Goal: Task Accomplishment & Management: Complete application form

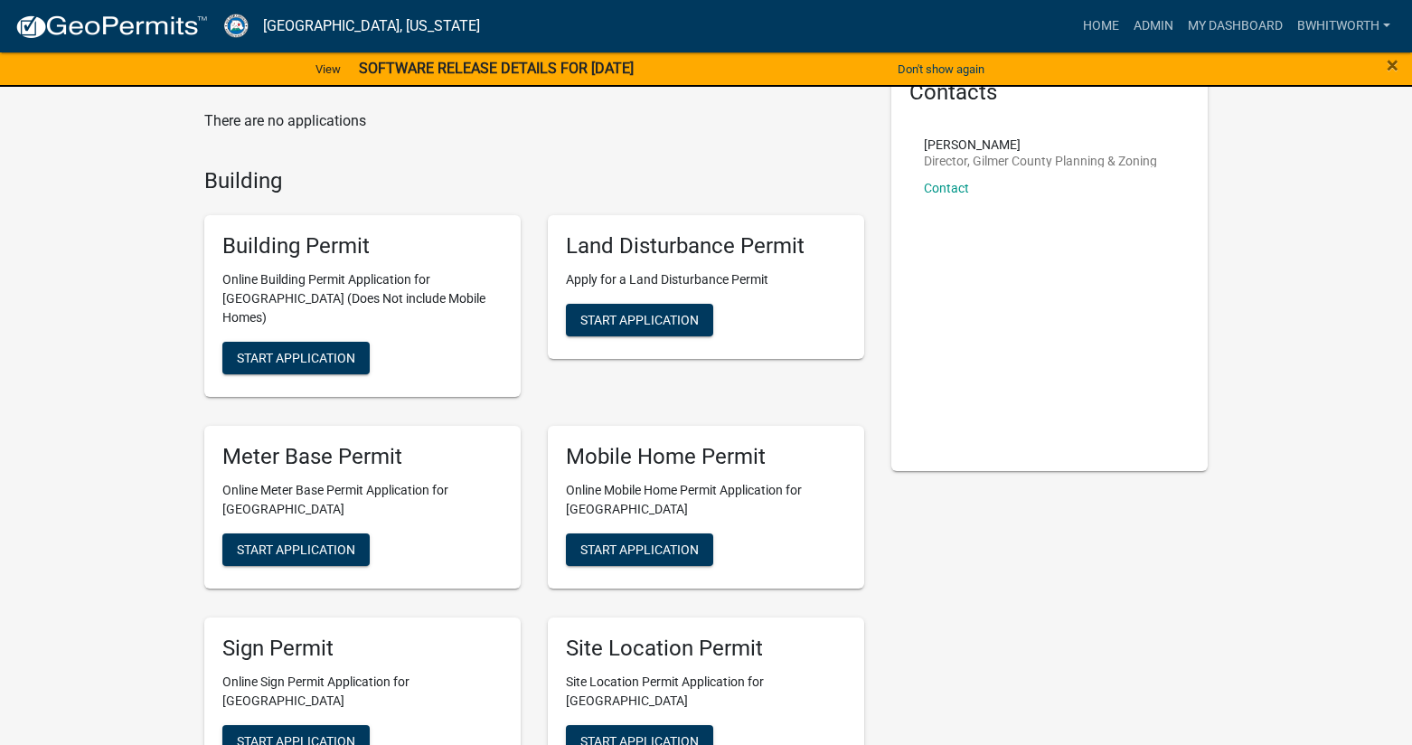
scroll to position [362, 0]
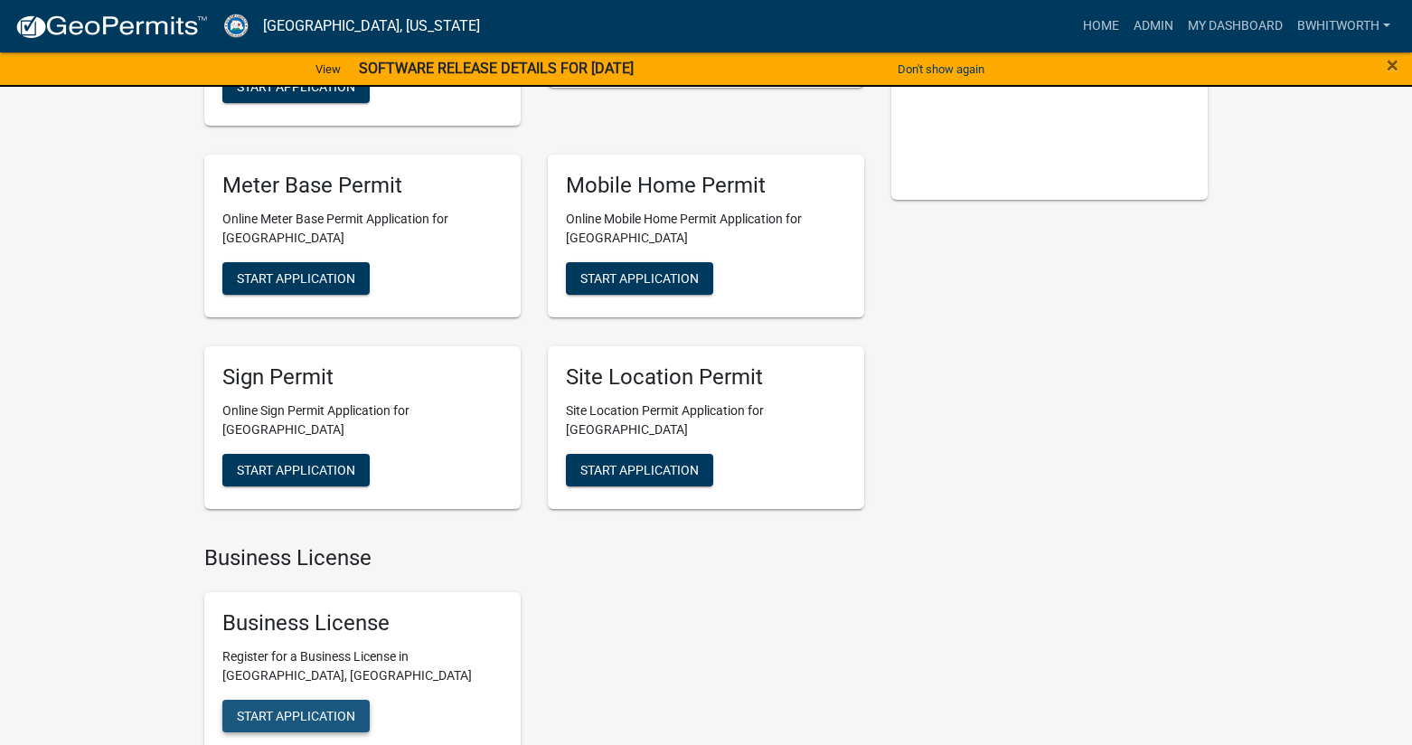
click at [291, 709] on span "Start Application" at bounding box center [296, 716] width 118 height 14
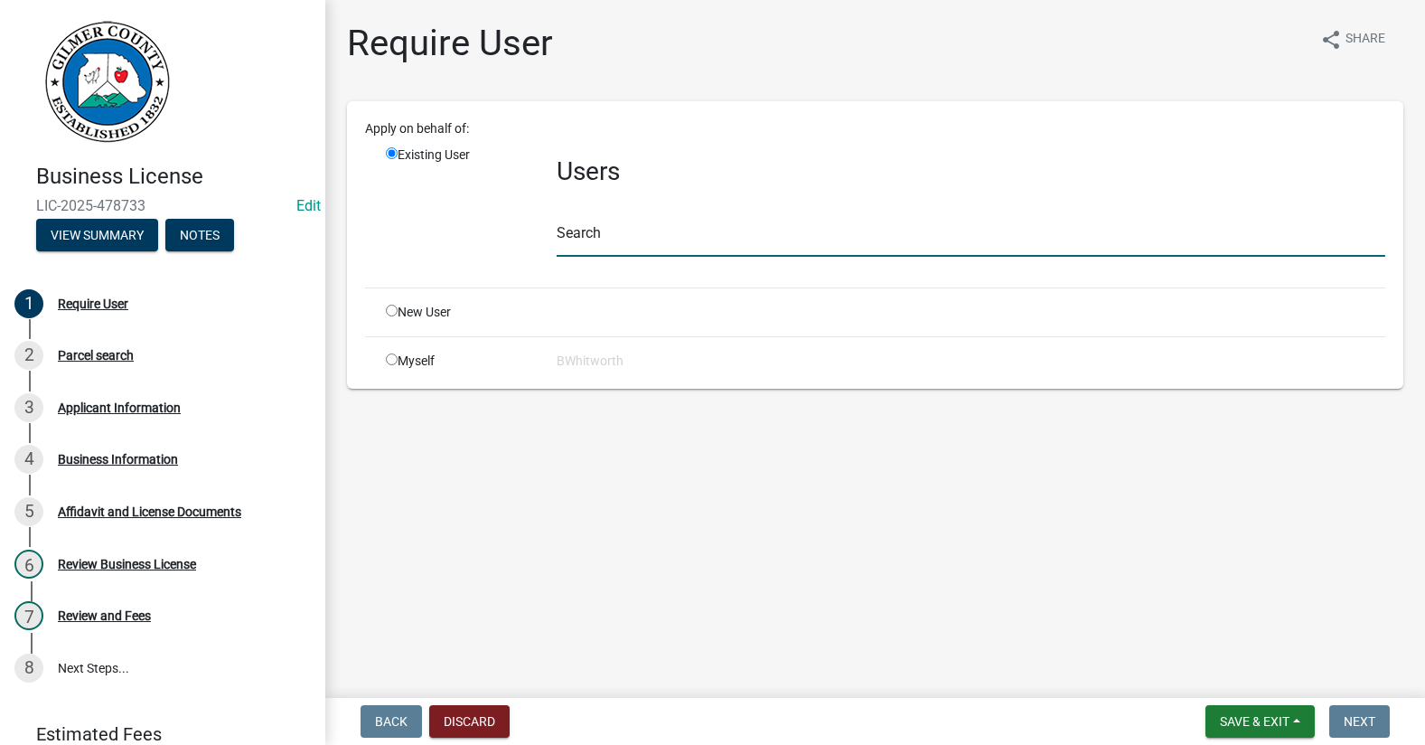
drag, startPoint x: 681, startPoint y: 240, endPoint x: 936, endPoint y: 241, distance: 254.9
click at [681, 240] on input "text" at bounding box center [971, 238] width 829 height 37
click at [394, 313] on input "radio" at bounding box center [392, 311] width 12 height 12
radio input "true"
radio input "false"
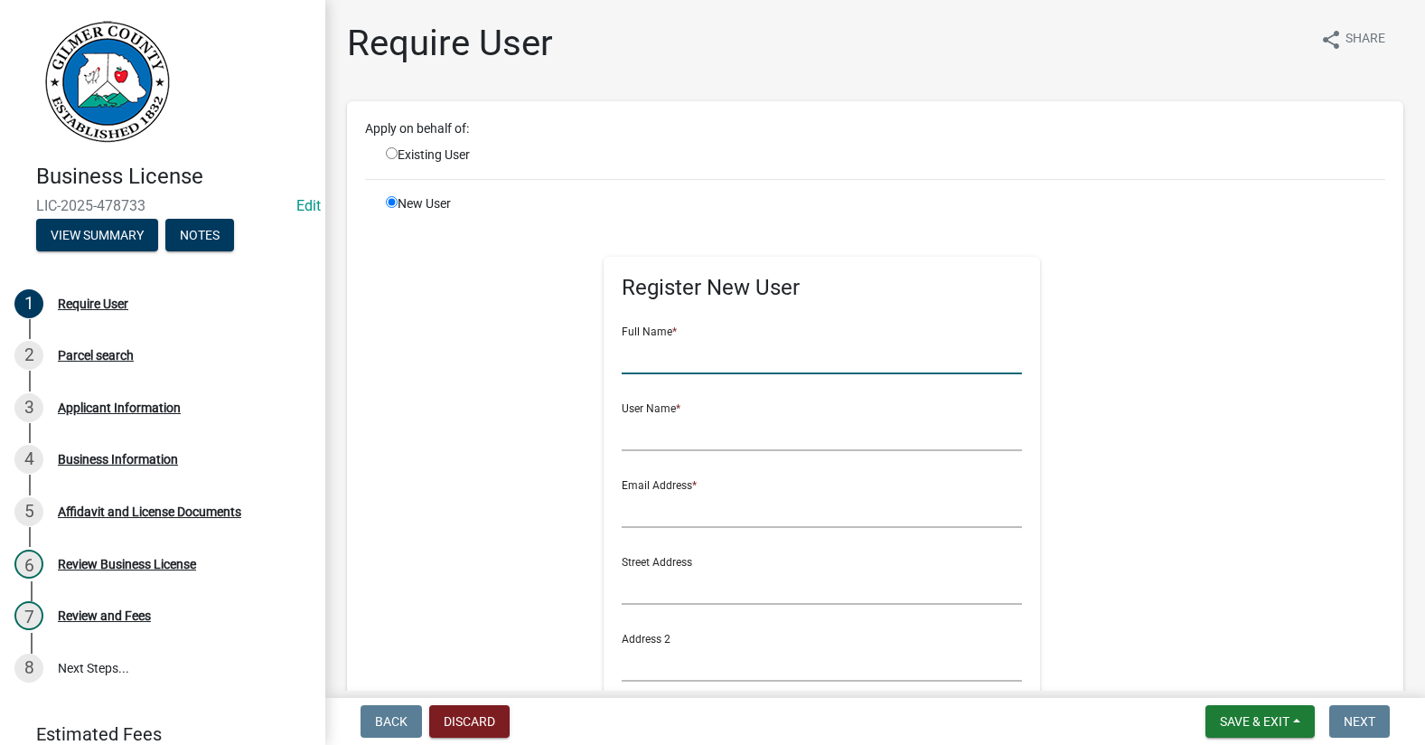
click at [721, 373] on input "text" at bounding box center [822, 355] width 400 height 37
type input "[PERSON_NAME]"
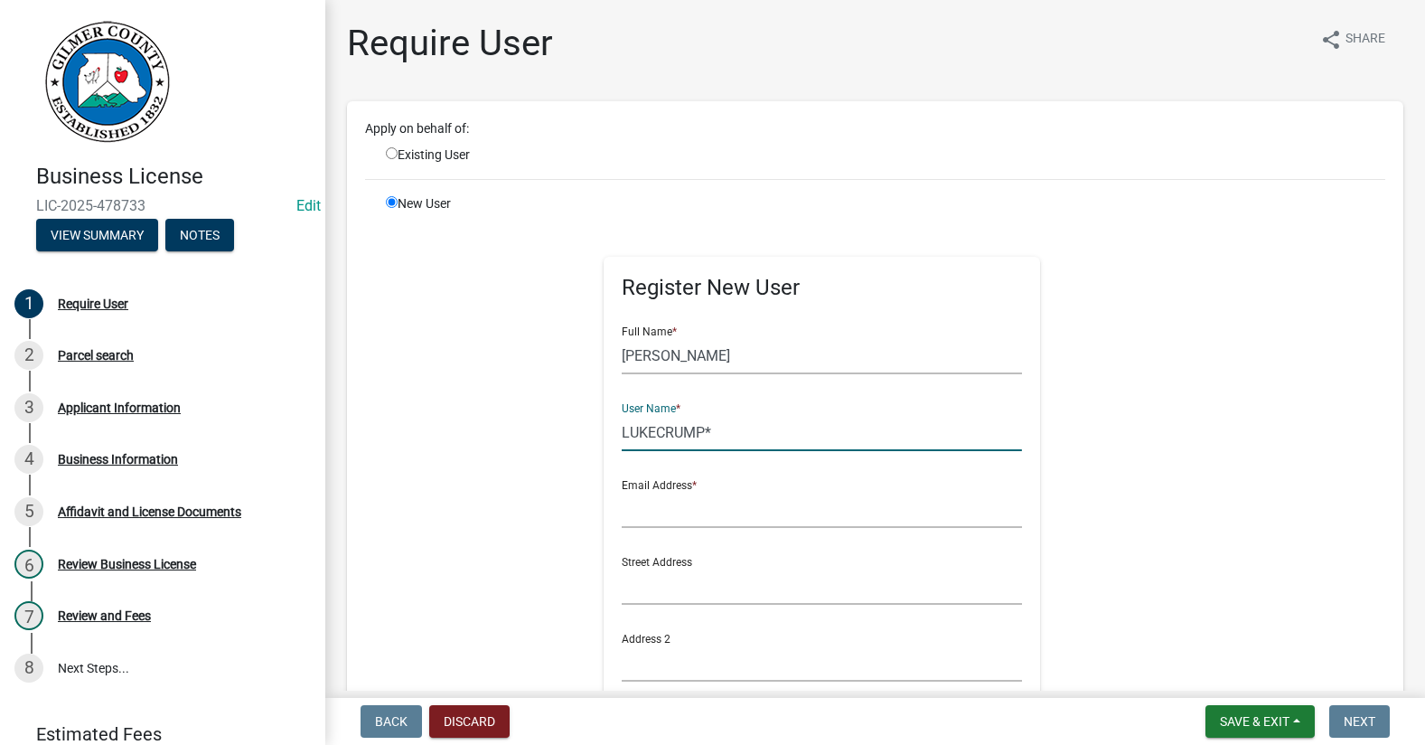
type input "LUKECRUMP*"
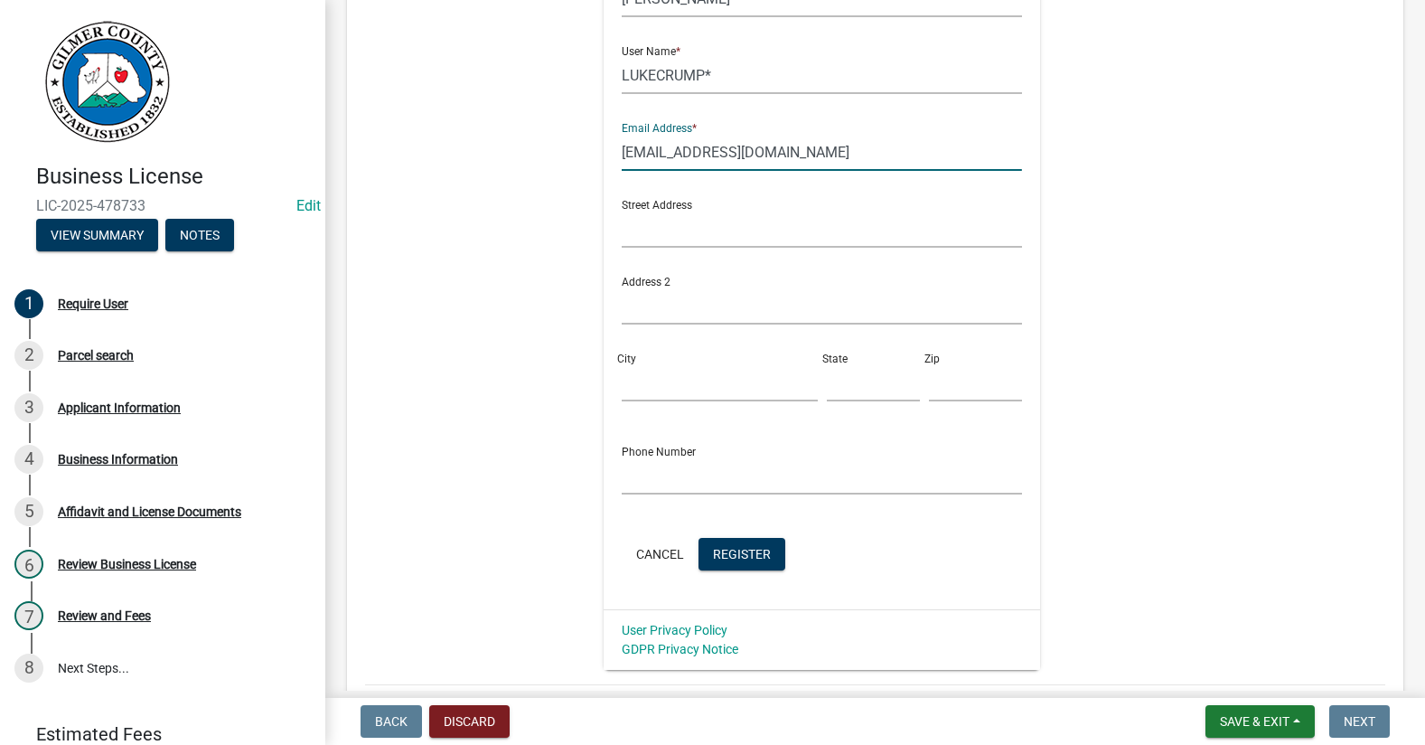
scroll to position [474, 0]
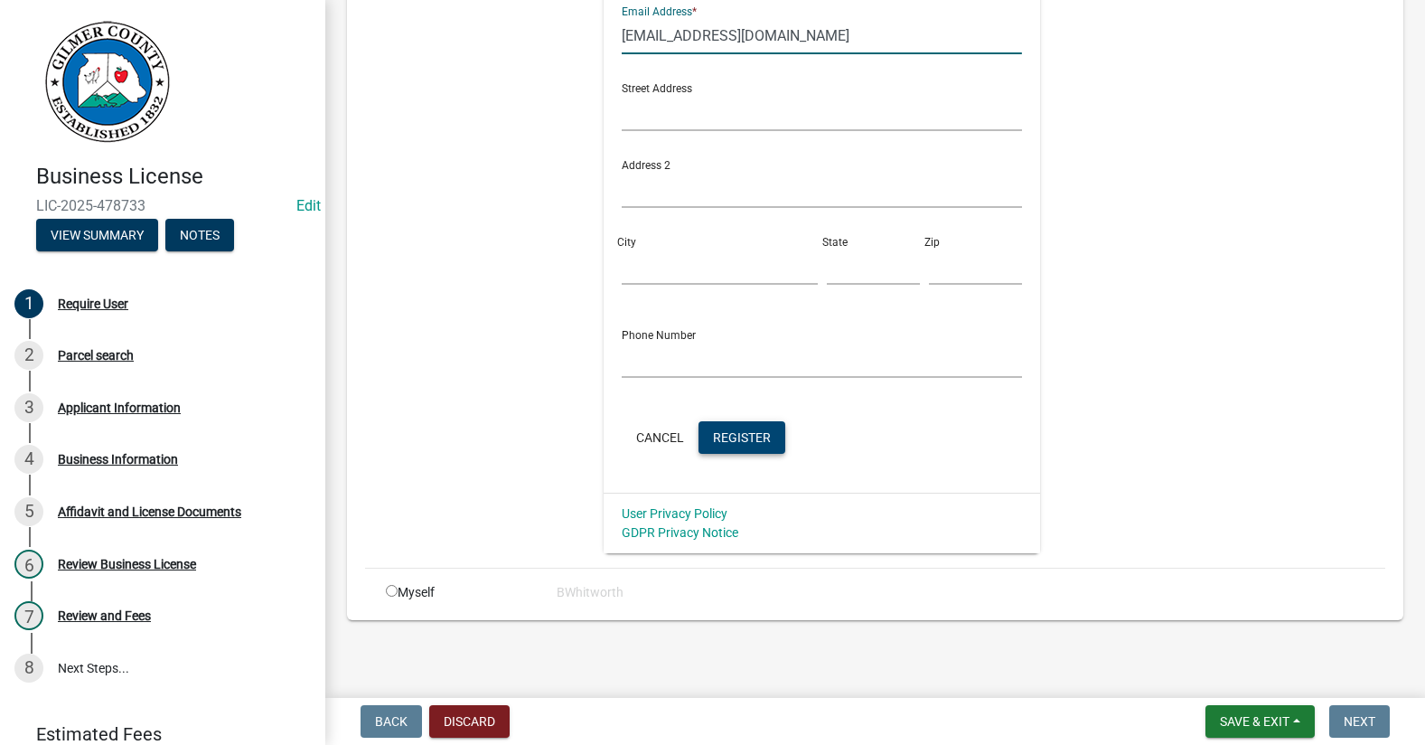
type input "[EMAIL_ADDRESS][DOMAIN_NAME]"
click at [733, 438] on span "Register" at bounding box center [742, 436] width 58 height 14
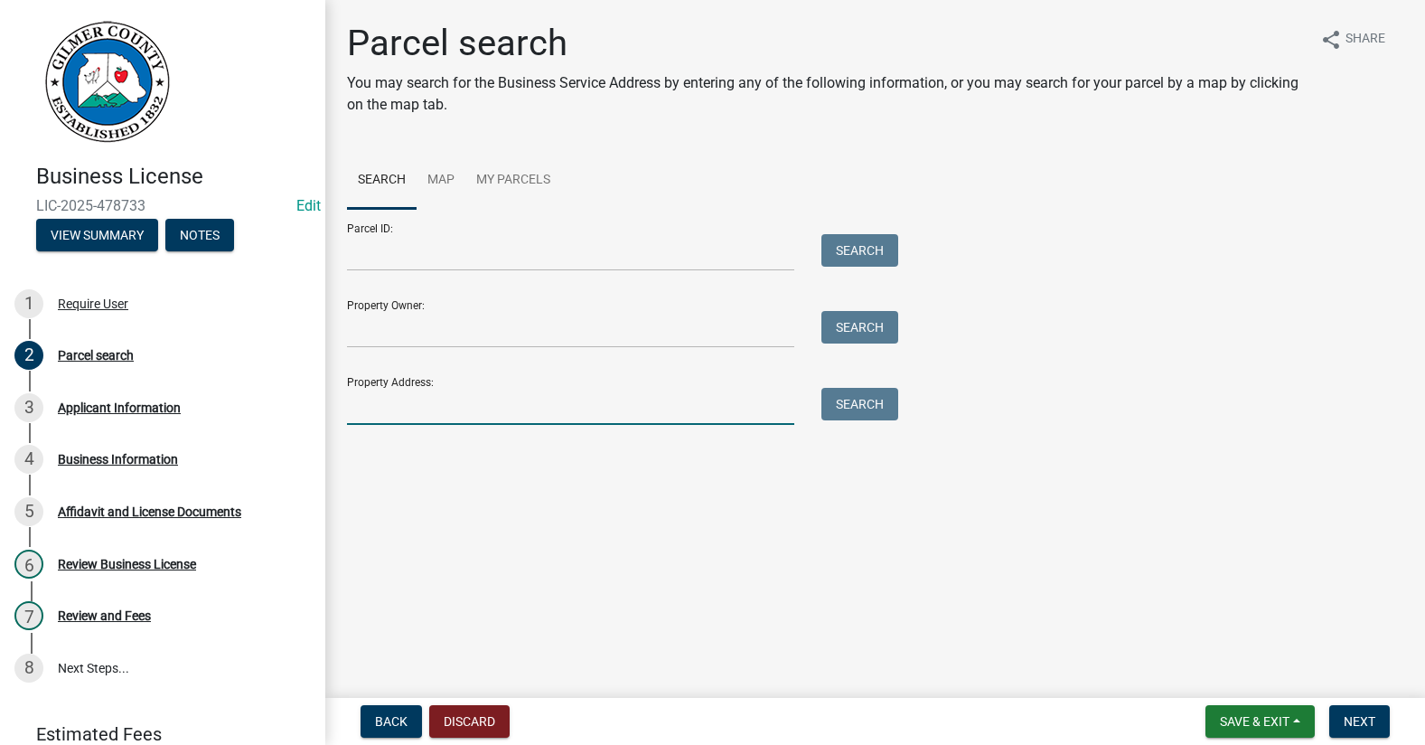
click at [438, 403] on input "Property Address:" at bounding box center [570, 406] width 447 height 37
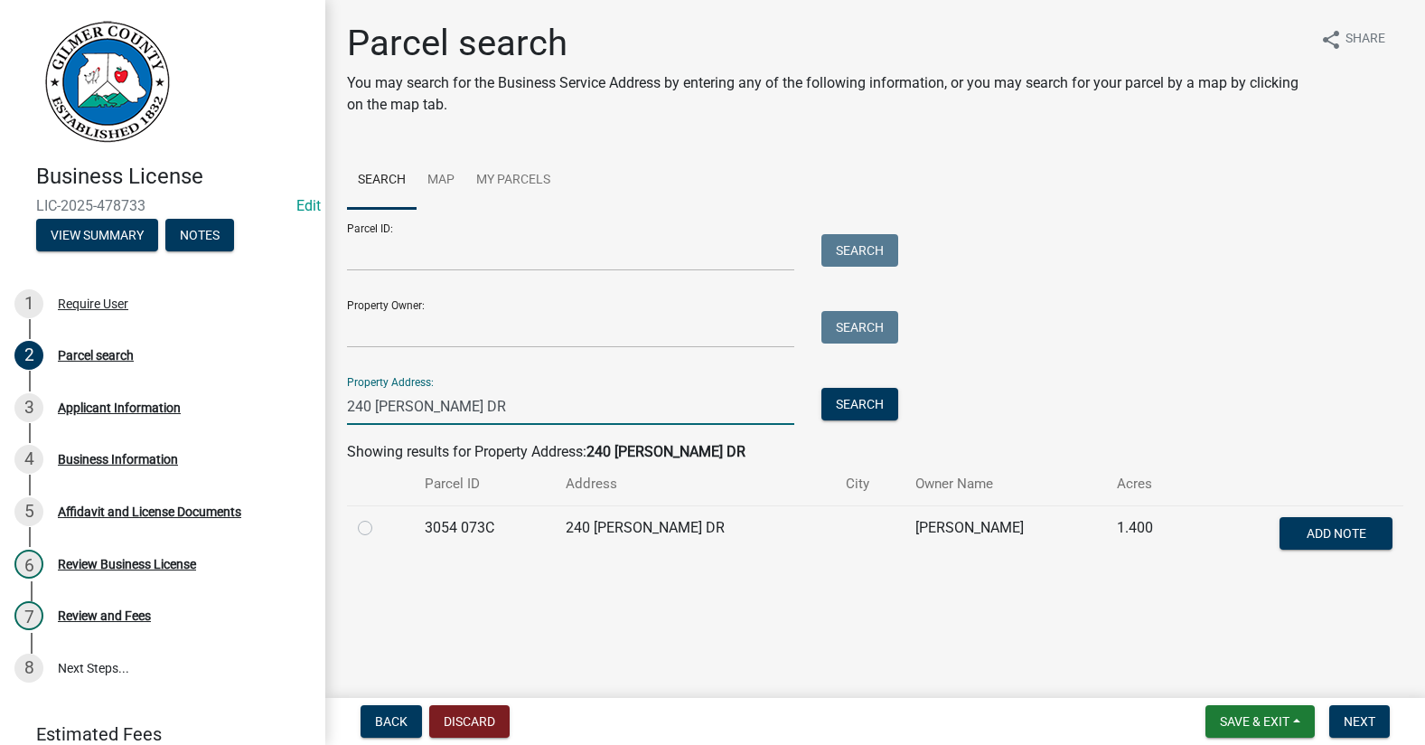
click at [1049, 224] on div "Parcel ID: Search Property Owner: Search Property Address: [STREET_ADDRESS][PER…" at bounding box center [875, 317] width 1057 height 216
click at [368, 400] on input "240 [PERSON_NAME] DR" at bounding box center [570, 406] width 447 height 37
type input "242 [PERSON_NAME] DR"
click at [505, 576] on div "Parcel search You may search for the Business Service Address by entering any o…" at bounding box center [876, 301] width 1084 height 559
click at [861, 404] on button "Search" at bounding box center [860, 404] width 77 height 33
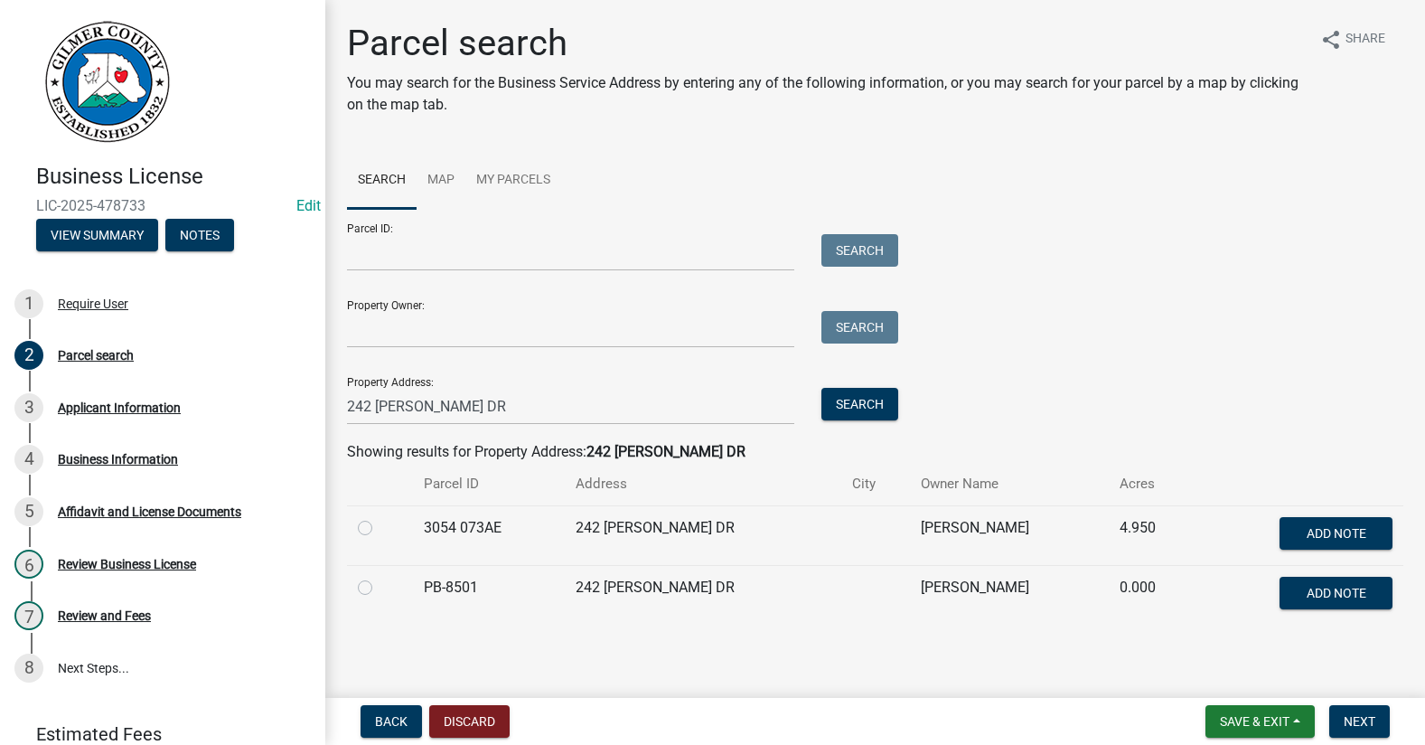
click at [380, 517] on label at bounding box center [380, 517] width 0 height 0
click at [380, 528] on 073AE "radio" at bounding box center [386, 523] width 12 height 12
radio 073AE "true"
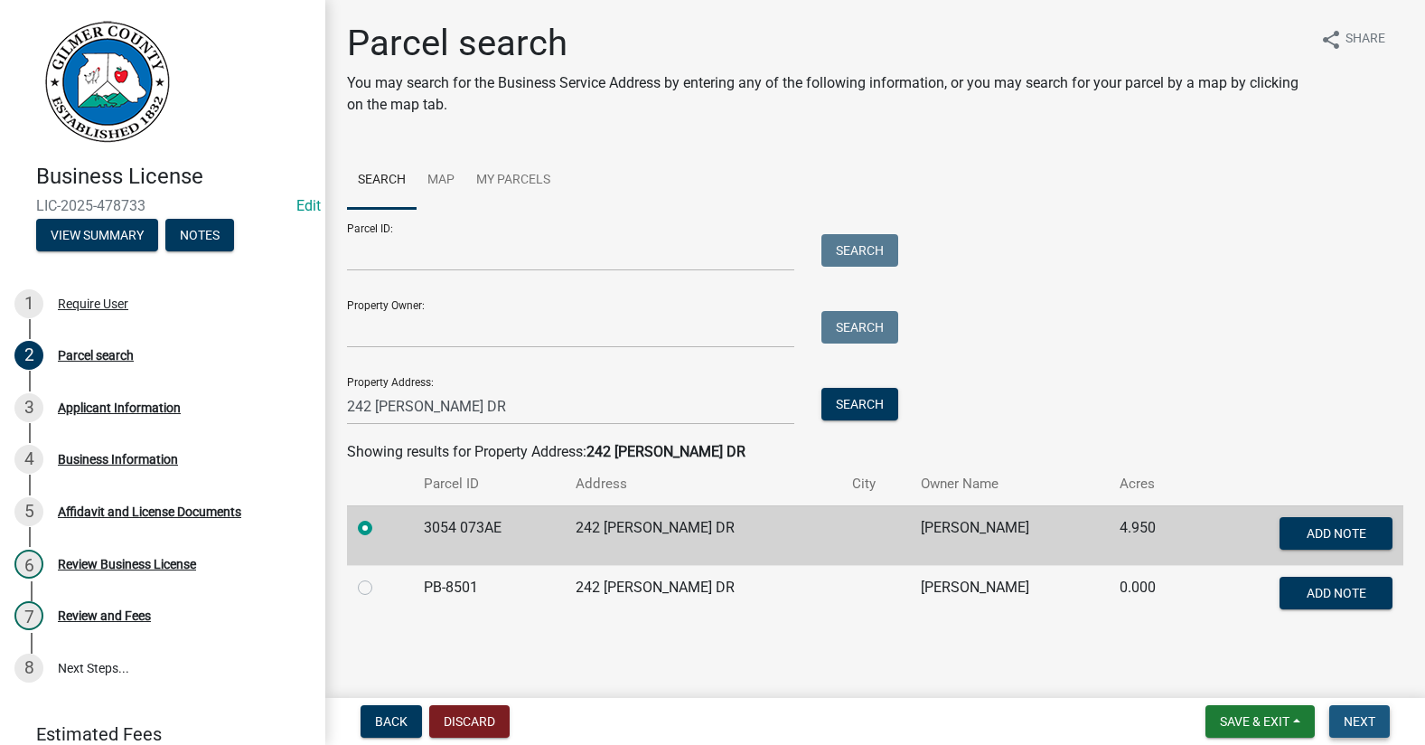
click at [1351, 719] on span "Next" at bounding box center [1360, 721] width 32 height 14
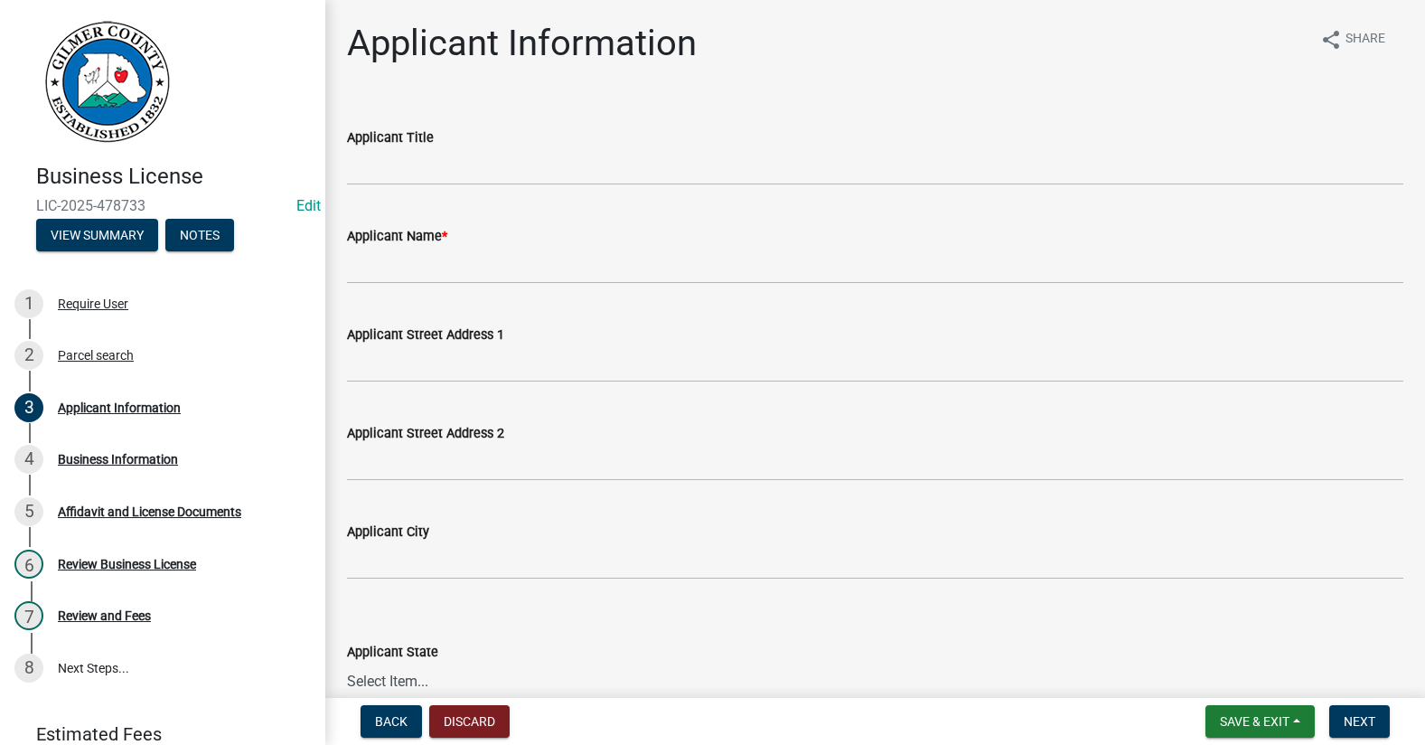
click at [814, 65] on div "Applicant Information share Share" at bounding box center [875, 51] width 1057 height 58
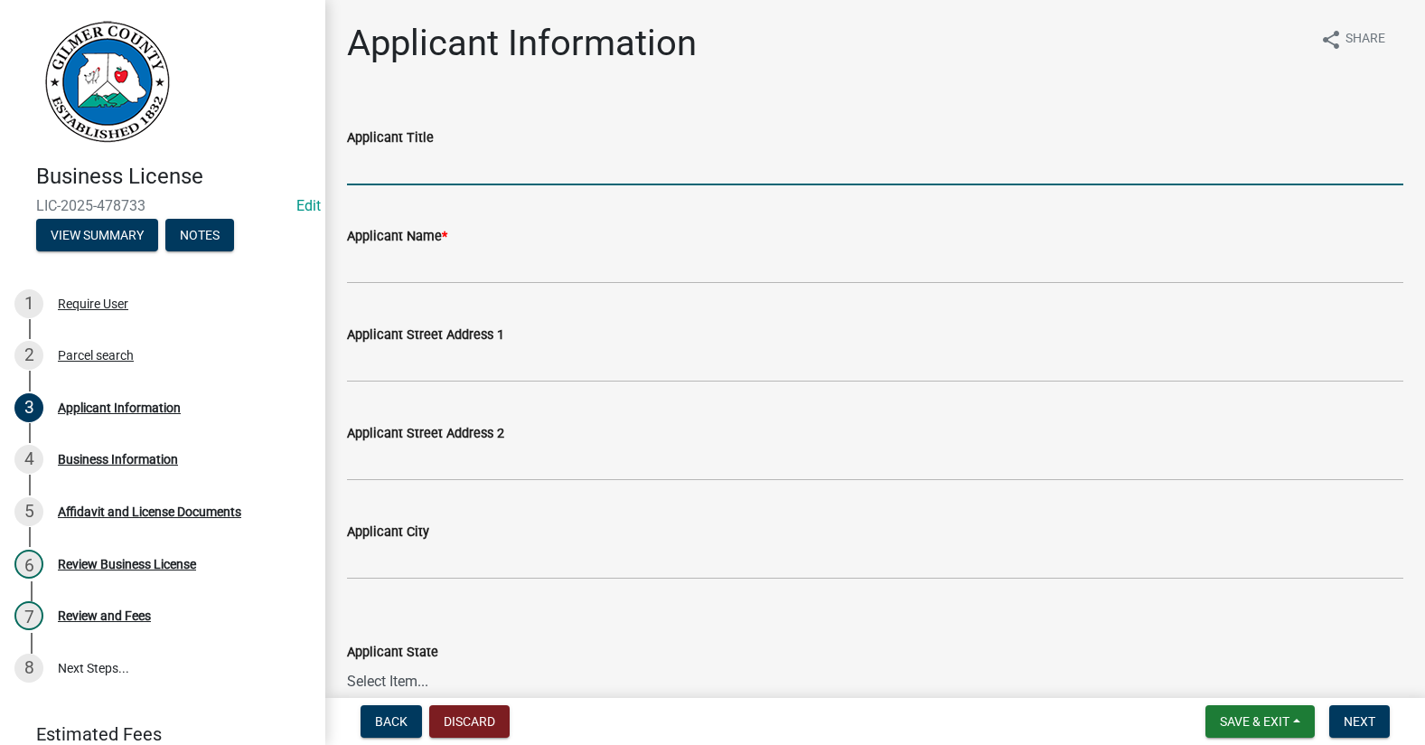
click at [399, 183] on input "Applicant Title" at bounding box center [875, 166] width 1057 height 37
type input "OWNER"
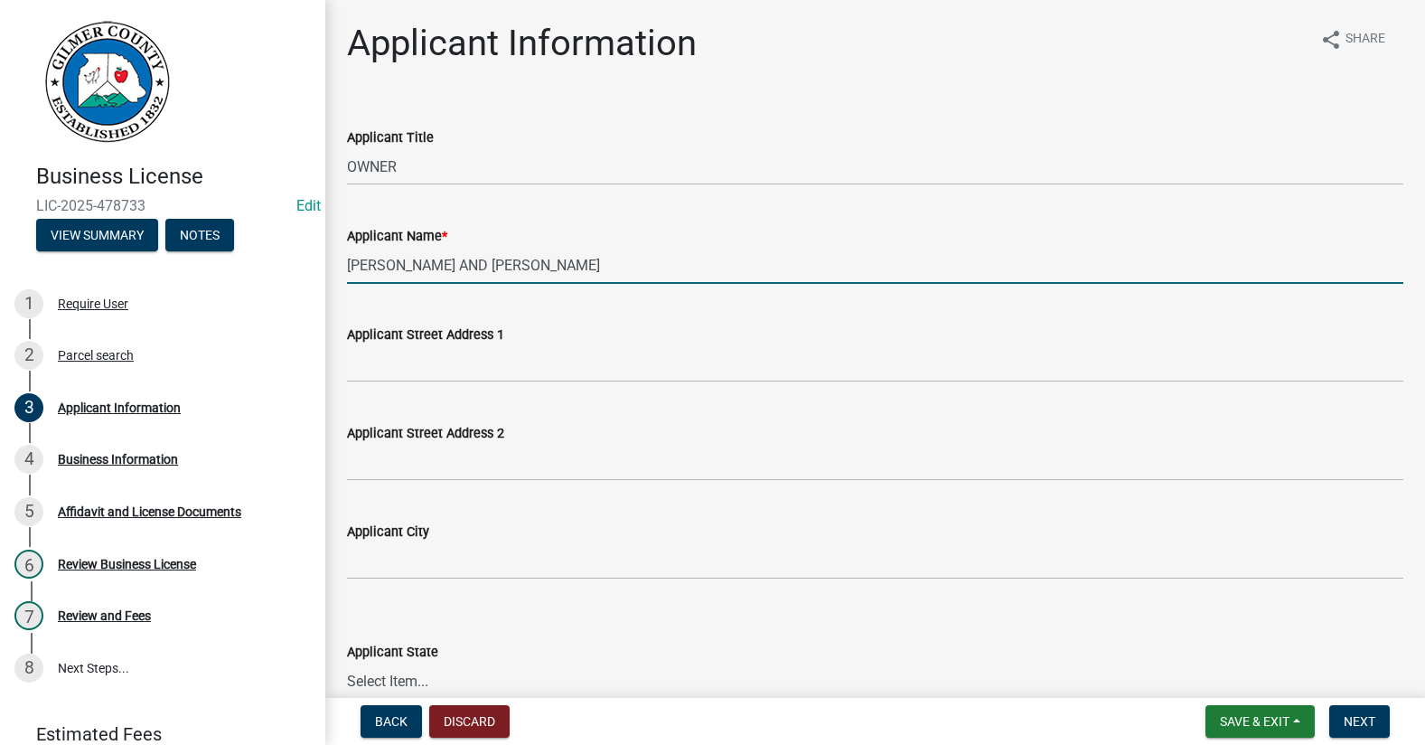
type input "[PERSON_NAME] AND [PERSON_NAME]"
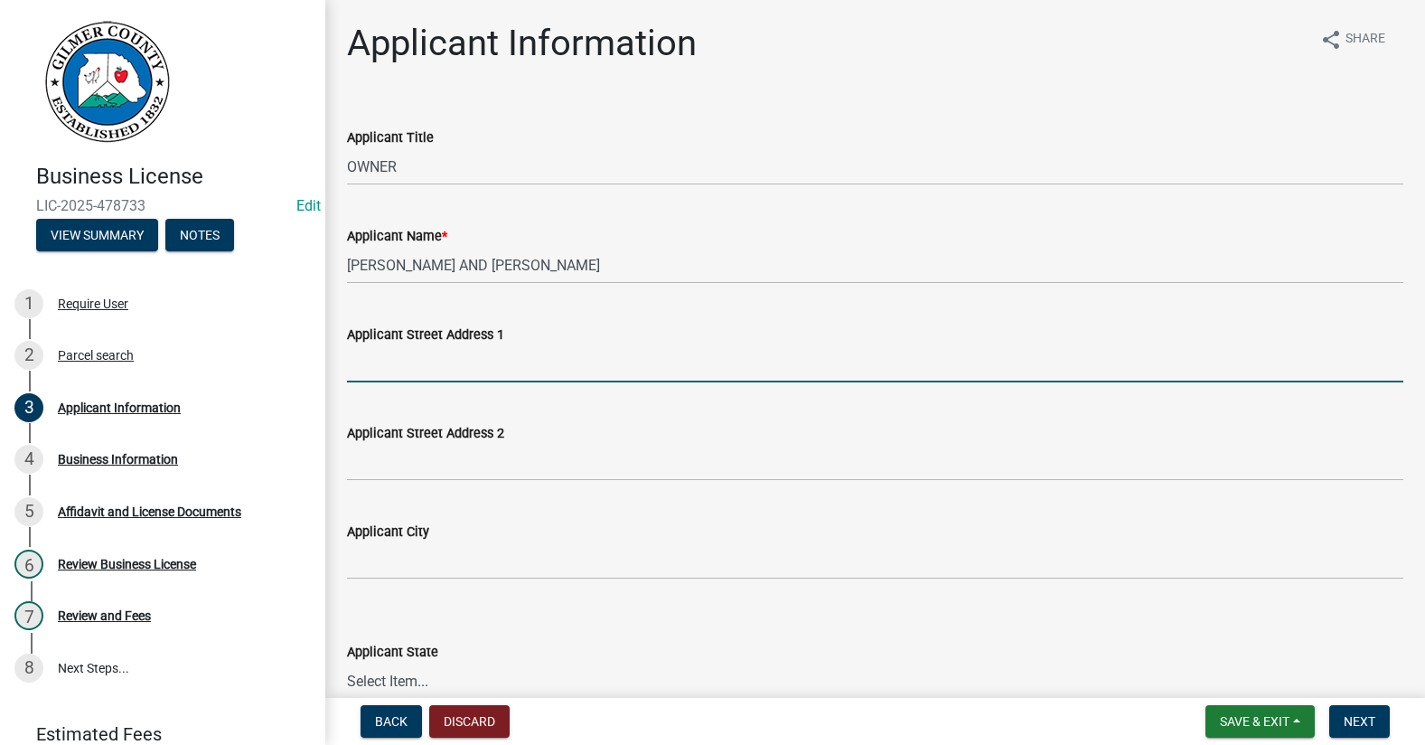
drag, startPoint x: 366, startPoint y: 371, endPoint x: 390, endPoint y: 368, distance: 23.8
click at [378, 369] on input "Applicant Street Address 1" at bounding box center [875, 363] width 1057 height 37
type input "240 [PERSON_NAME] DR"
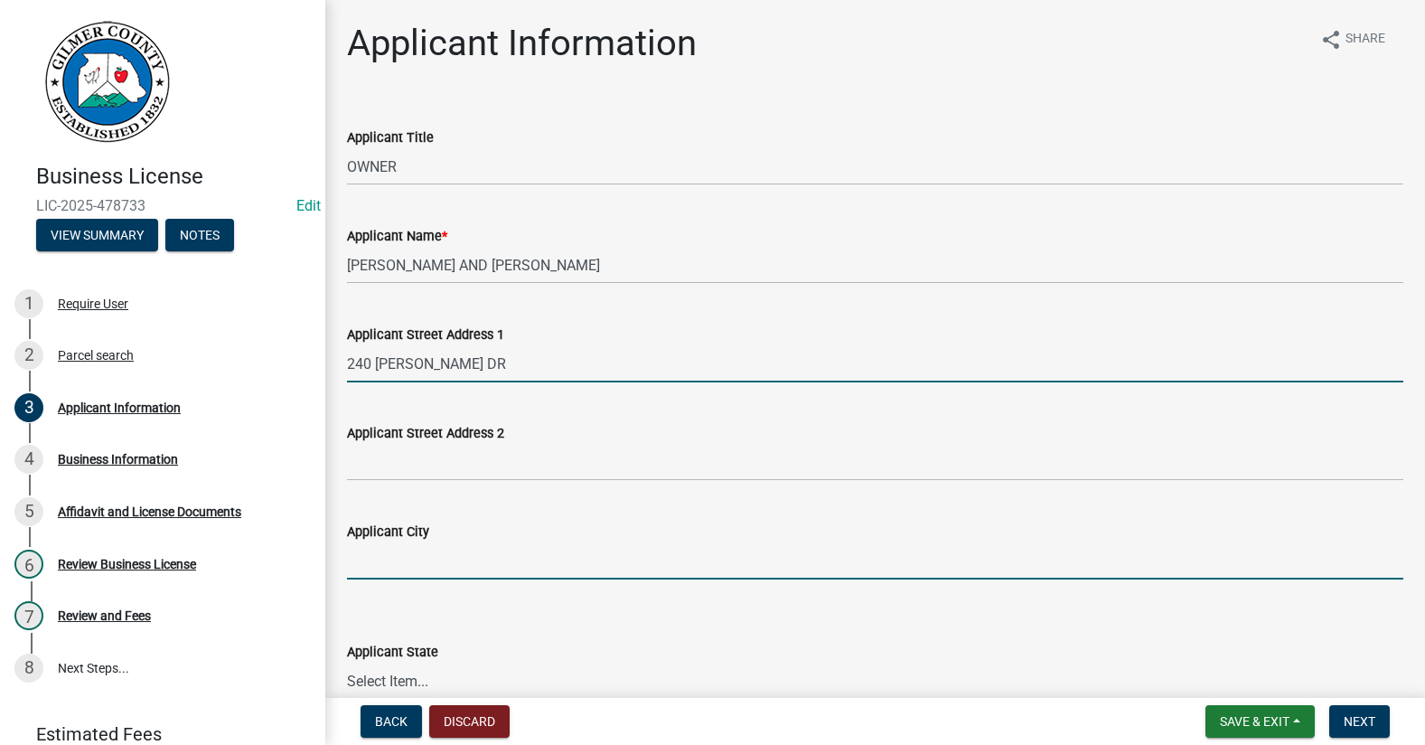
click at [412, 555] on input "Applicant City" at bounding box center [875, 560] width 1057 height 37
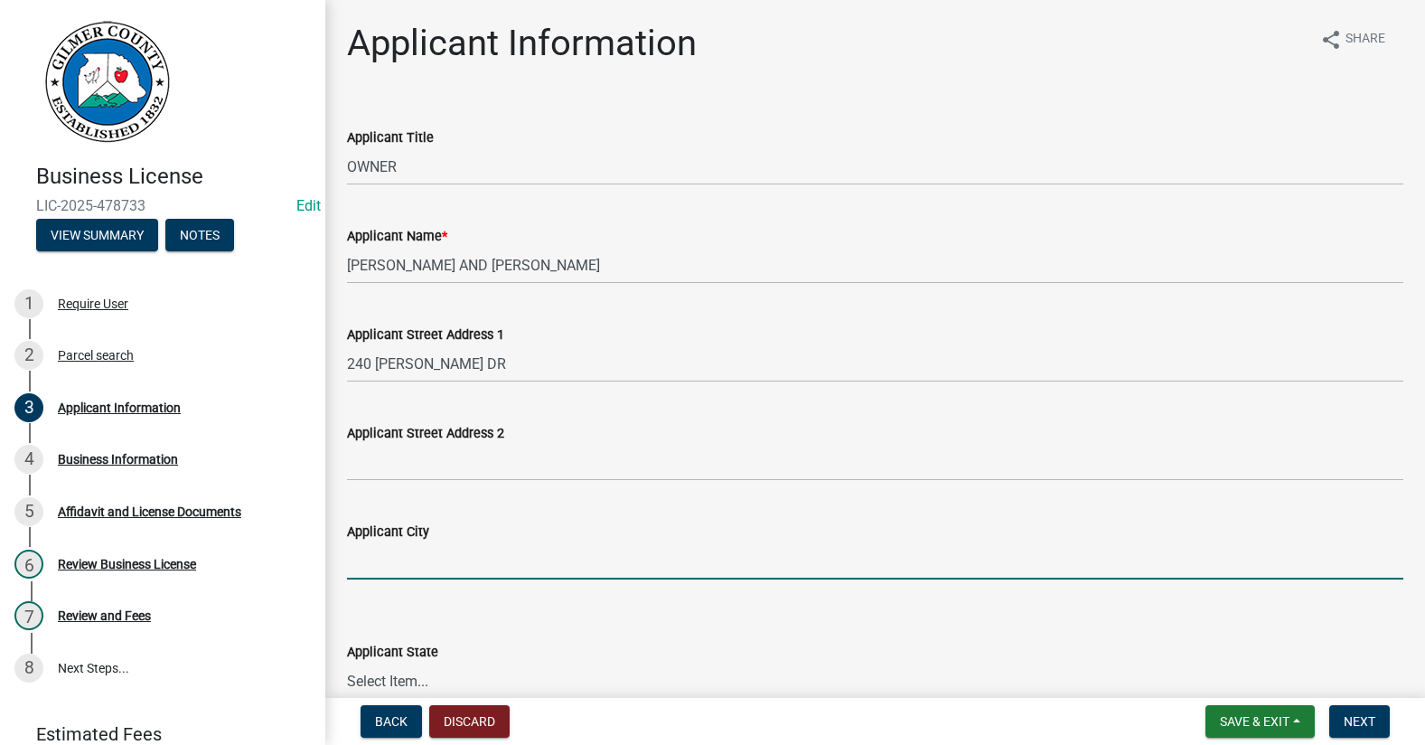
type input "ELLIJAY"
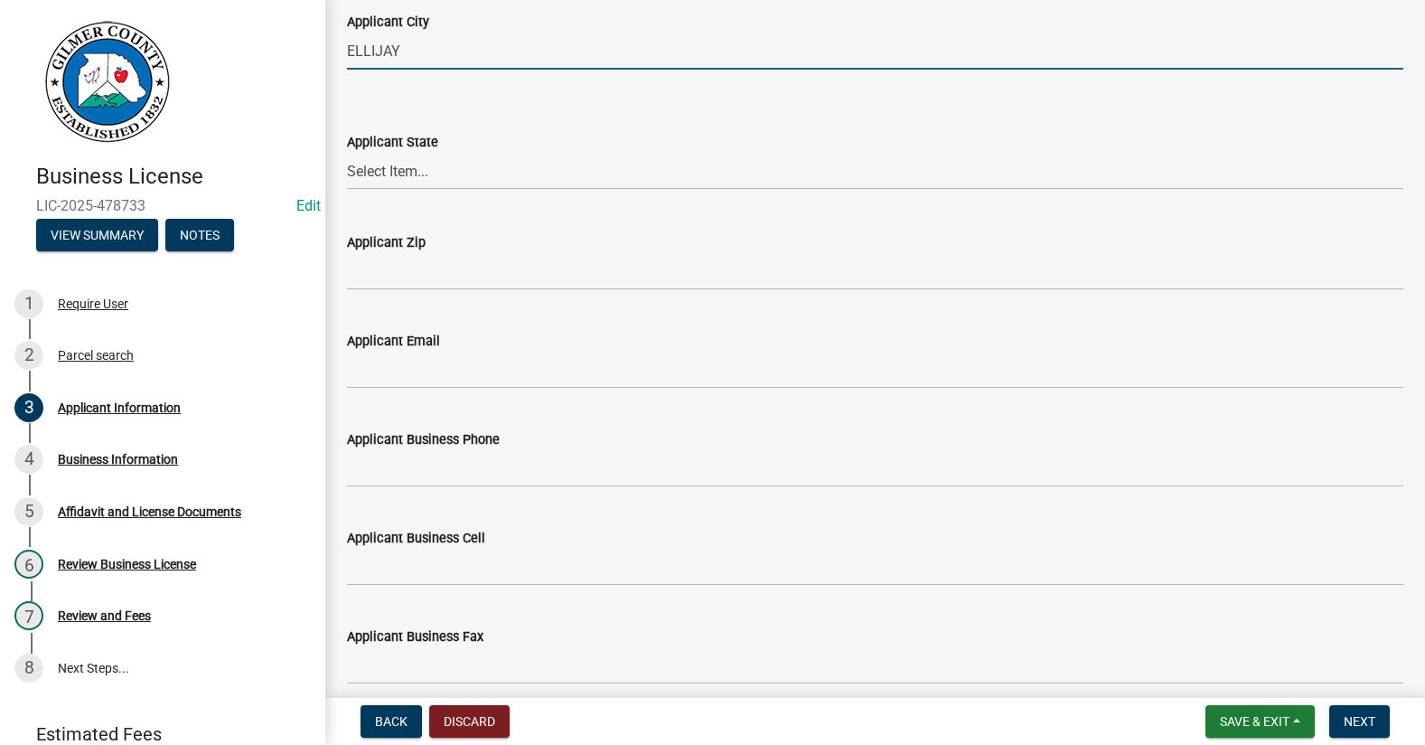
scroll to position [542, 0]
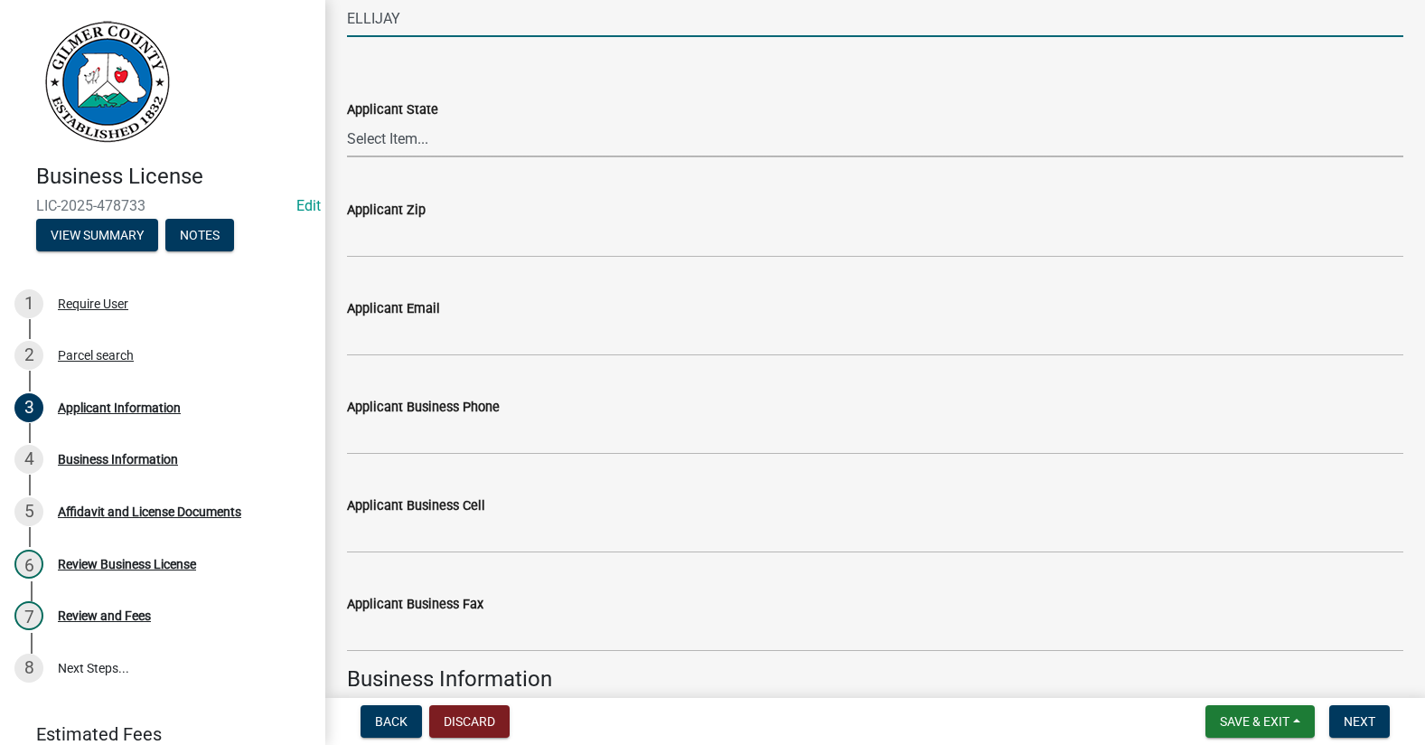
click at [390, 156] on select "Select Item... [US_STATE] [US_STATE] [US_STATE] [US_STATE] [US_STATE] [US_STATE…" at bounding box center [875, 138] width 1057 height 37
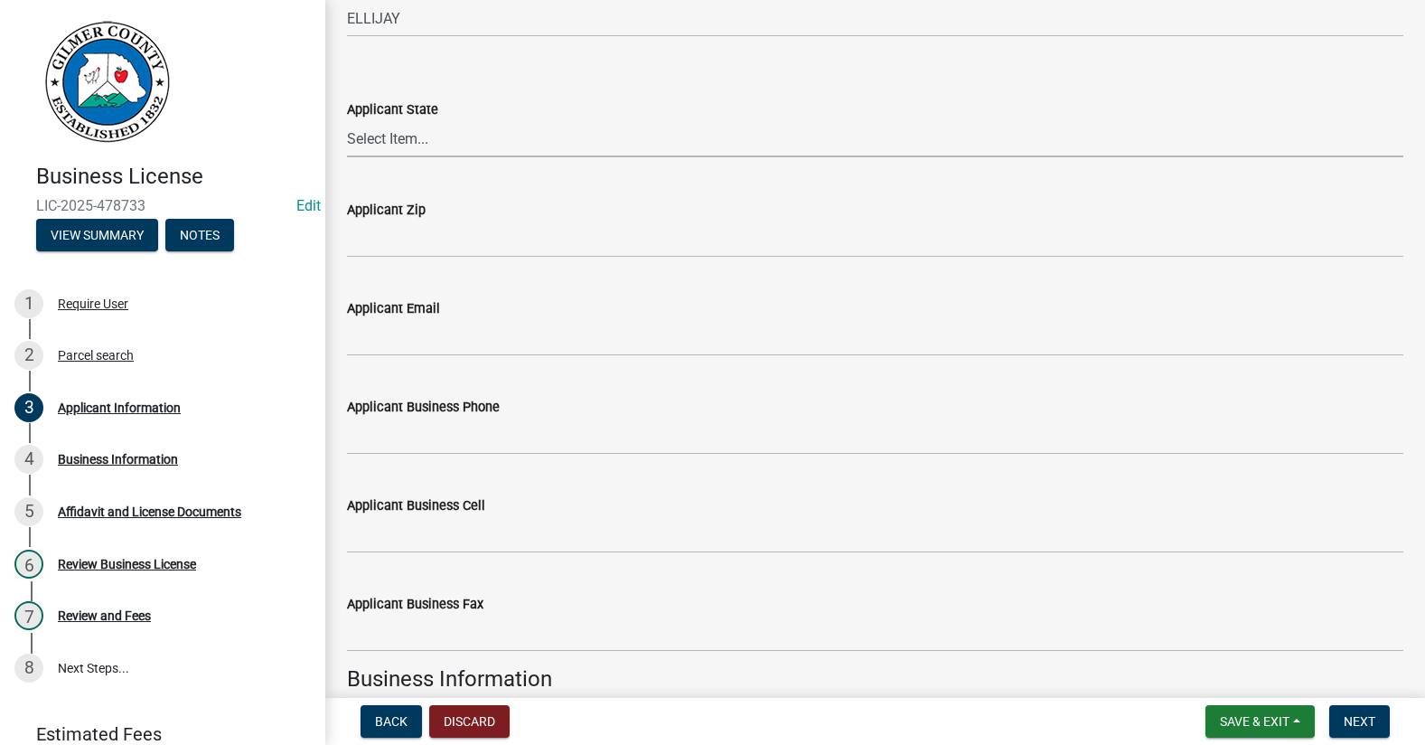
select select "GA"
click at [347, 120] on select "Select Item... [US_STATE] [US_STATE] [US_STATE] [US_STATE] [US_STATE] [US_STATE…" at bounding box center [875, 138] width 1057 height 37
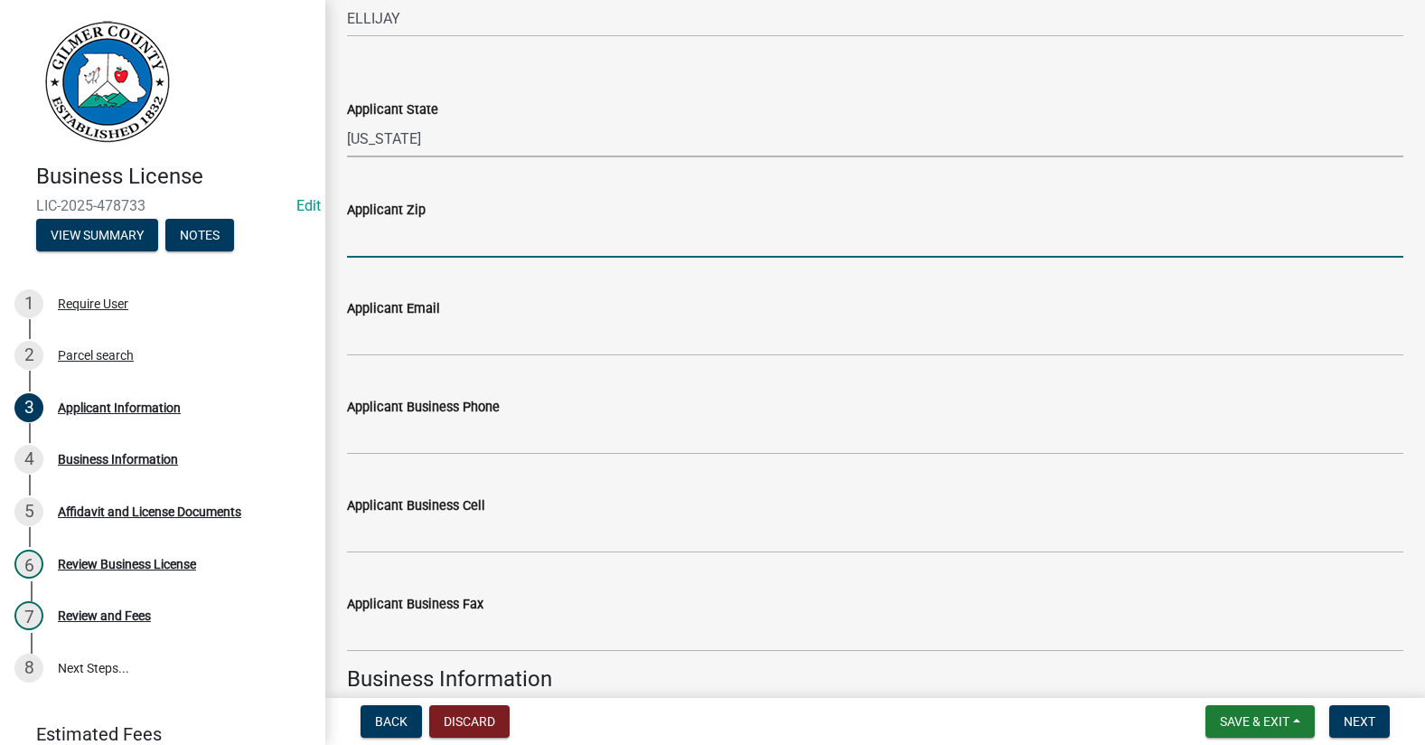
drag, startPoint x: 404, startPoint y: 234, endPoint x: 557, endPoint y: 151, distance: 173.9
click at [404, 234] on input "Applicant Zip" at bounding box center [875, 239] width 1057 height 37
type input "30540"
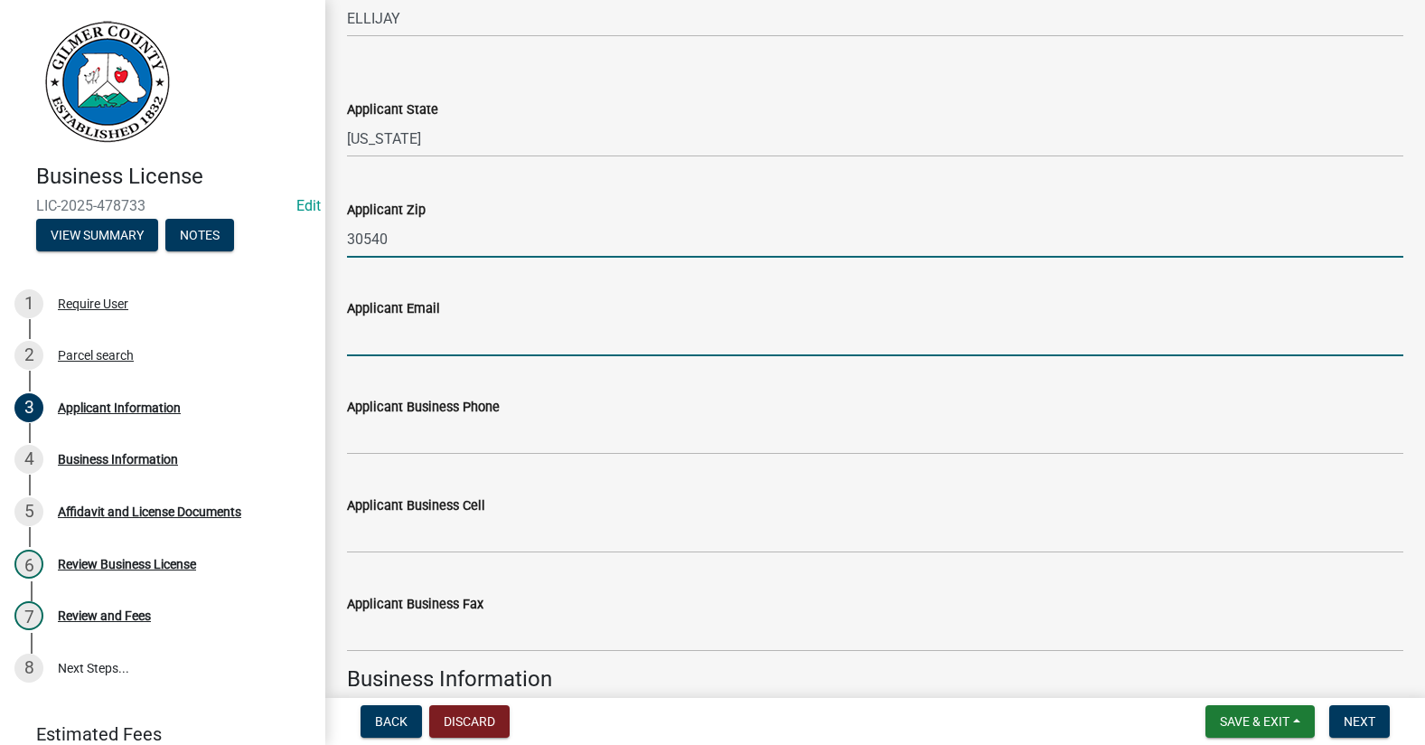
click at [531, 329] on input "Applicant Email" at bounding box center [875, 337] width 1057 height 37
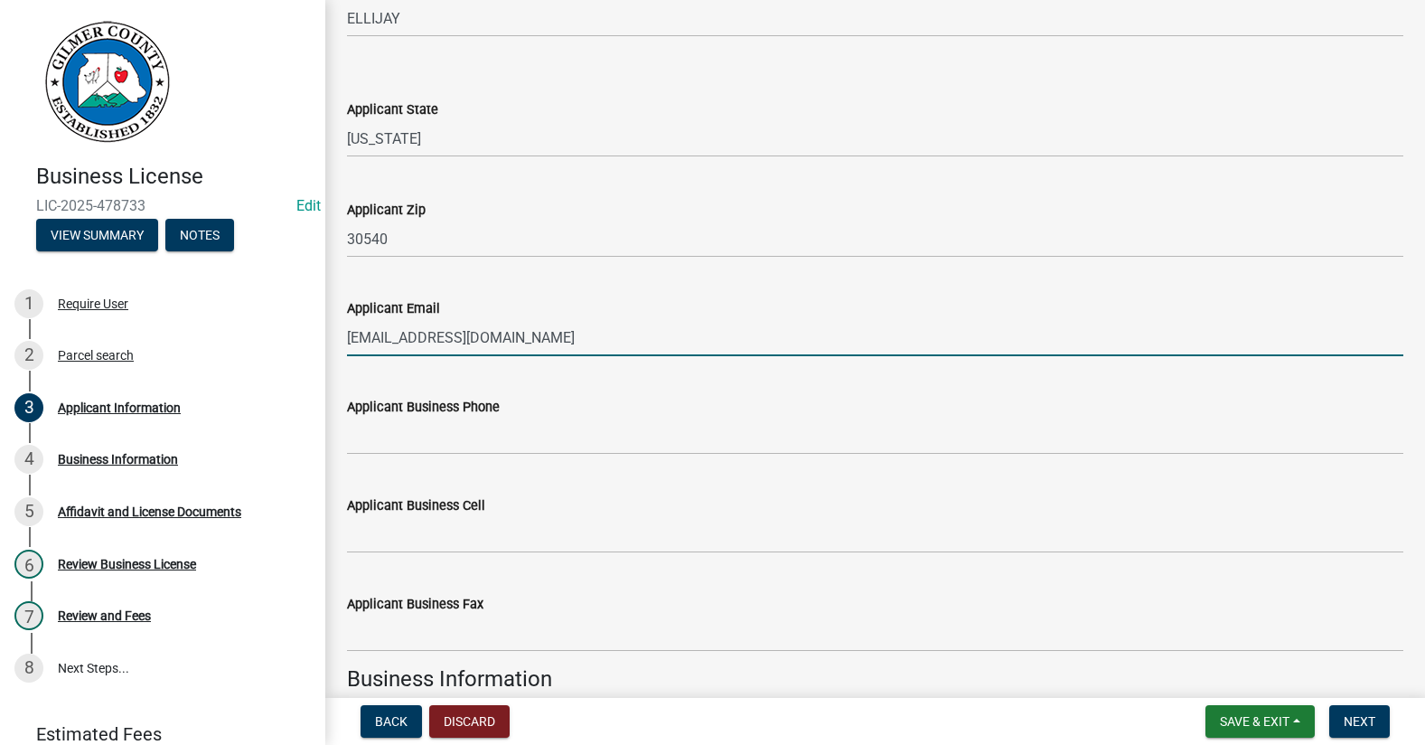
type input "[EMAIL_ADDRESS][DOMAIN_NAME]"
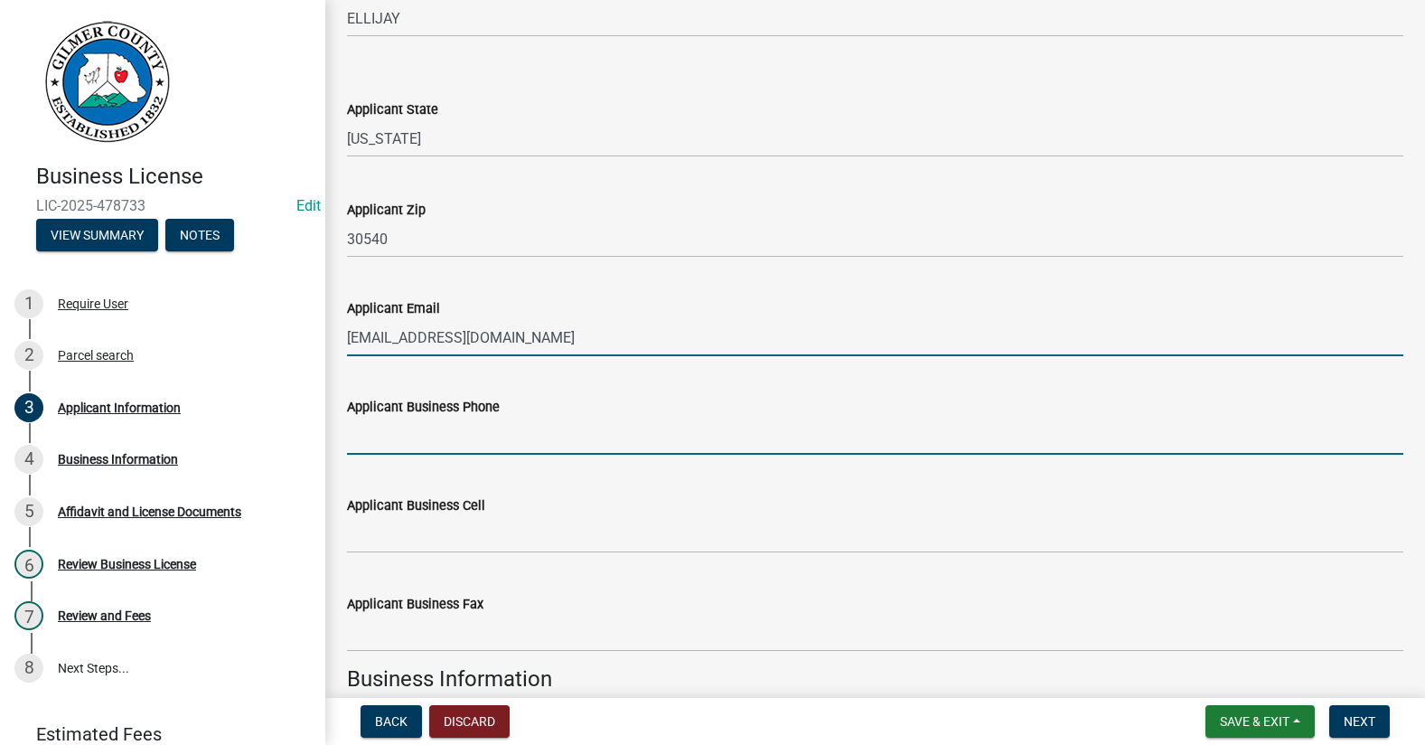
click at [382, 434] on input "Applicant Business Phone" at bounding box center [875, 436] width 1057 height 37
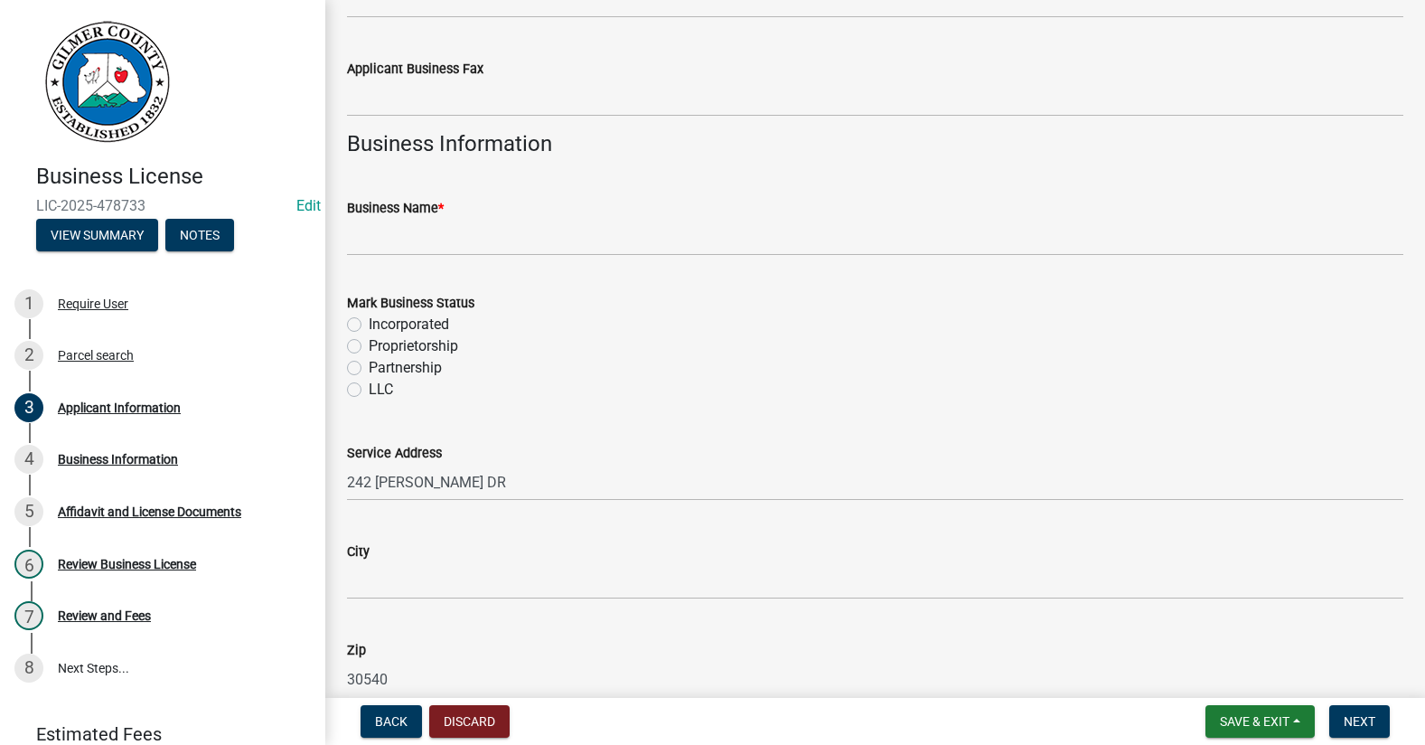
scroll to position [1085, 0]
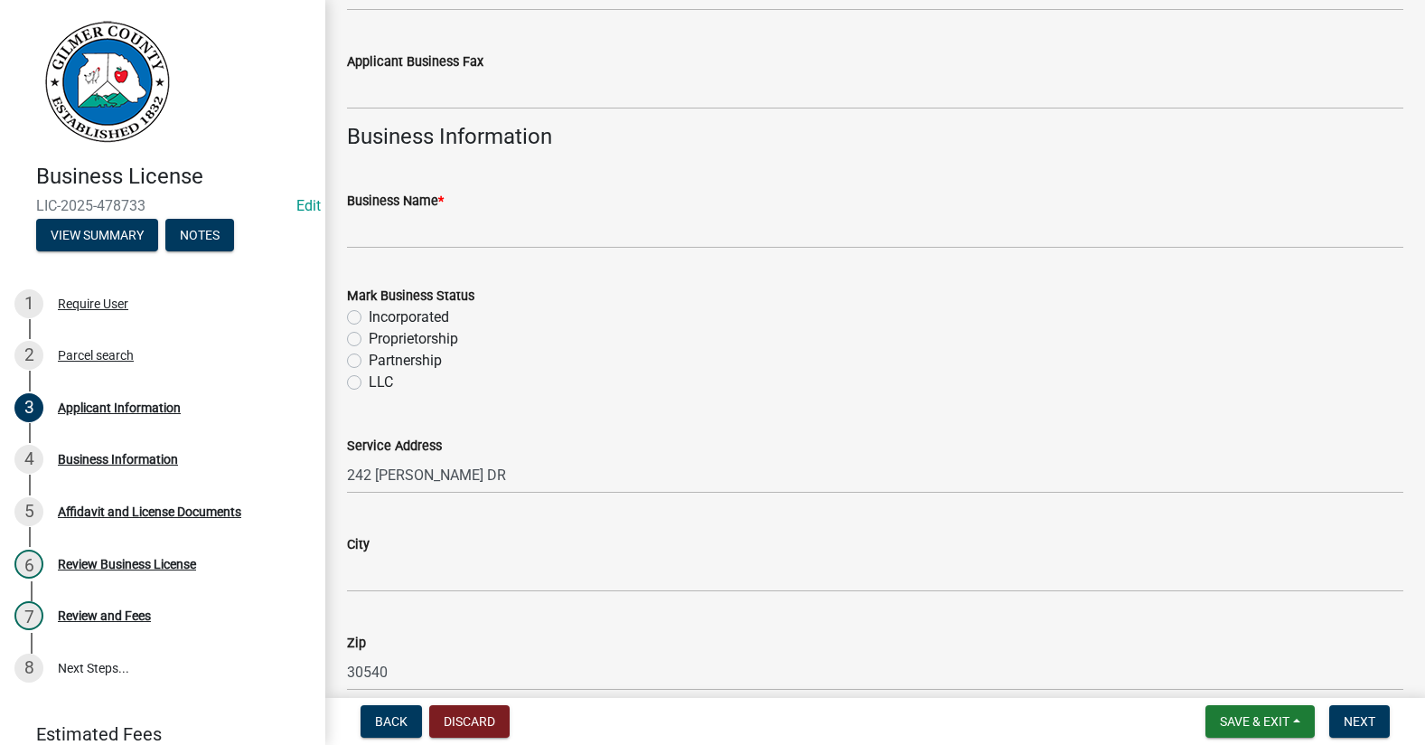
type input "[PHONE_NUMBER]"
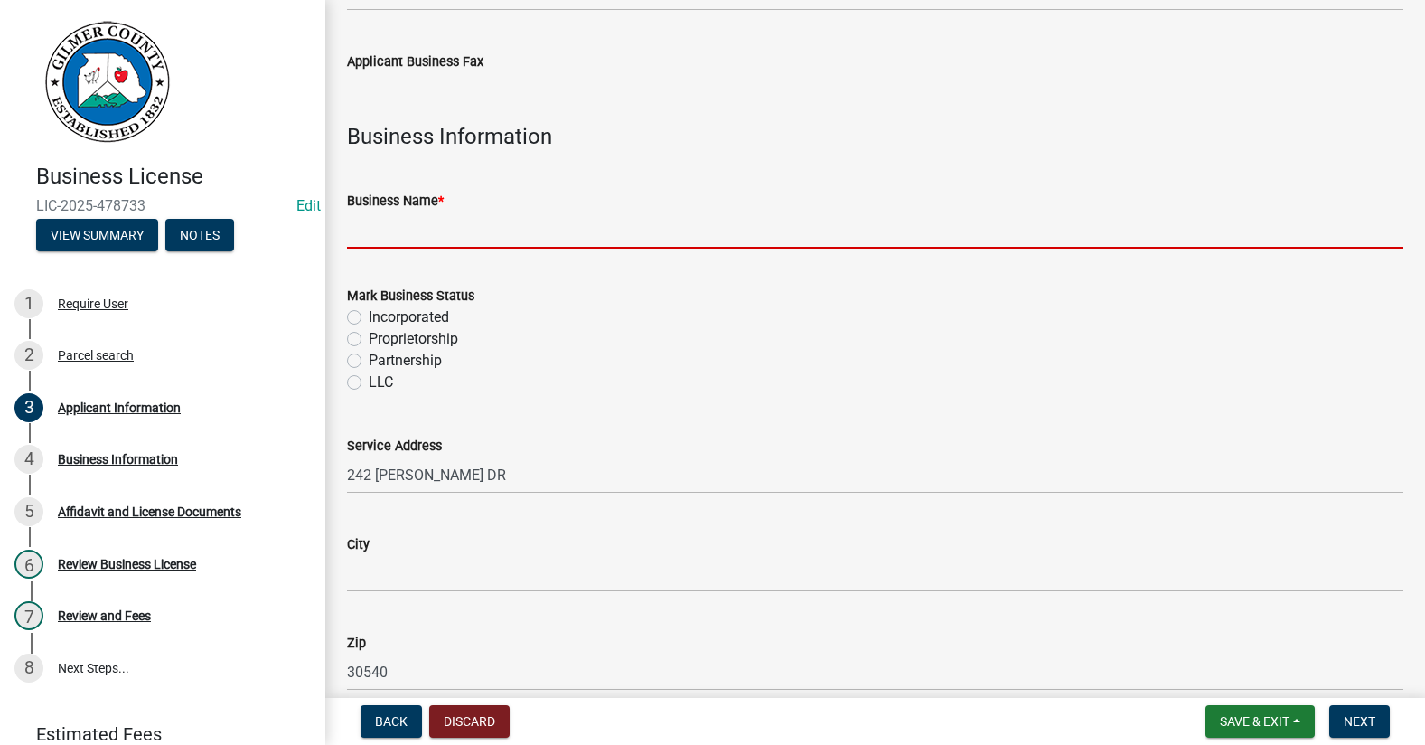
click at [392, 228] on input "Business Name *" at bounding box center [875, 229] width 1057 height 37
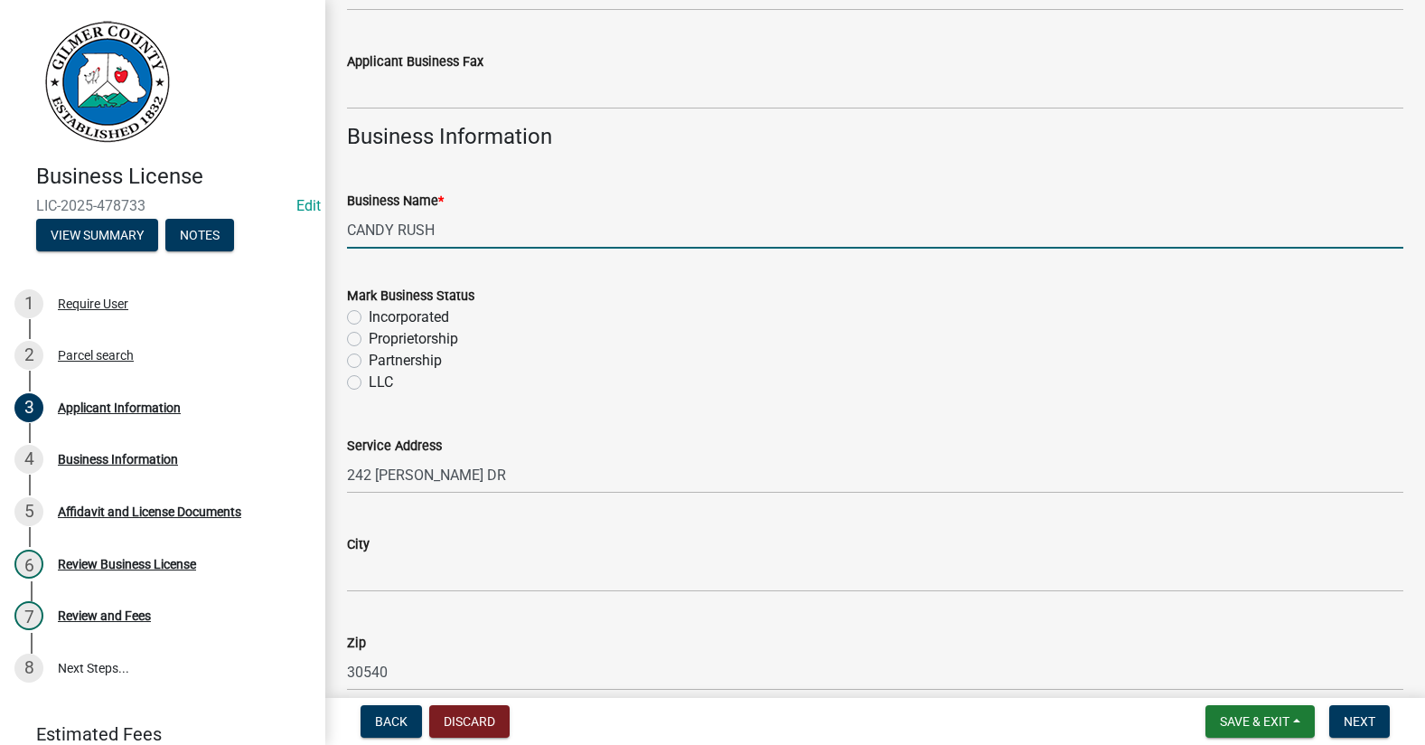
type input "CANDY RUSH"
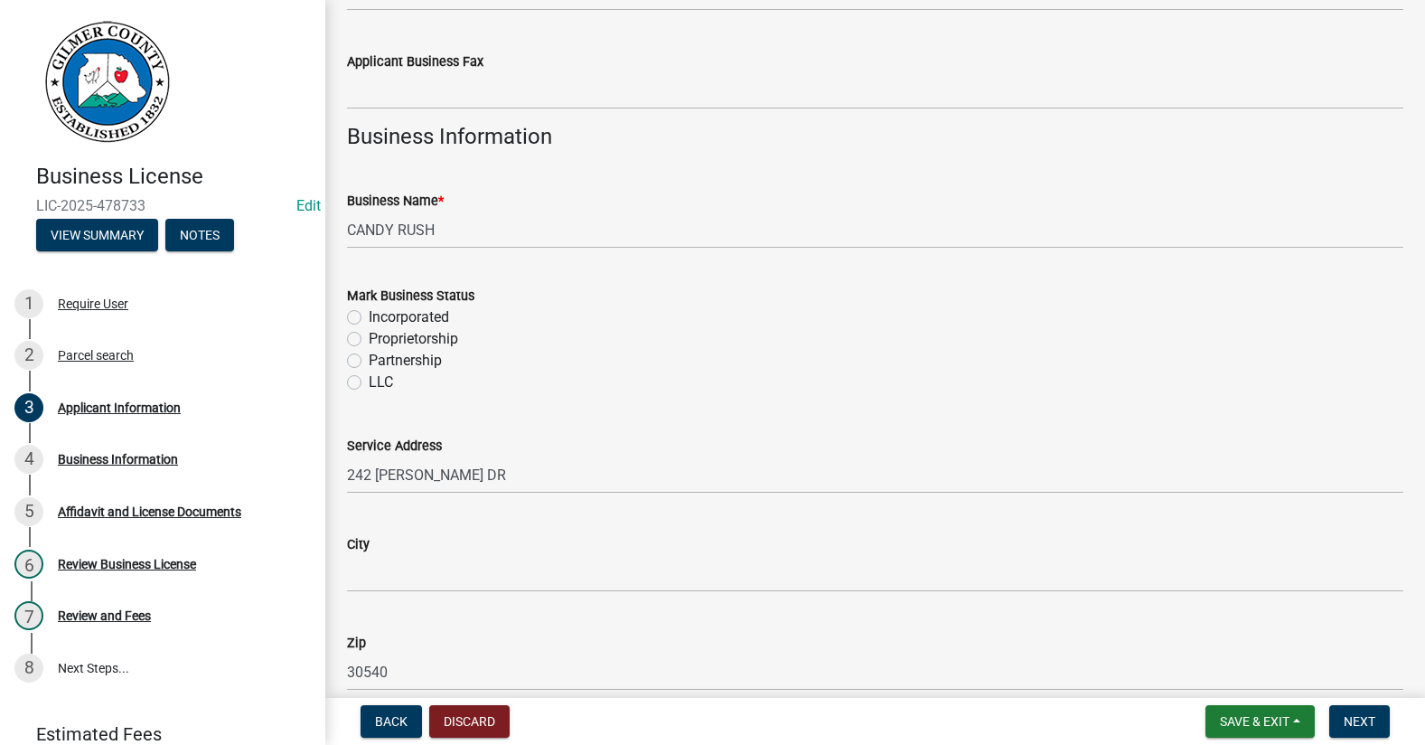
click at [369, 335] on label "Proprietorship" at bounding box center [413, 339] width 89 height 22
click at [369, 335] on input "Proprietorship" at bounding box center [375, 334] width 12 height 12
radio input "true"
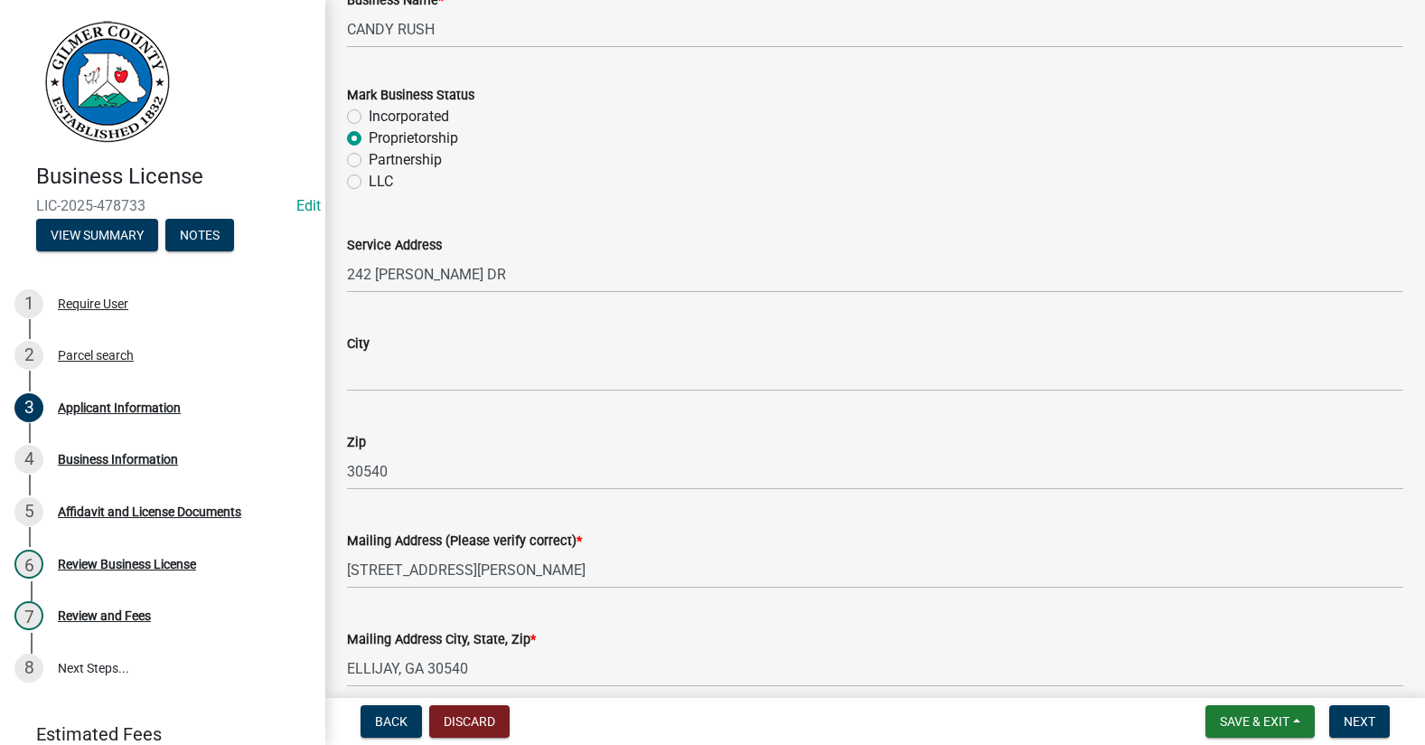
scroll to position [1356, 0]
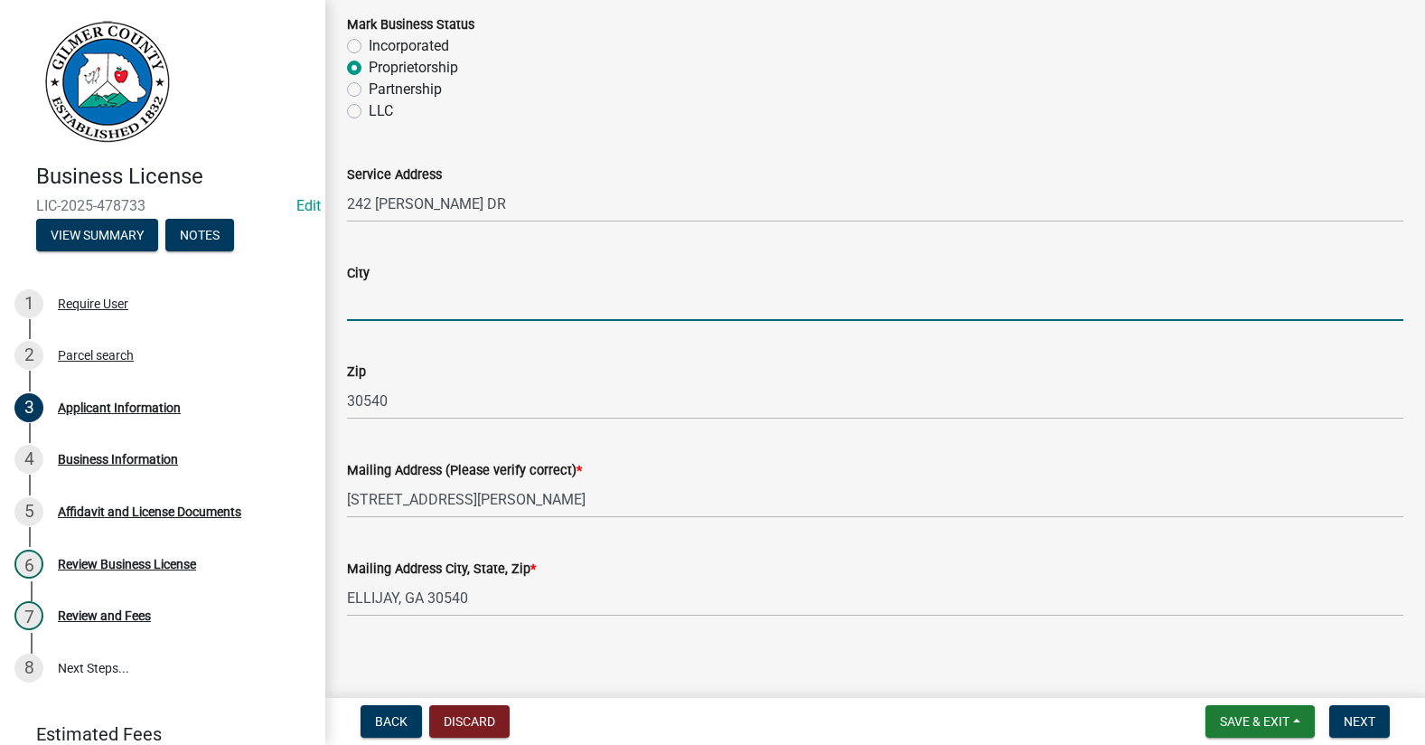
click at [374, 300] on input "City" at bounding box center [875, 302] width 1057 height 37
type input "ELLIJAY"
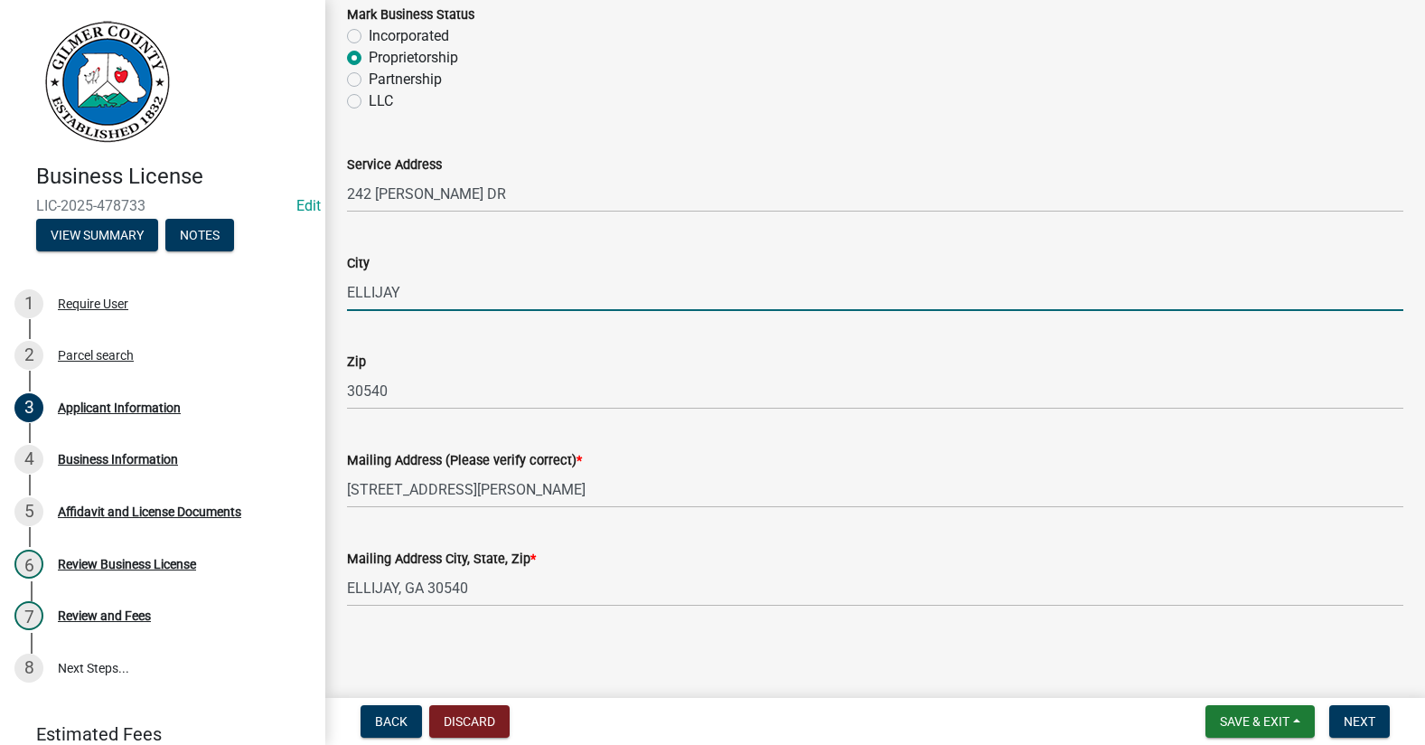
scroll to position [1368, 0]
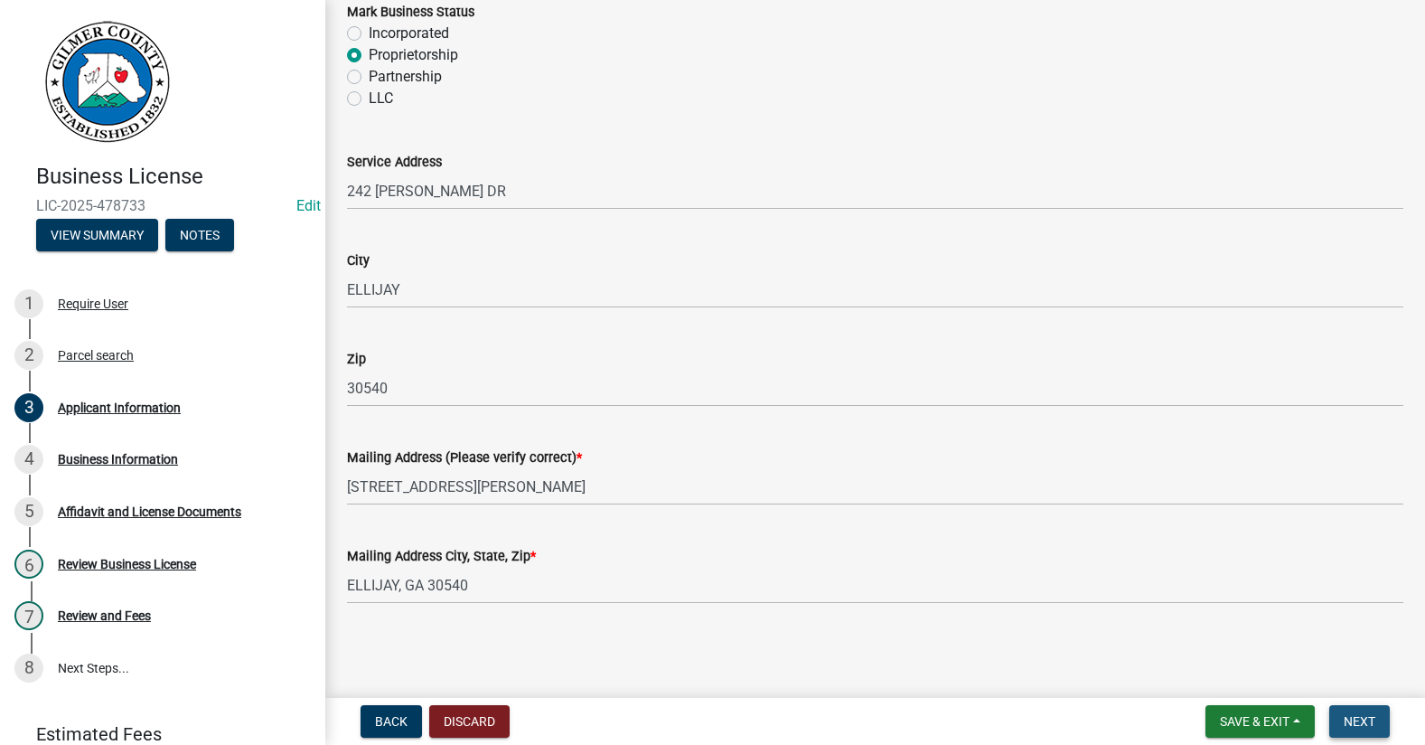
click at [1366, 721] on span "Next" at bounding box center [1360, 721] width 32 height 14
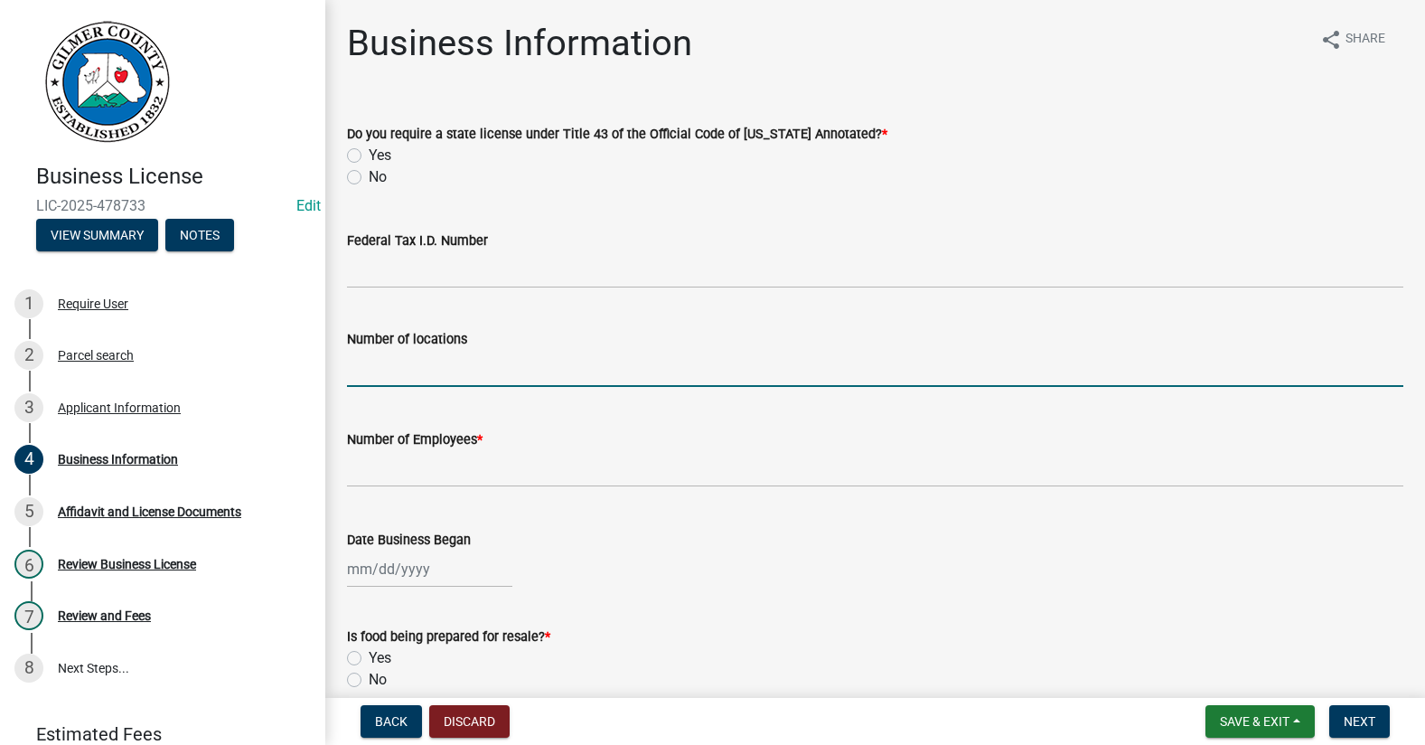
click at [437, 355] on input "text" at bounding box center [875, 368] width 1057 height 37
type input "1"
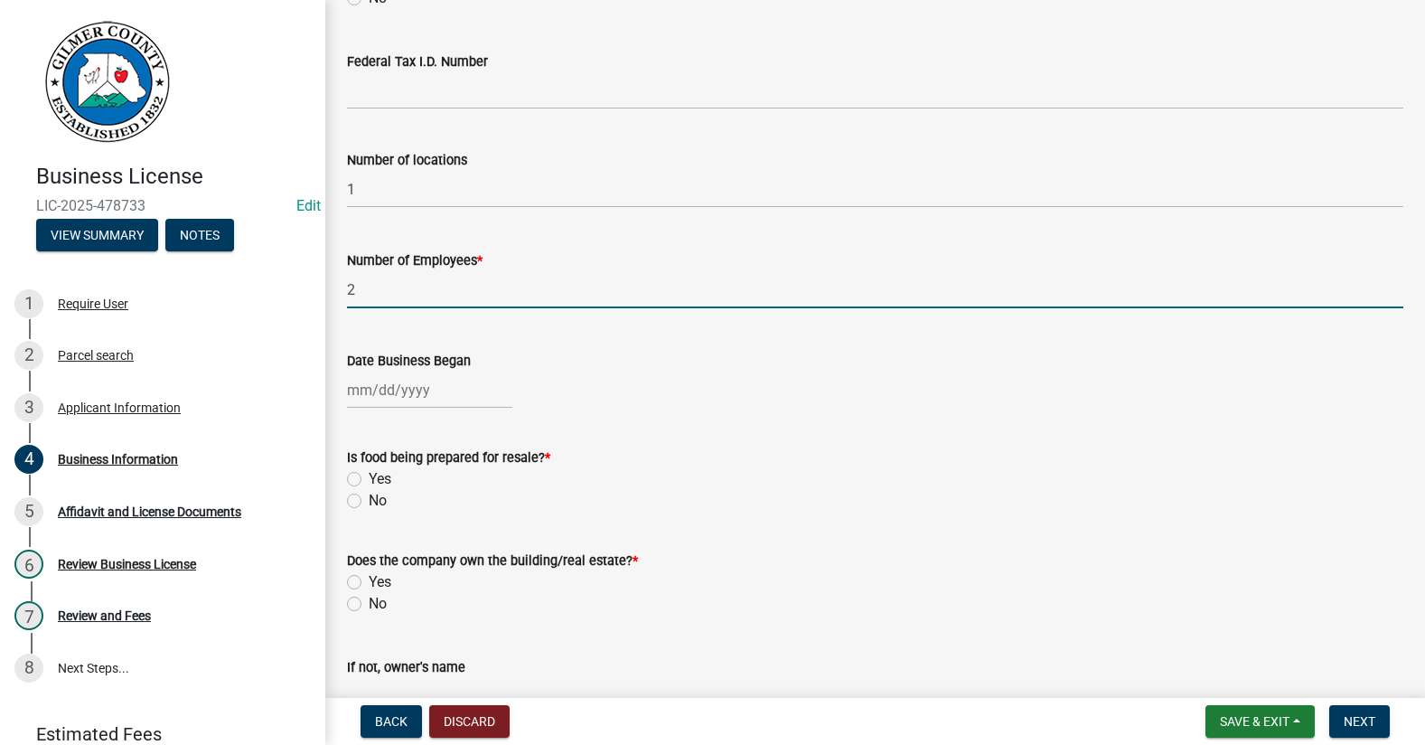
scroll to position [181, 0]
type input "2"
select select "9"
select select "2025"
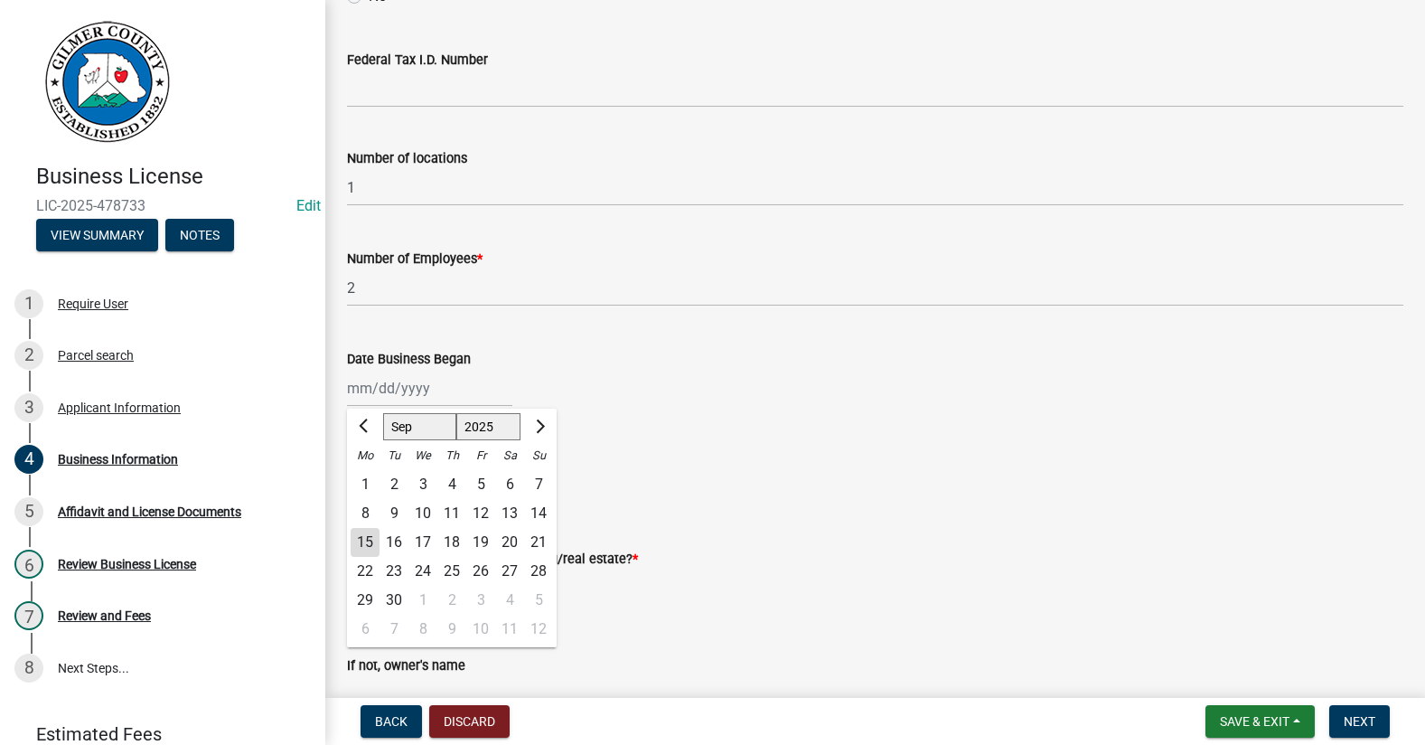
click at [396, 398] on div "[PERSON_NAME] Feb Mar Apr [PERSON_NAME][DATE] Oct Nov [DATE] 1526 1527 1528 152…" at bounding box center [429, 388] width 165 height 37
click at [362, 535] on div "15" at bounding box center [365, 542] width 29 height 29
type input "[DATE]"
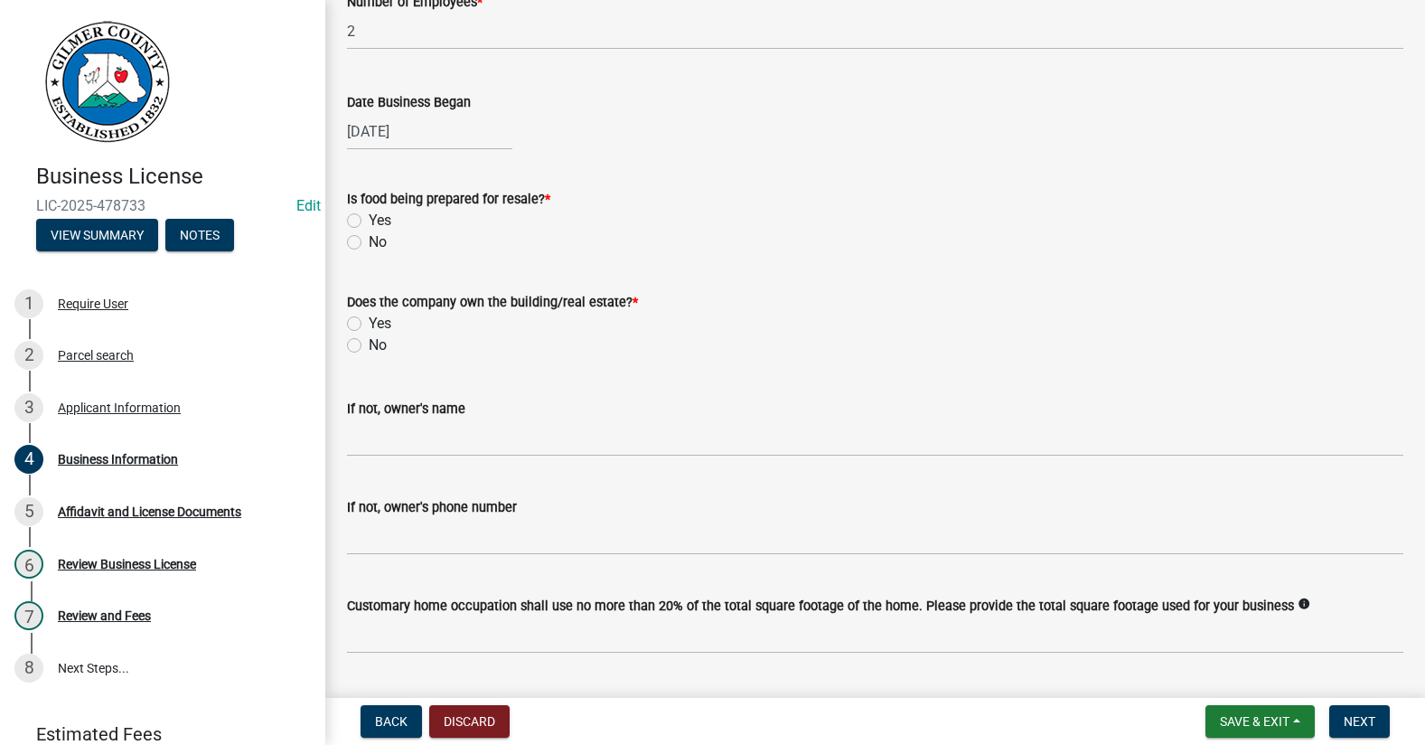
scroll to position [485, 0]
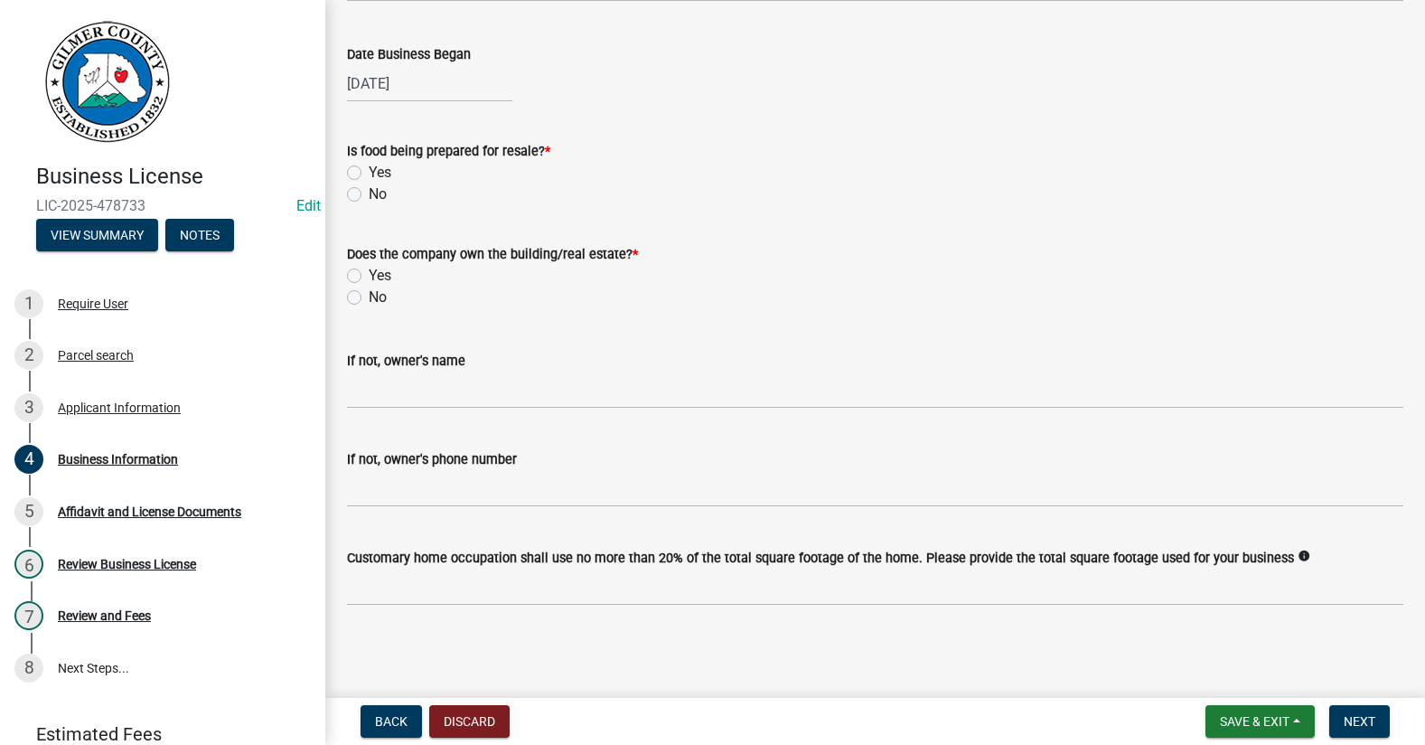
click at [369, 194] on label "No" at bounding box center [378, 194] width 18 height 22
click at [369, 194] on input "No" at bounding box center [375, 189] width 12 height 12
radio input "true"
click at [369, 276] on label "Yes" at bounding box center [380, 276] width 23 height 22
click at [369, 276] on input "Yes" at bounding box center [375, 271] width 12 height 12
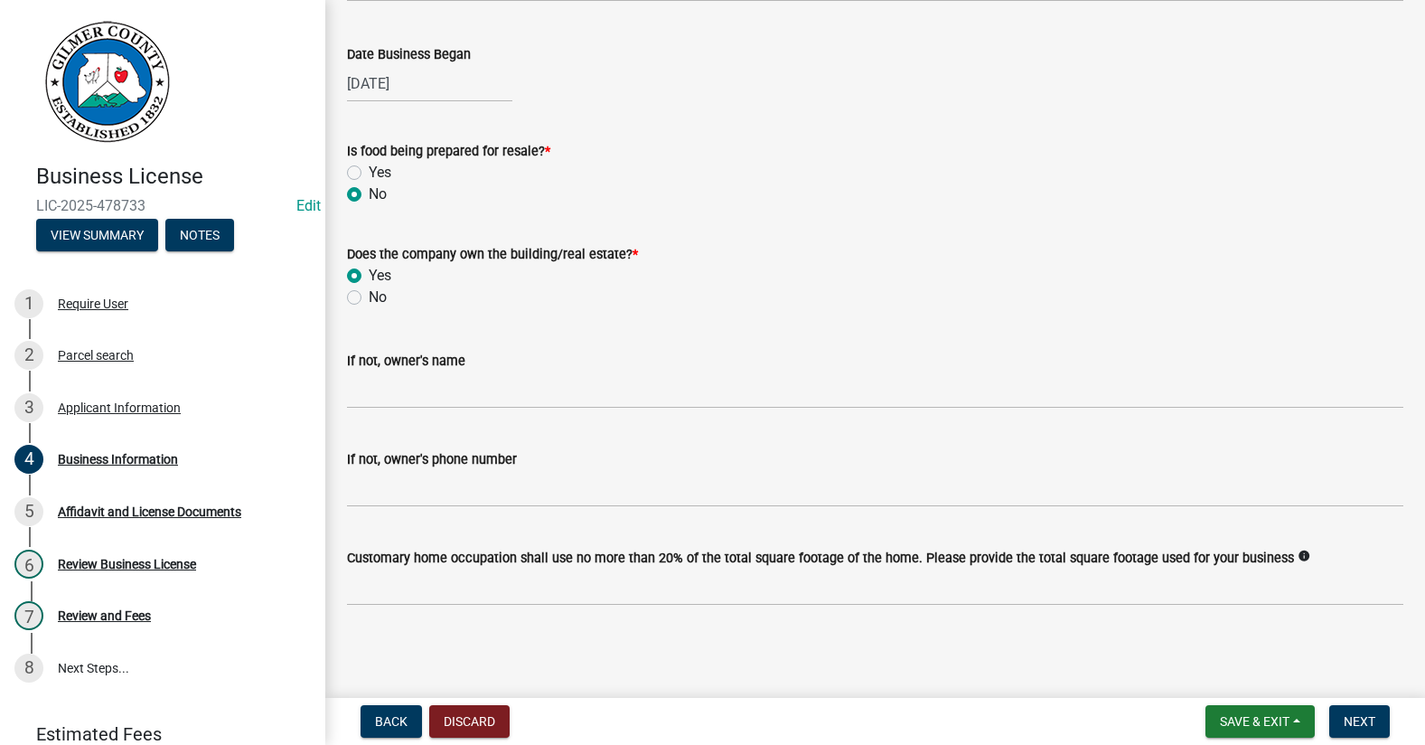
radio input "true"
click at [921, 308] on wm-data-entity-input "Does the company own the building/real estate? * Yes No" at bounding box center [875, 272] width 1057 height 103
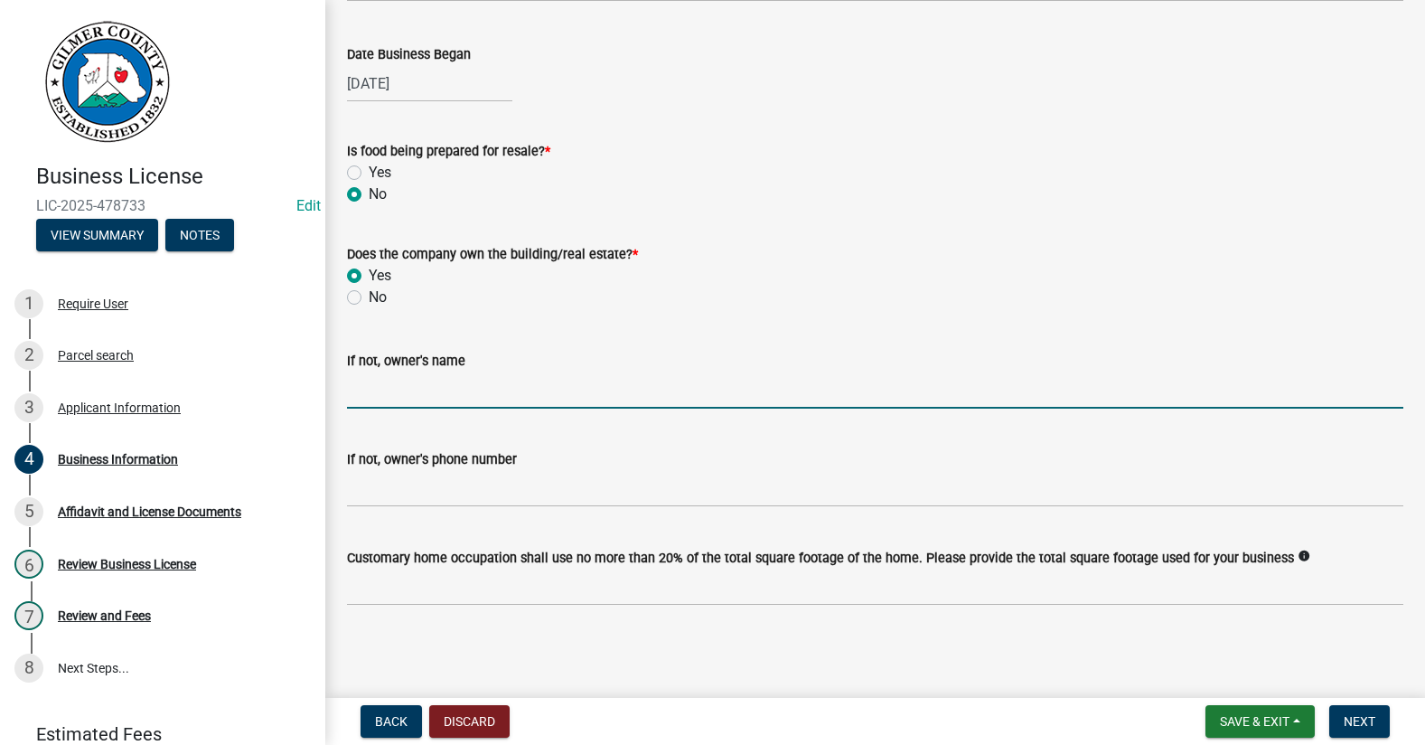
click at [409, 391] on input "If not, owner's name" at bounding box center [875, 389] width 1057 height 37
type input "[PERSON_NAME]"
click at [1364, 724] on span "Next" at bounding box center [1360, 721] width 32 height 14
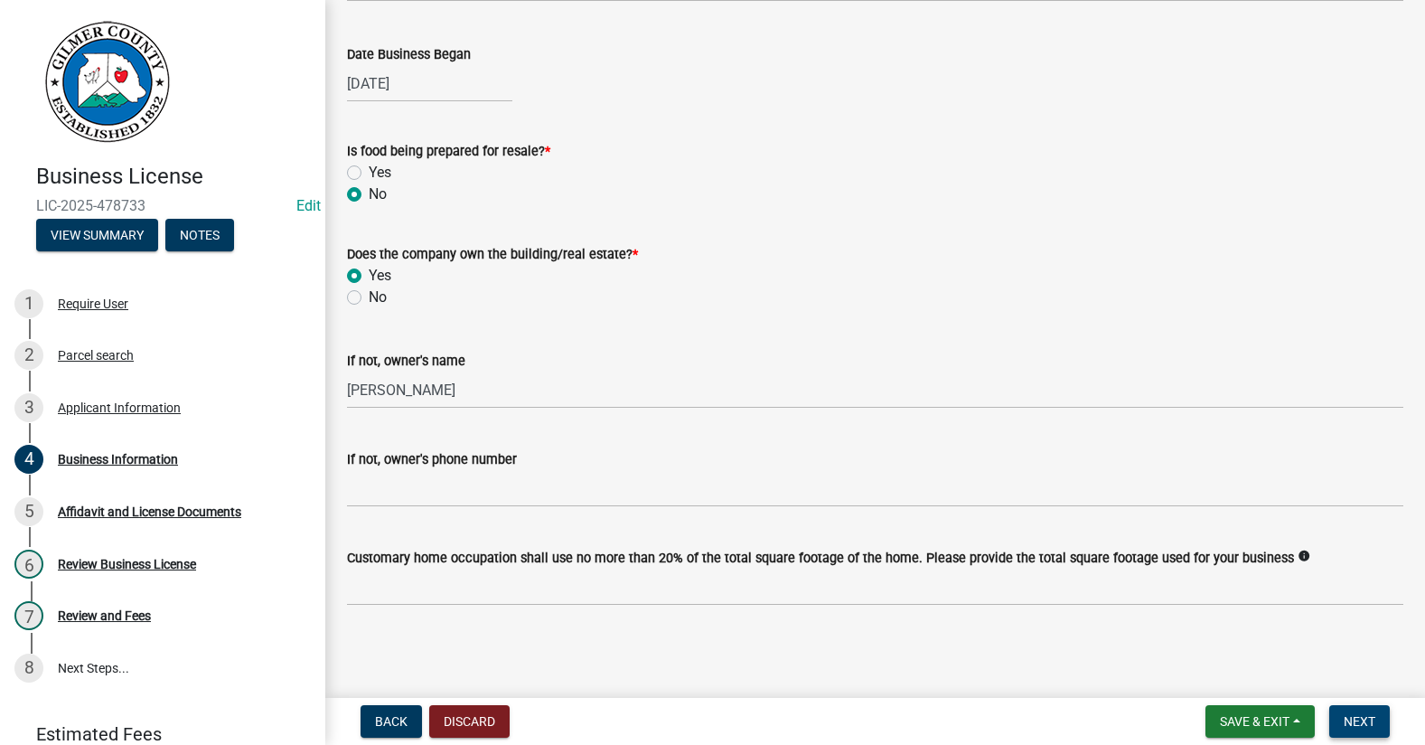
click at [1361, 718] on span "Next" at bounding box center [1360, 721] width 32 height 14
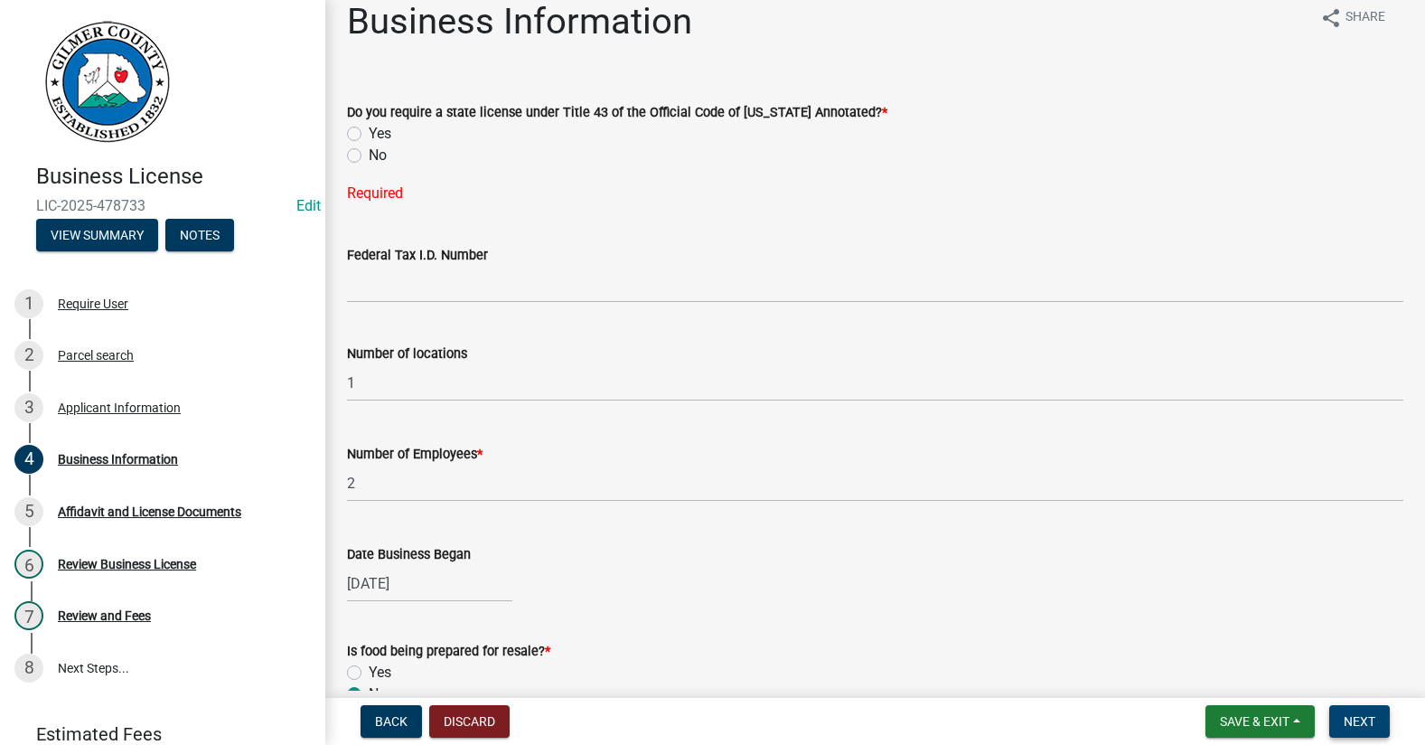
scroll to position [0, 0]
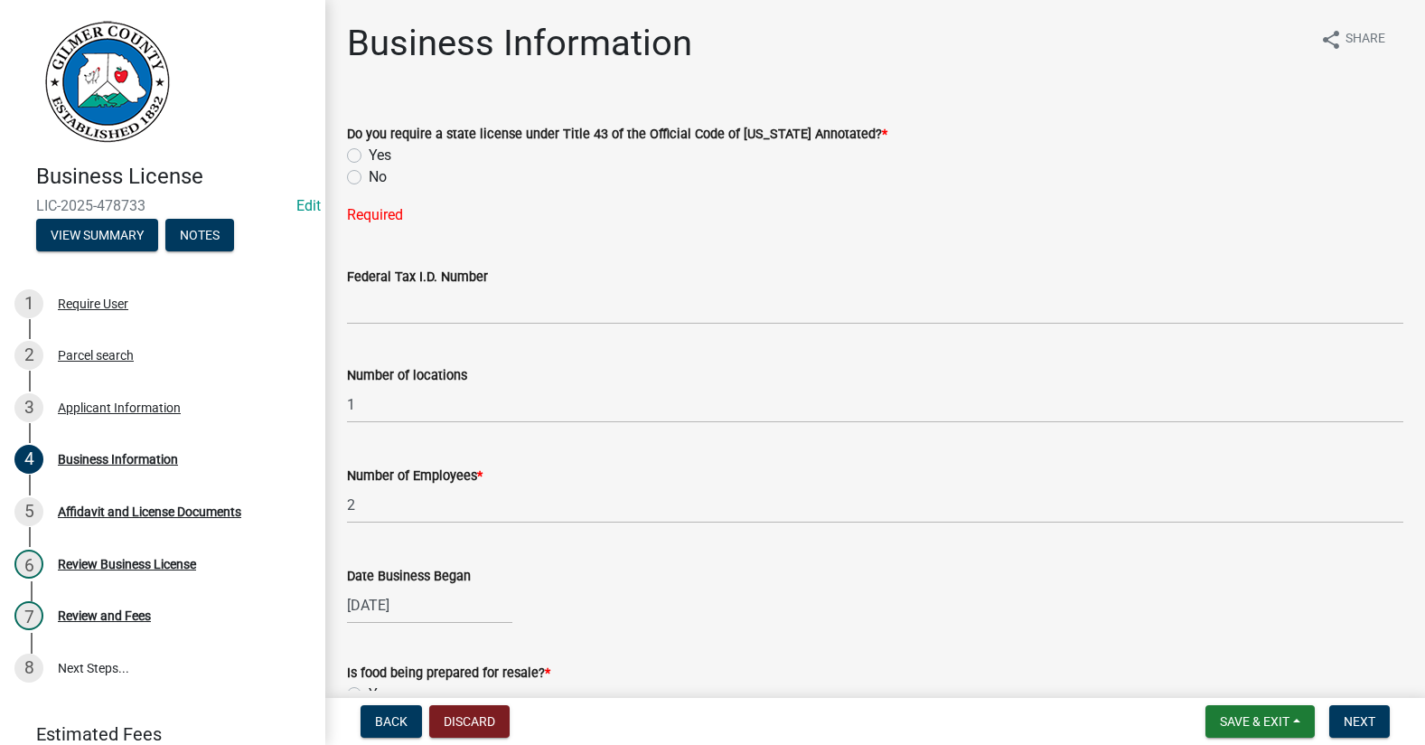
click at [369, 177] on label "No" at bounding box center [378, 177] width 18 height 22
click at [369, 177] on input "No" at bounding box center [375, 172] width 12 height 12
radio input "true"
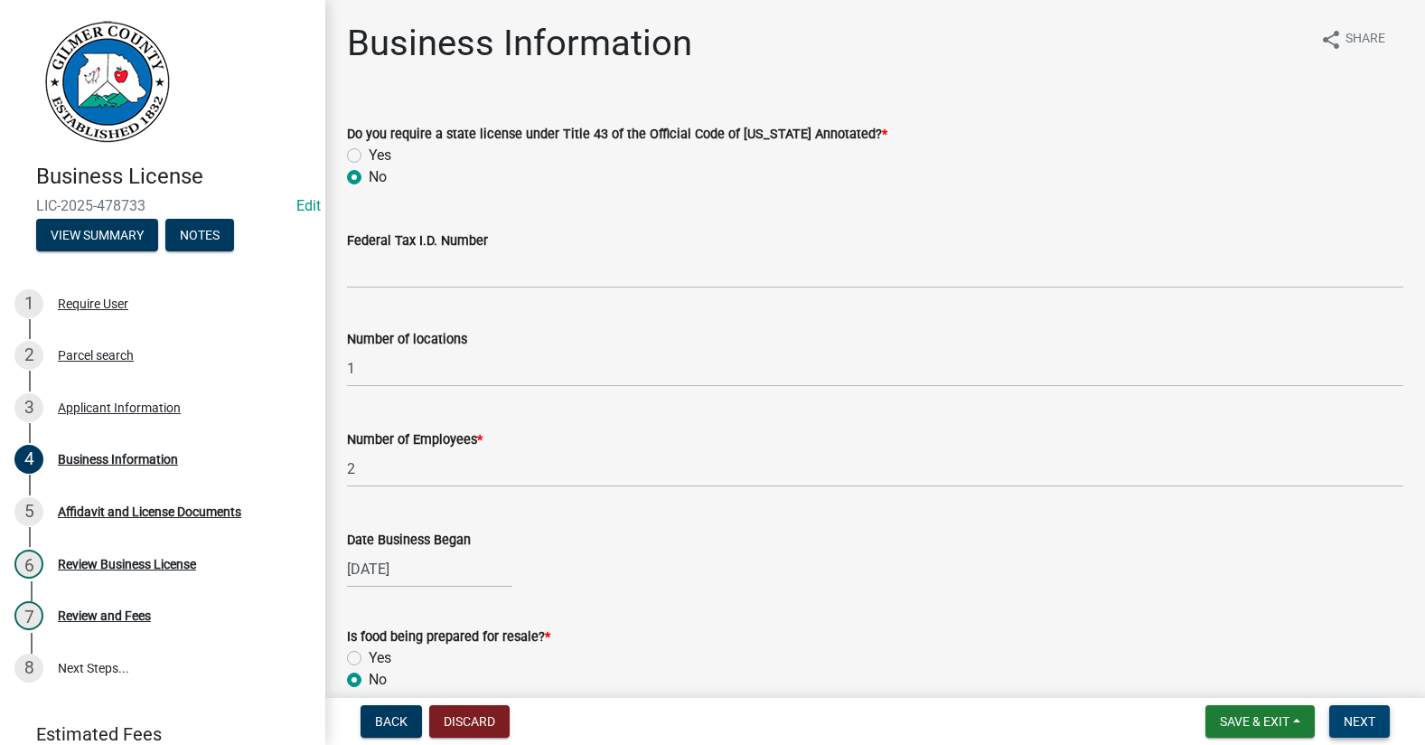
click at [1360, 714] on span "Next" at bounding box center [1360, 721] width 32 height 14
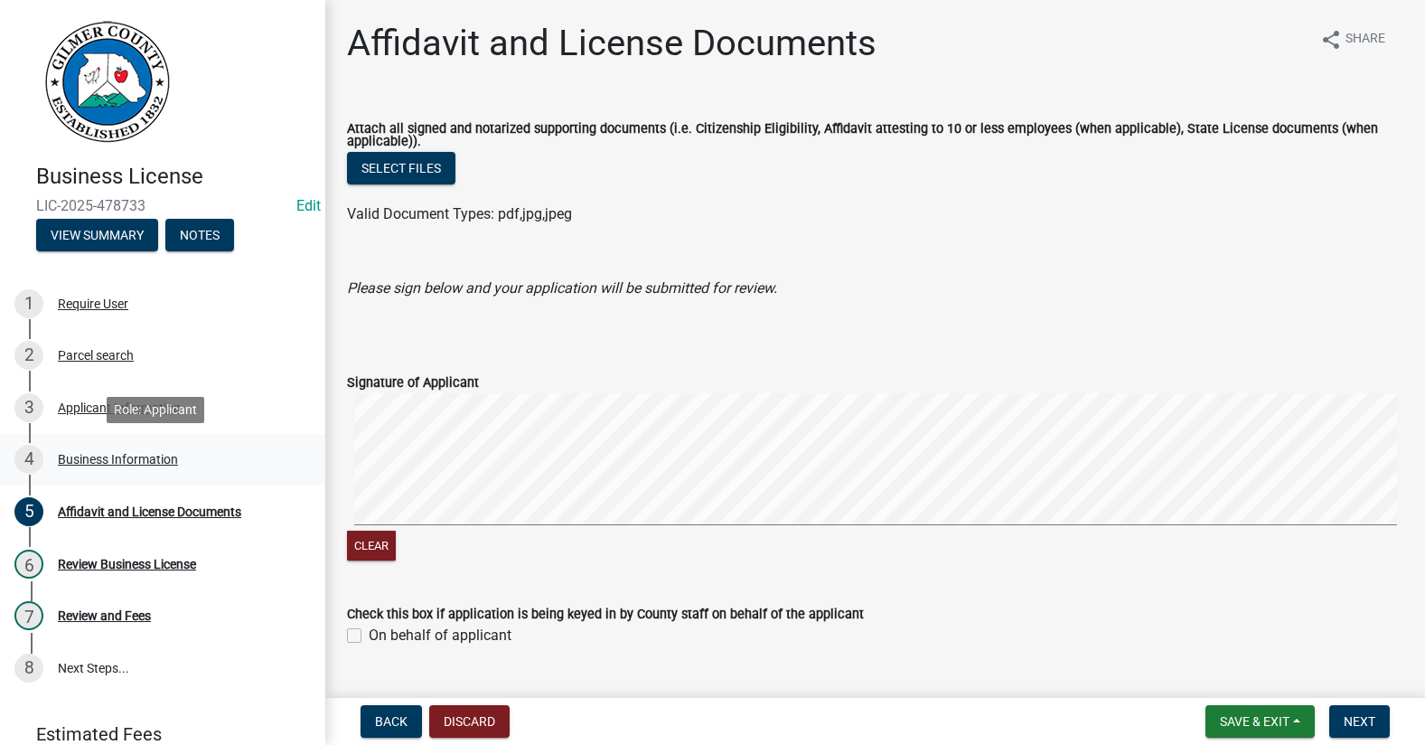
click at [133, 453] on div "Business Information" at bounding box center [118, 459] width 120 height 13
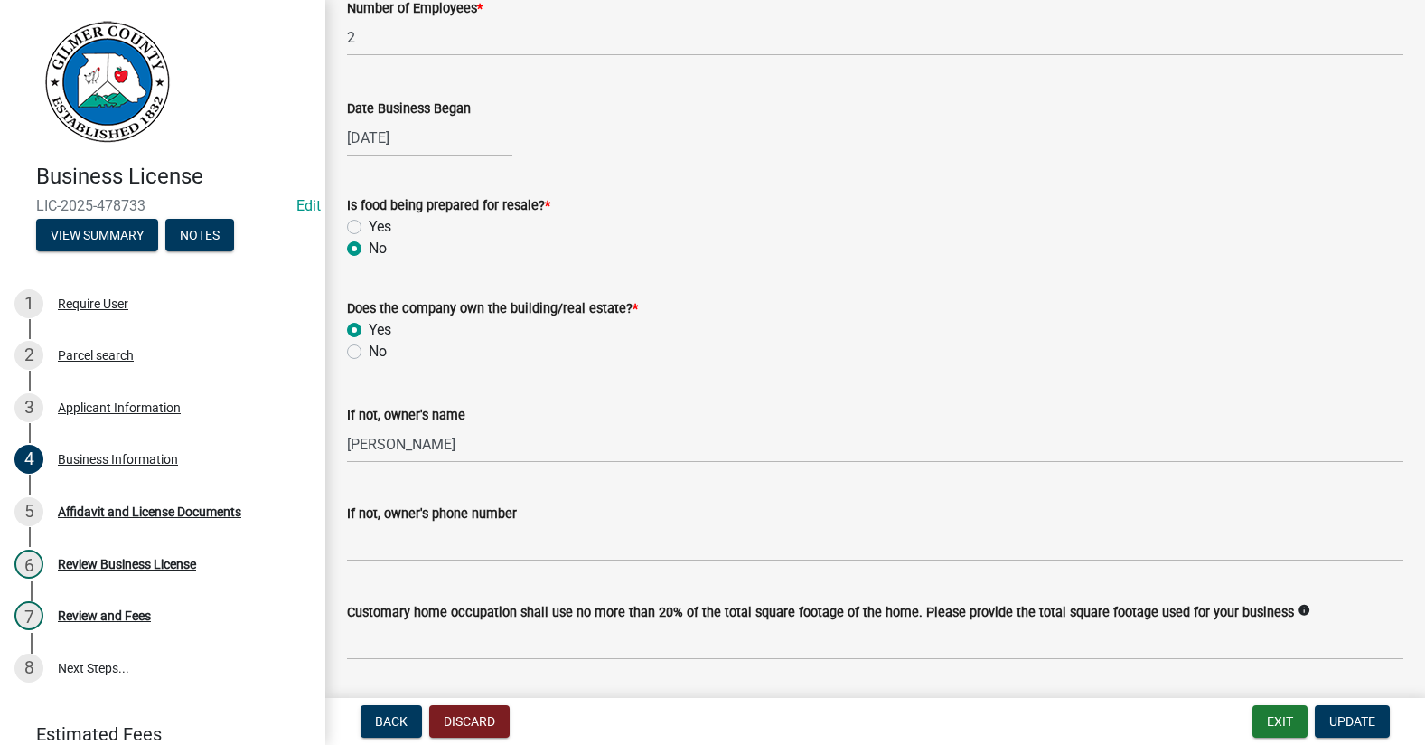
scroll to position [485, 0]
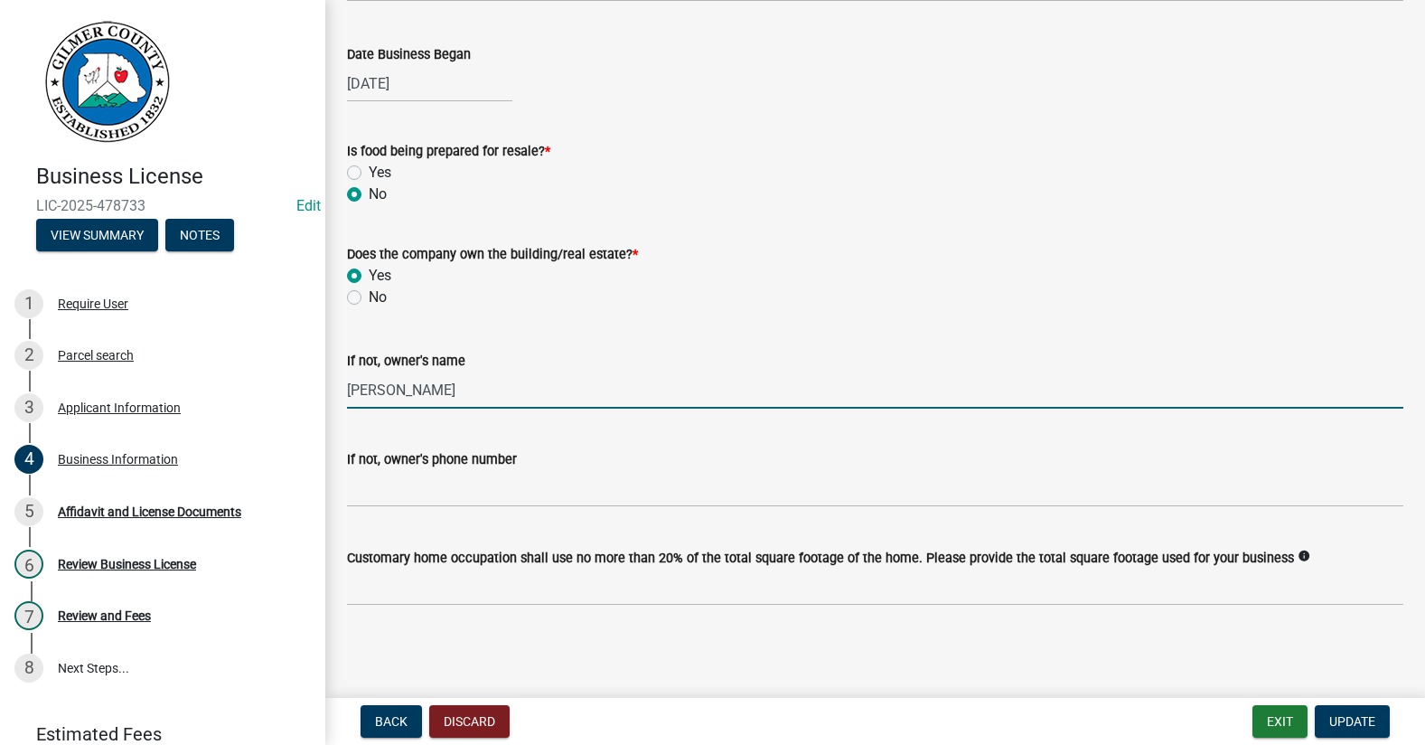
click at [395, 388] on input "[PERSON_NAME]" at bounding box center [875, 389] width 1057 height 37
type input "[PERSON_NAME]"
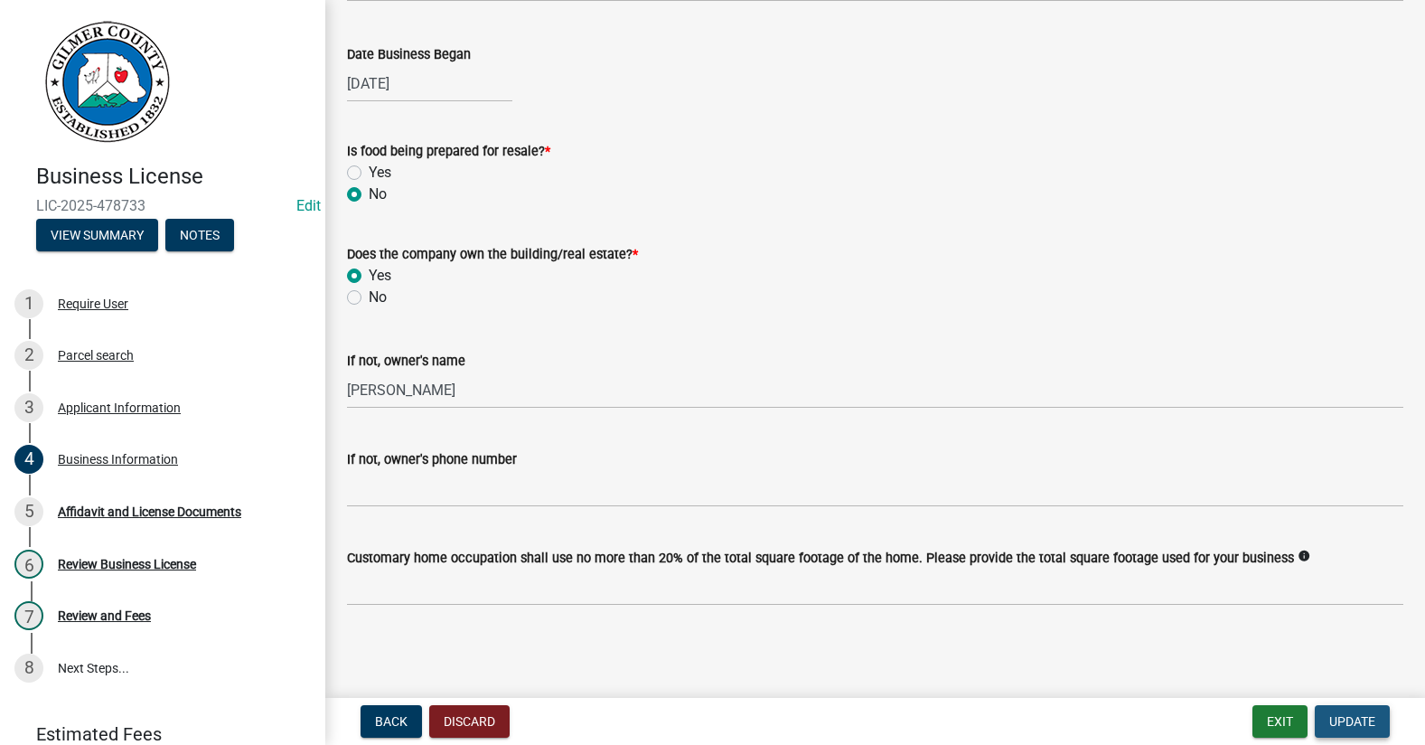
click at [1341, 714] on span "Update" at bounding box center [1352, 721] width 46 height 14
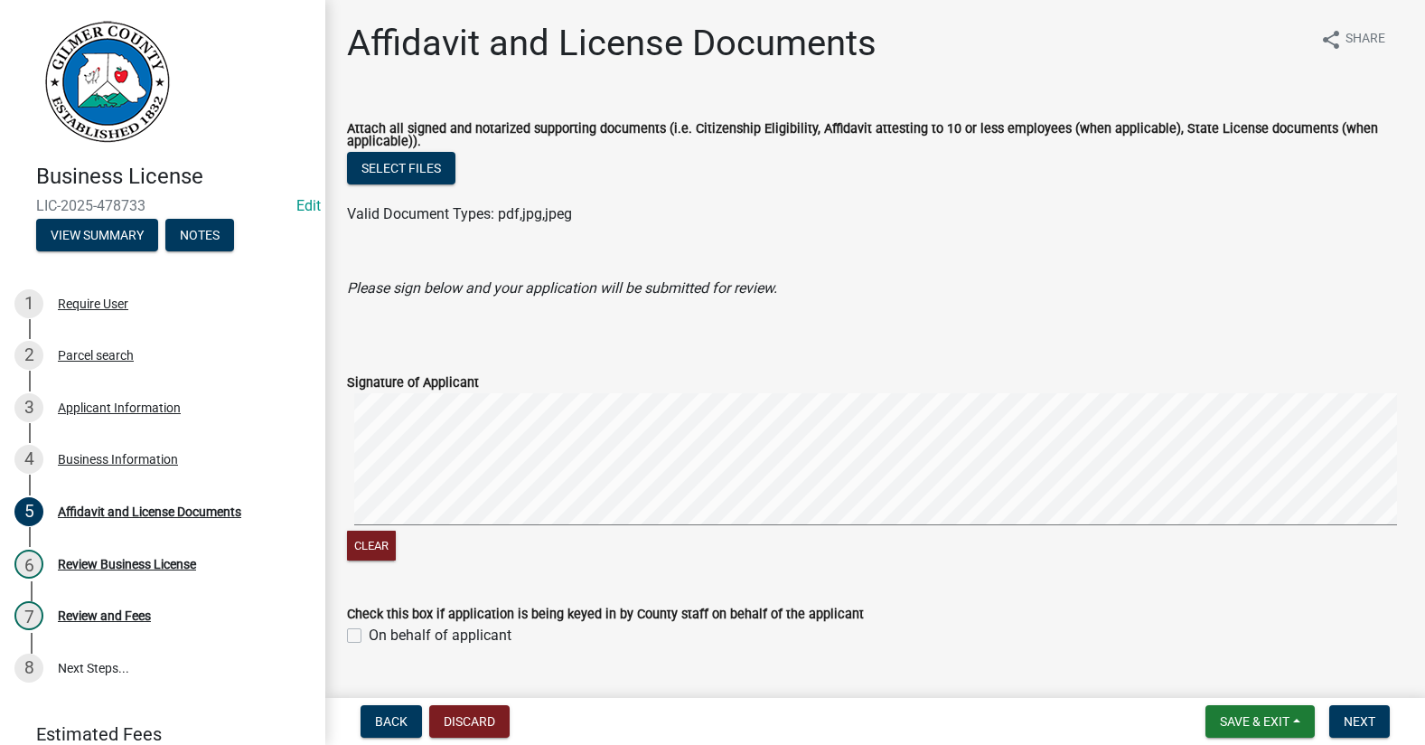
click at [369, 633] on label "On behalf of applicant" at bounding box center [440, 636] width 143 height 22
click at [369, 633] on input "On behalf of applicant" at bounding box center [375, 631] width 12 height 12
checkbox input "true"
click at [1370, 715] on span "Next" at bounding box center [1360, 721] width 32 height 14
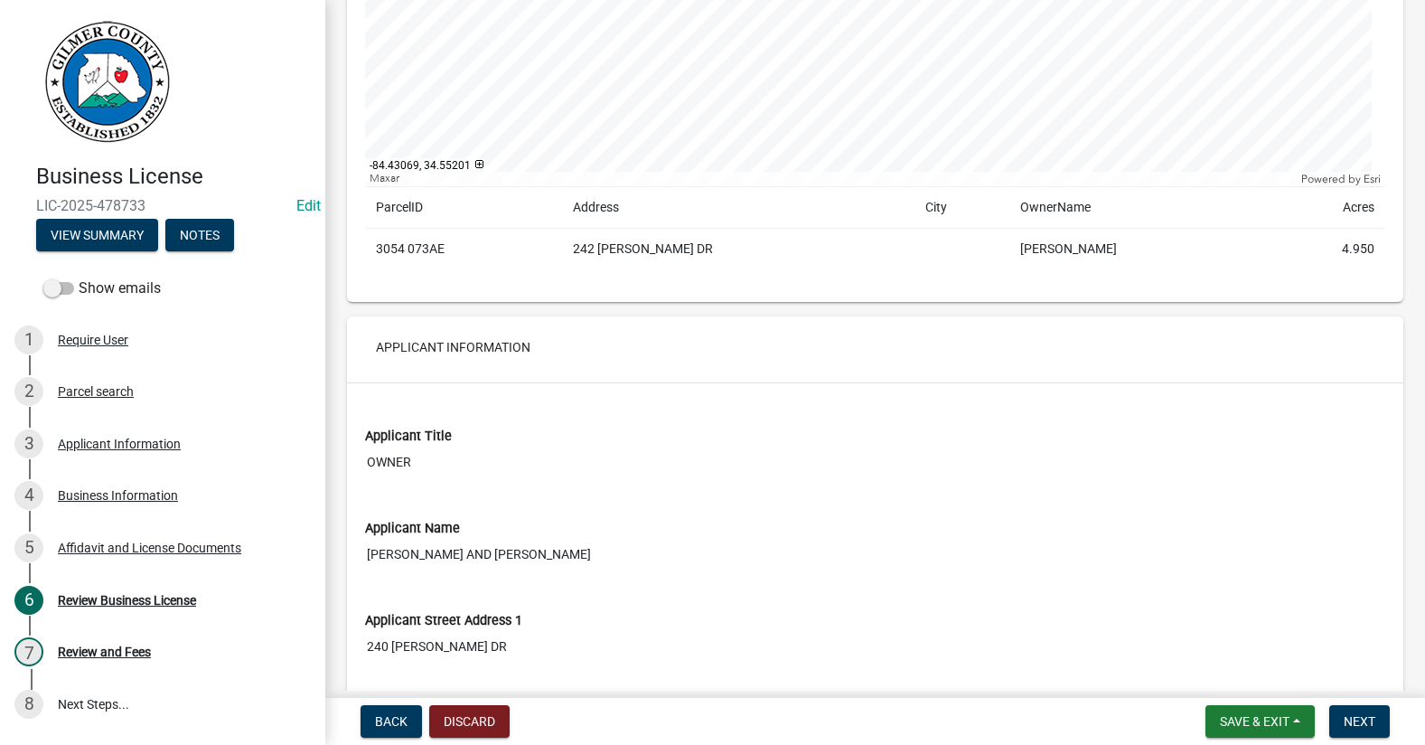
scroll to position [723, 0]
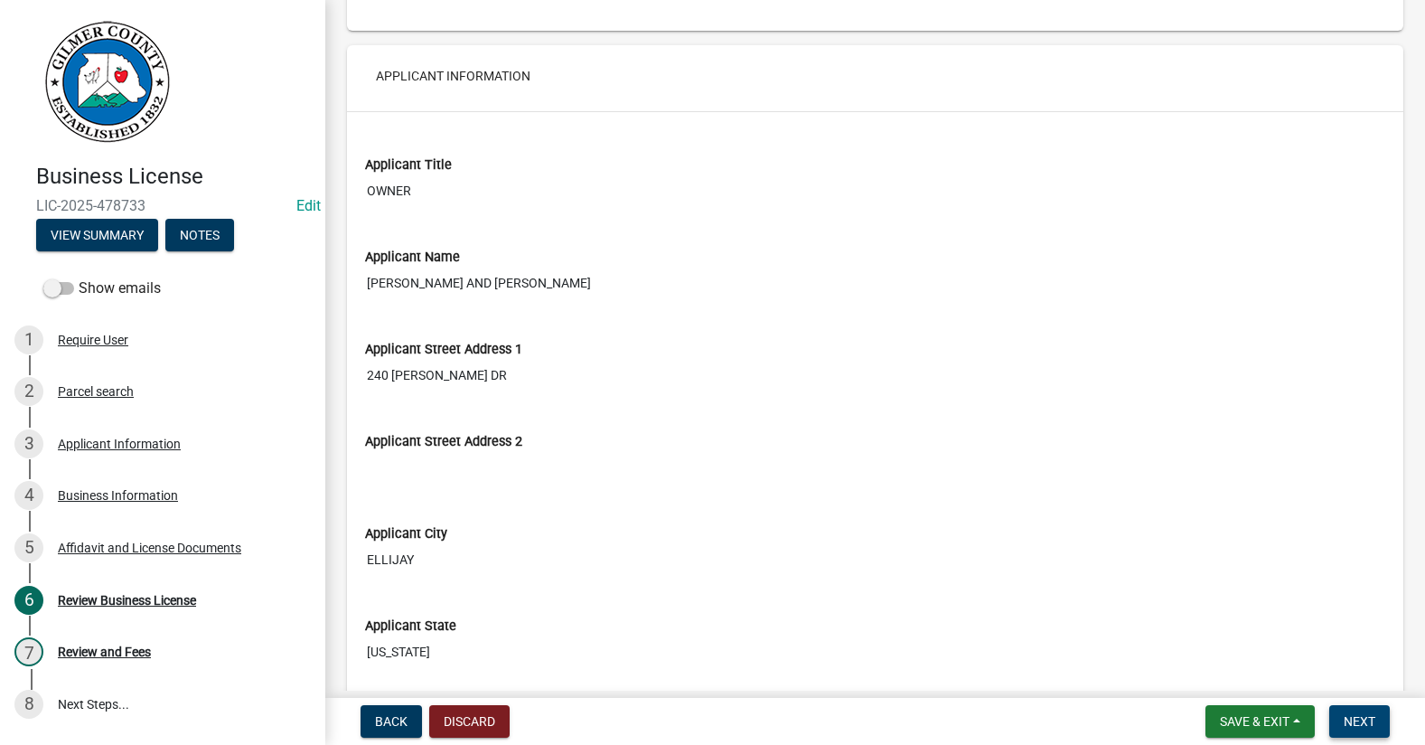
click at [1344, 706] on button "Next" at bounding box center [1359, 721] width 61 height 33
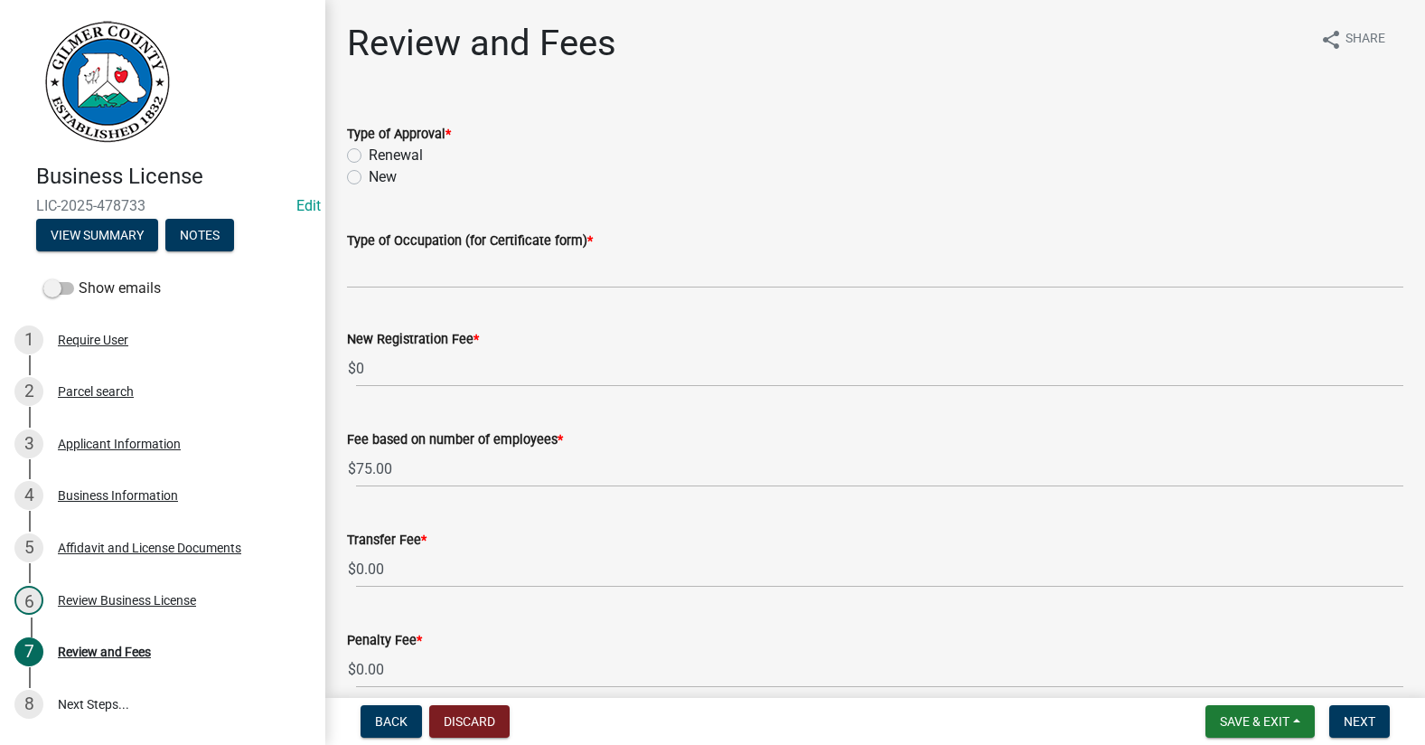
click at [369, 174] on label "New" at bounding box center [383, 177] width 28 height 22
click at [369, 174] on input "New" at bounding box center [375, 172] width 12 height 12
radio input "true"
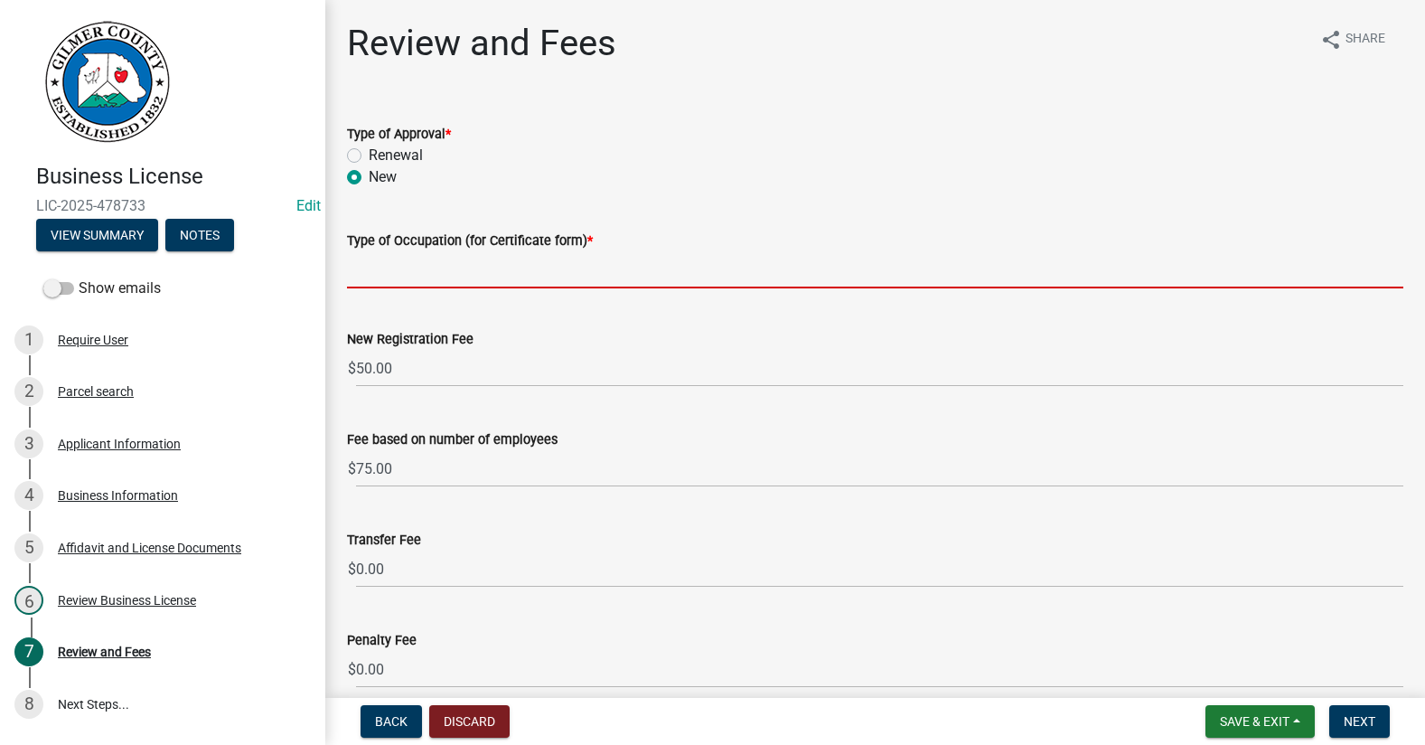
click at [416, 273] on input "Type of Occupation (for Certificate form) *" at bounding box center [875, 269] width 1057 height 37
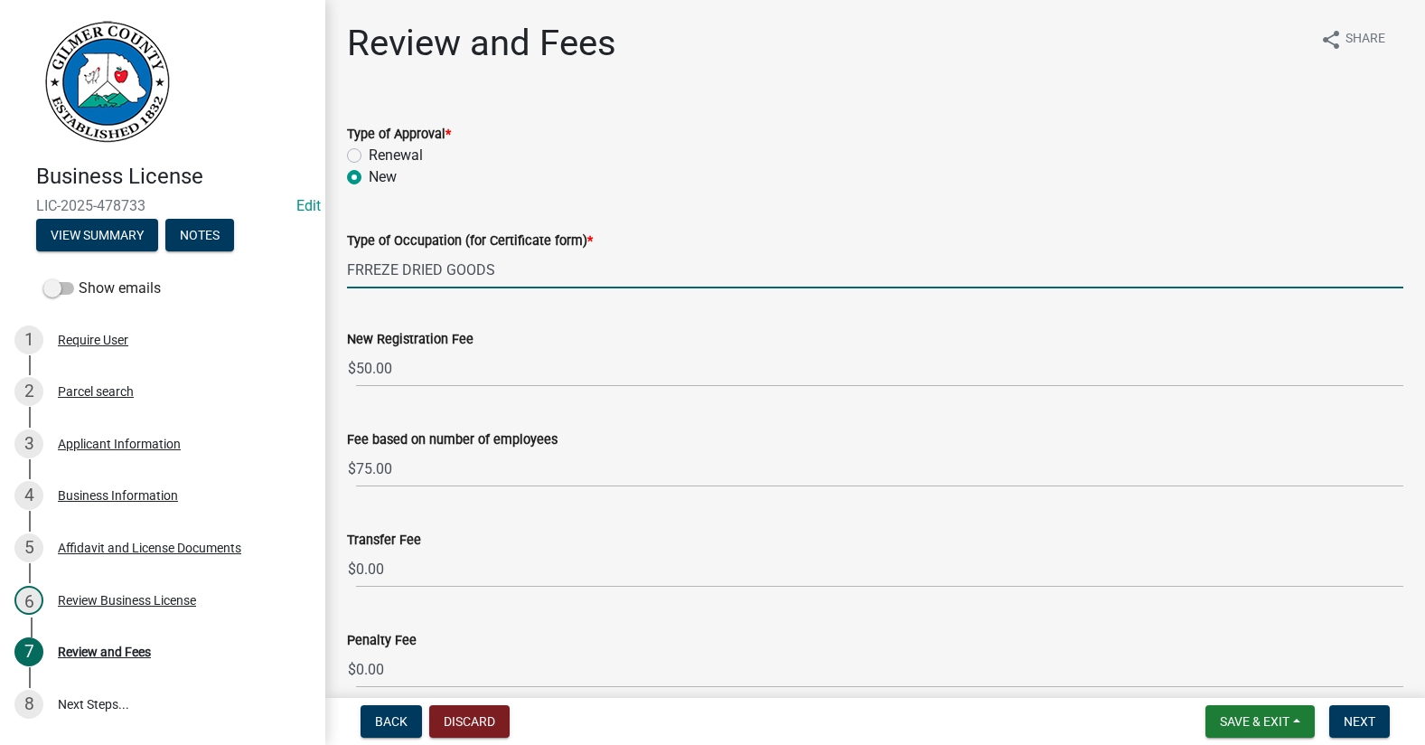
click at [375, 268] on input "FRREZE DRIED GOODS" at bounding box center [875, 269] width 1057 height 37
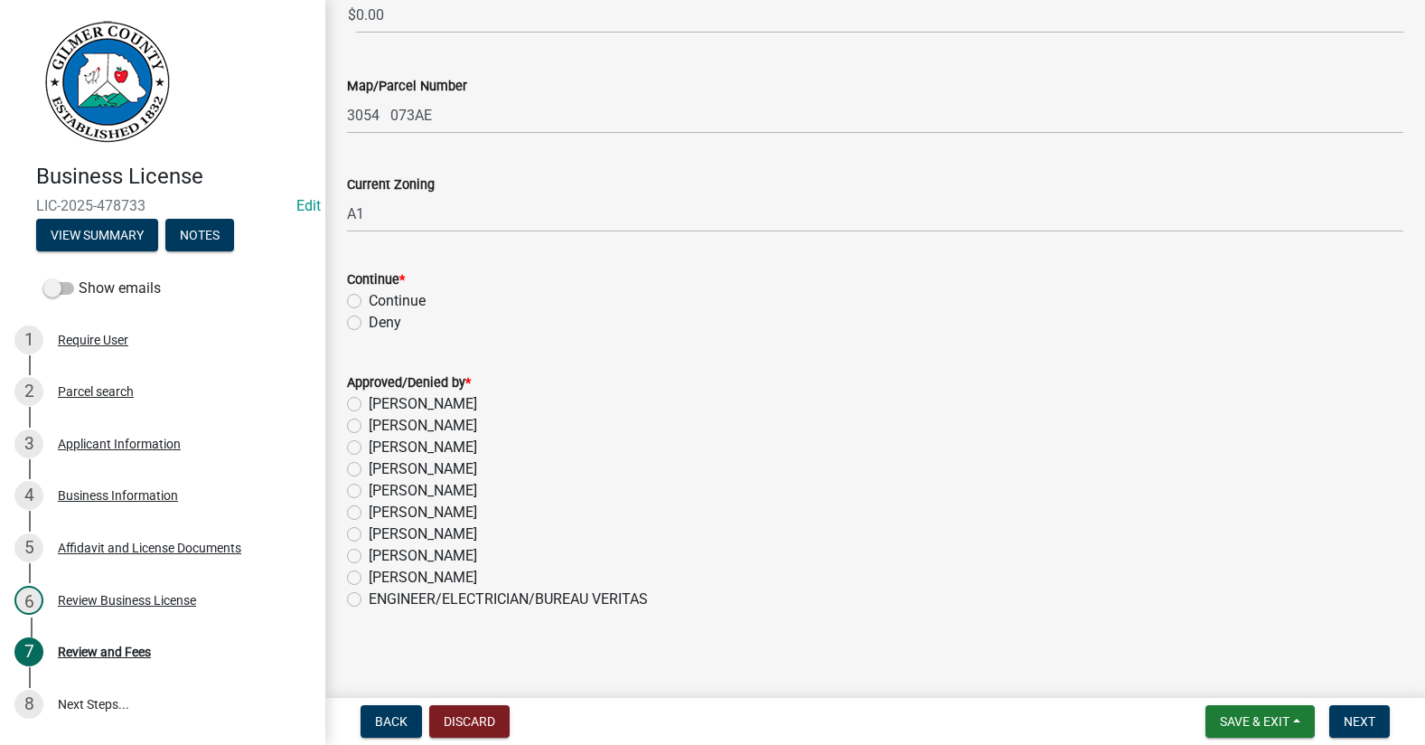
scroll to position [661, 0]
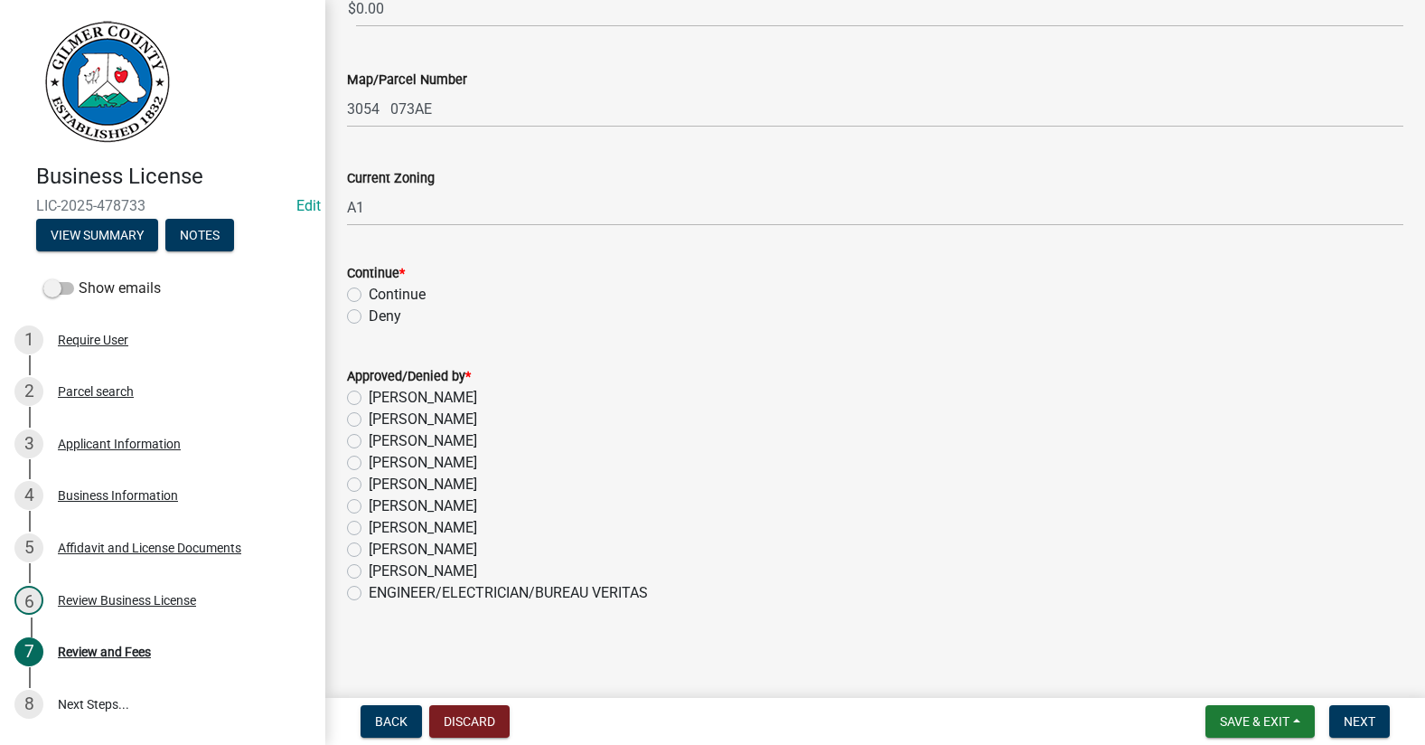
type input "FREEZE DRIED GOODS"
click at [369, 292] on label "Continue" at bounding box center [397, 295] width 57 height 22
click at [369, 292] on input "Continue" at bounding box center [375, 290] width 12 height 12
radio input "true"
click at [369, 437] on label "[PERSON_NAME]" at bounding box center [423, 441] width 108 height 22
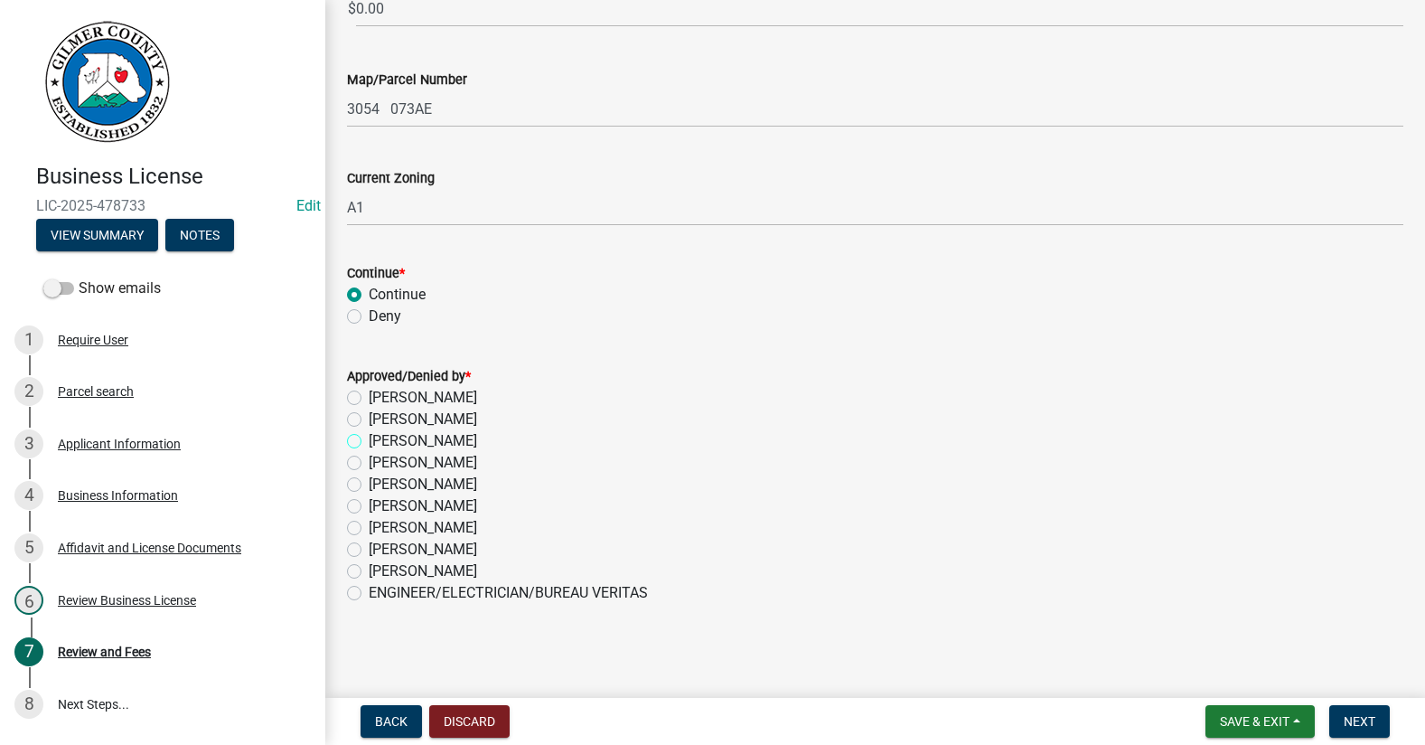
click at [369, 437] on input "[PERSON_NAME]" at bounding box center [375, 436] width 12 height 12
radio input "true"
click at [1367, 725] on span "Next" at bounding box center [1360, 721] width 32 height 14
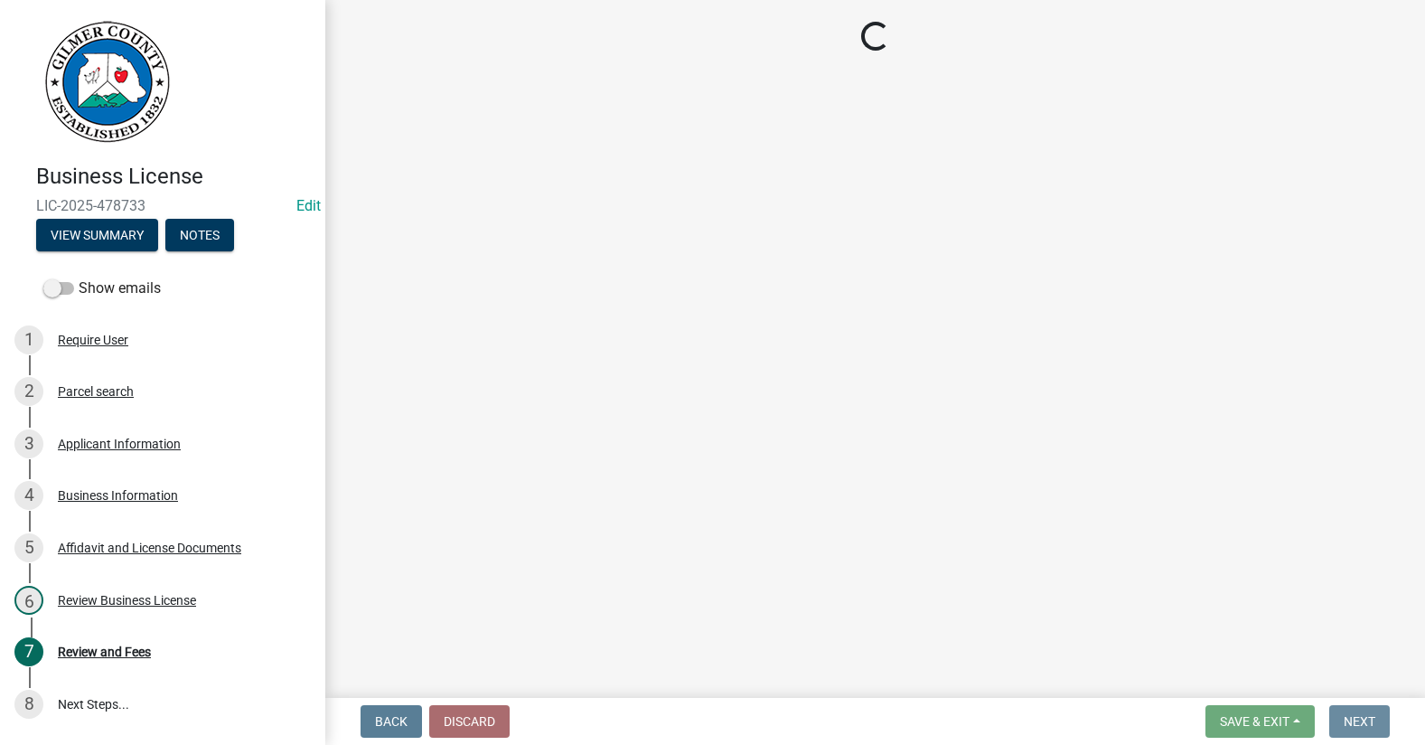
scroll to position [0, 0]
select select "2: 1"
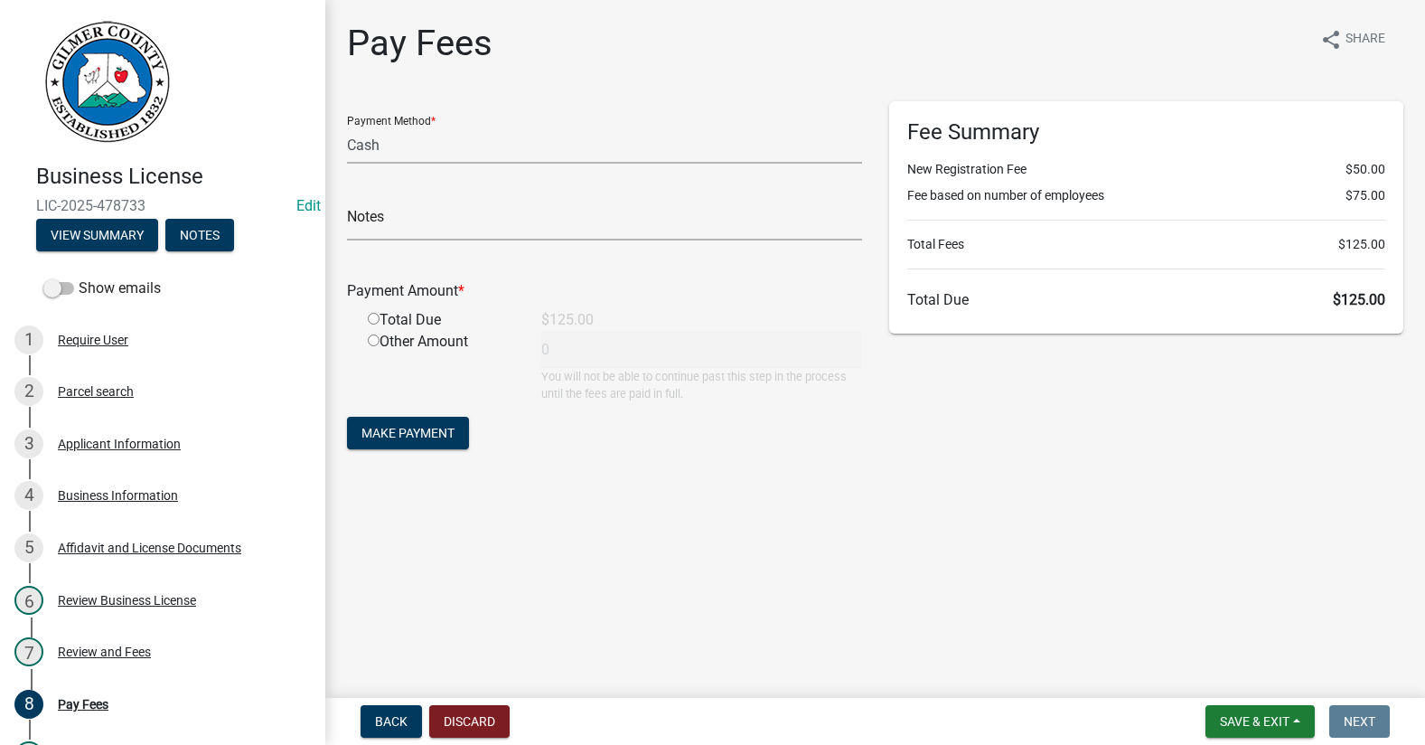
click at [371, 316] on input "radio" at bounding box center [374, 319] width 12 height 12
radio input "true"
type input "125"
click at [390, 427] on span "Make Payment" at bounding box center [408, 433] width 93 height 14
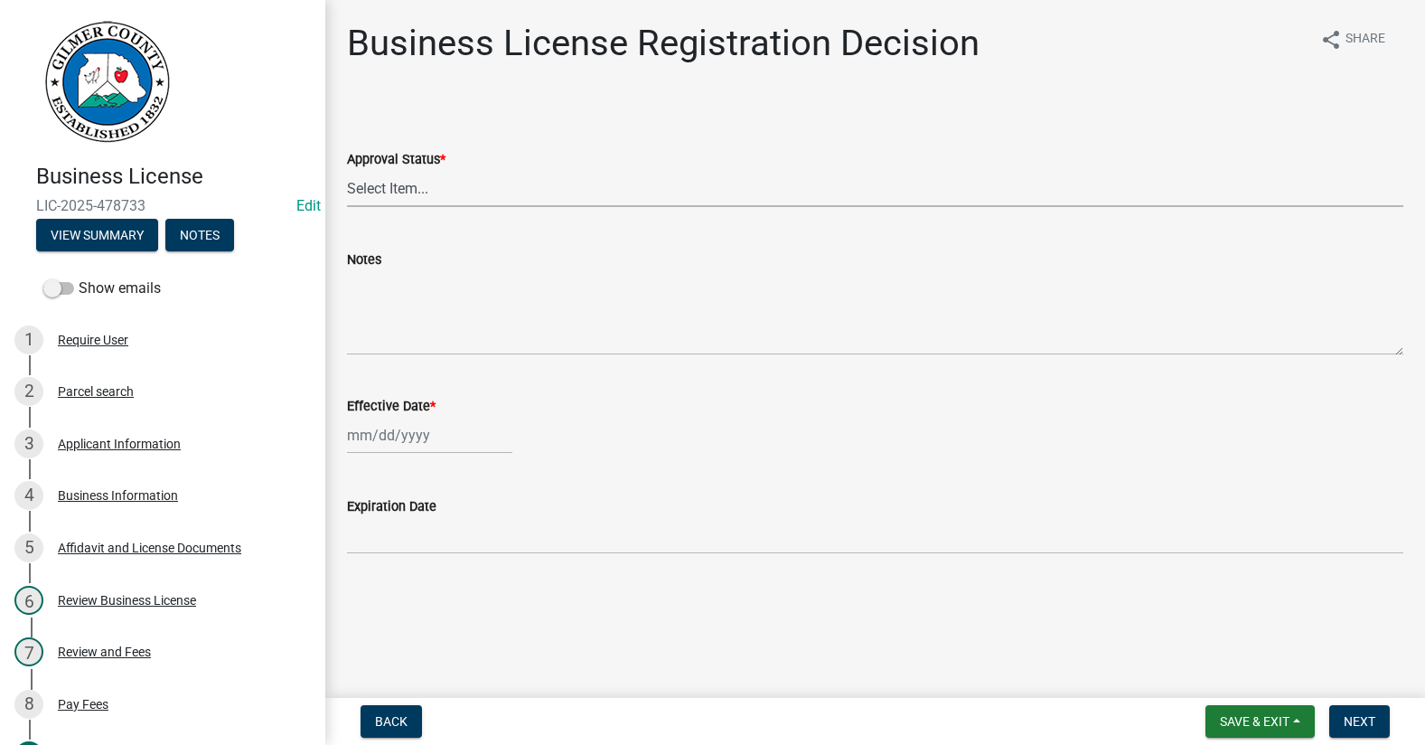
click at [458, 189] on select "Select Item... Approved Denied" at bounding box center [875, 188] width 1057 height 37
click at [347, 170] on select "Select Item... Approved Denied" at bounding box center [875, 188] width 1057 height 37
select select "cd44cabc-cb9c-446c-a27a-f009e7fbc738"
click at [394, 426] on div at bounding box center [429, 435] width 165 height 37
select select "9"
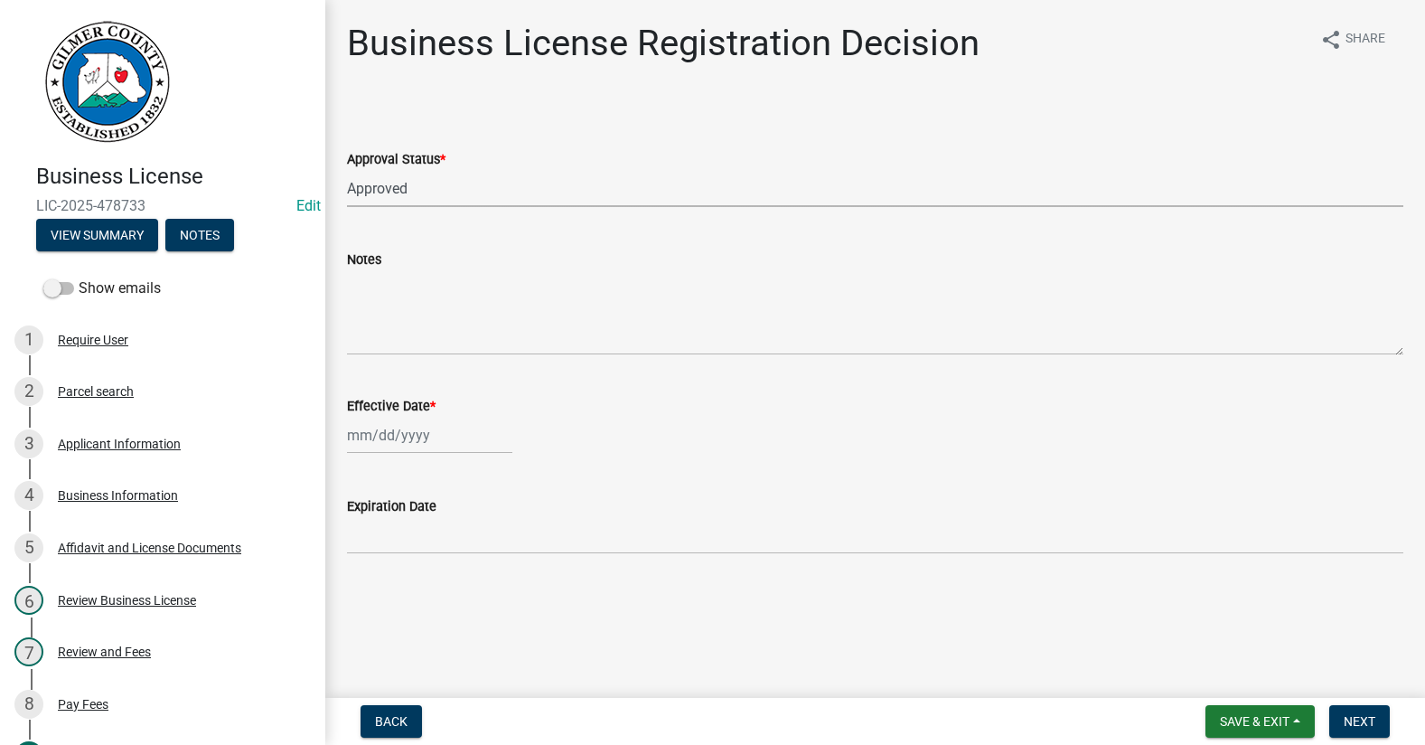
select select "2025"
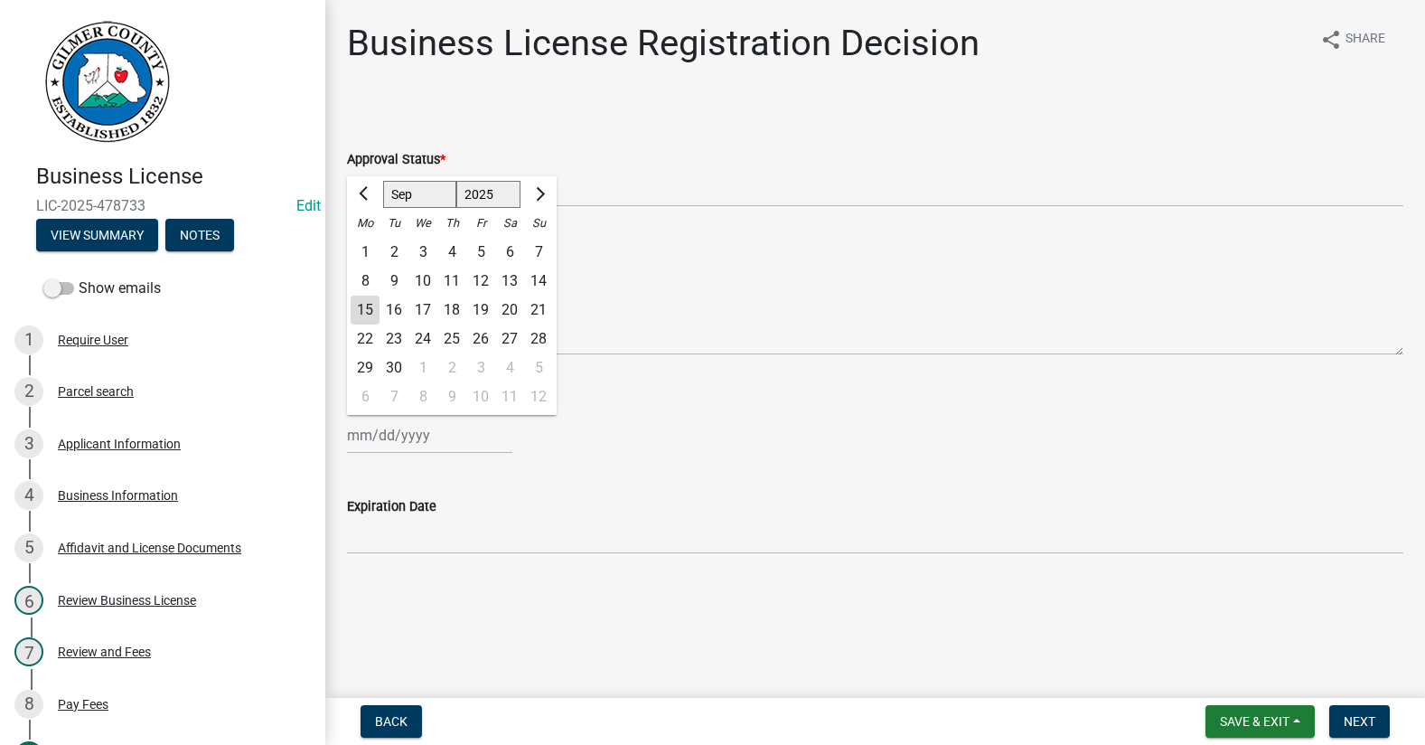
click at [358, 302] on div "15" at bounding box center [365, 310] width 29 height 29
type input "[DATE]"
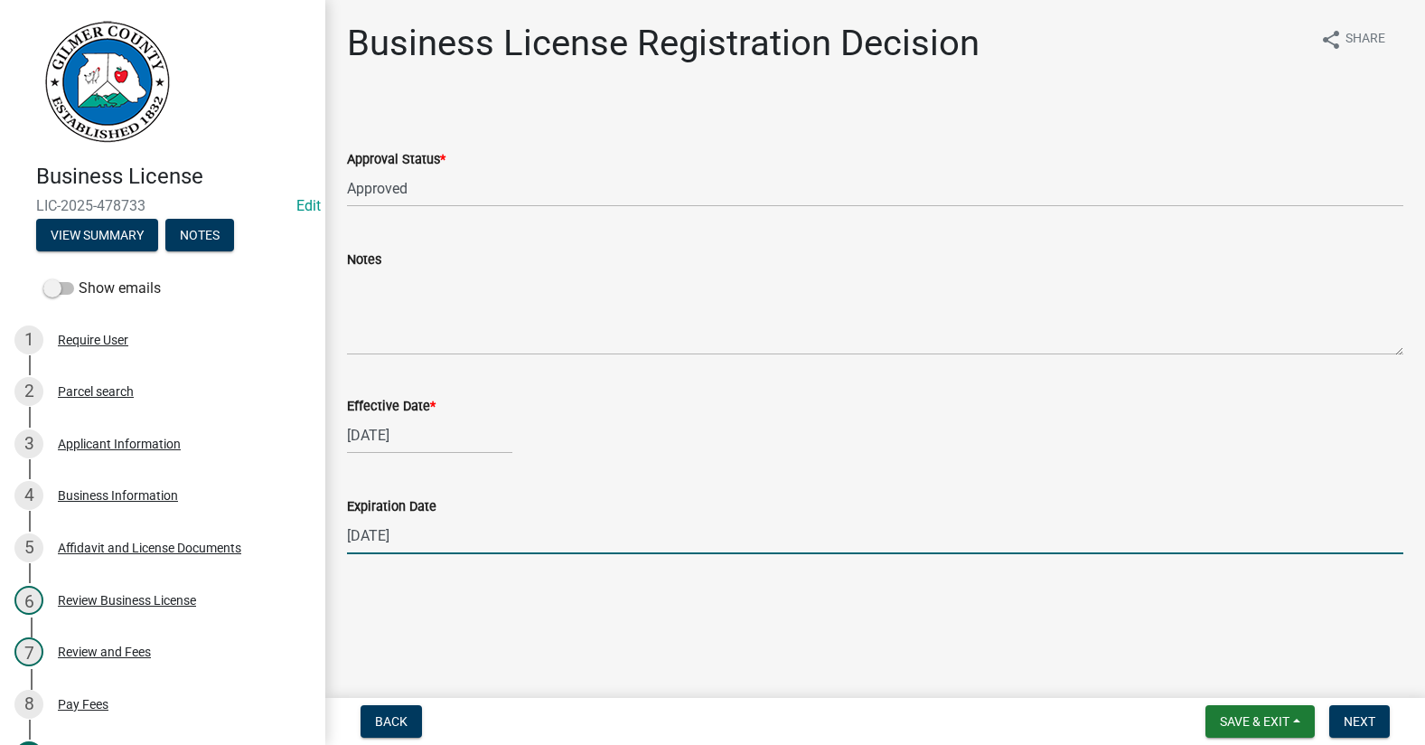
click at [453, 542] on input "[DATE]" at bounding box center [875, 535] width 1057 height 37
type input "[DATE]"
click at [1357, 717] on span "Next" at bounding box center [1360, 721] width 32 height 14
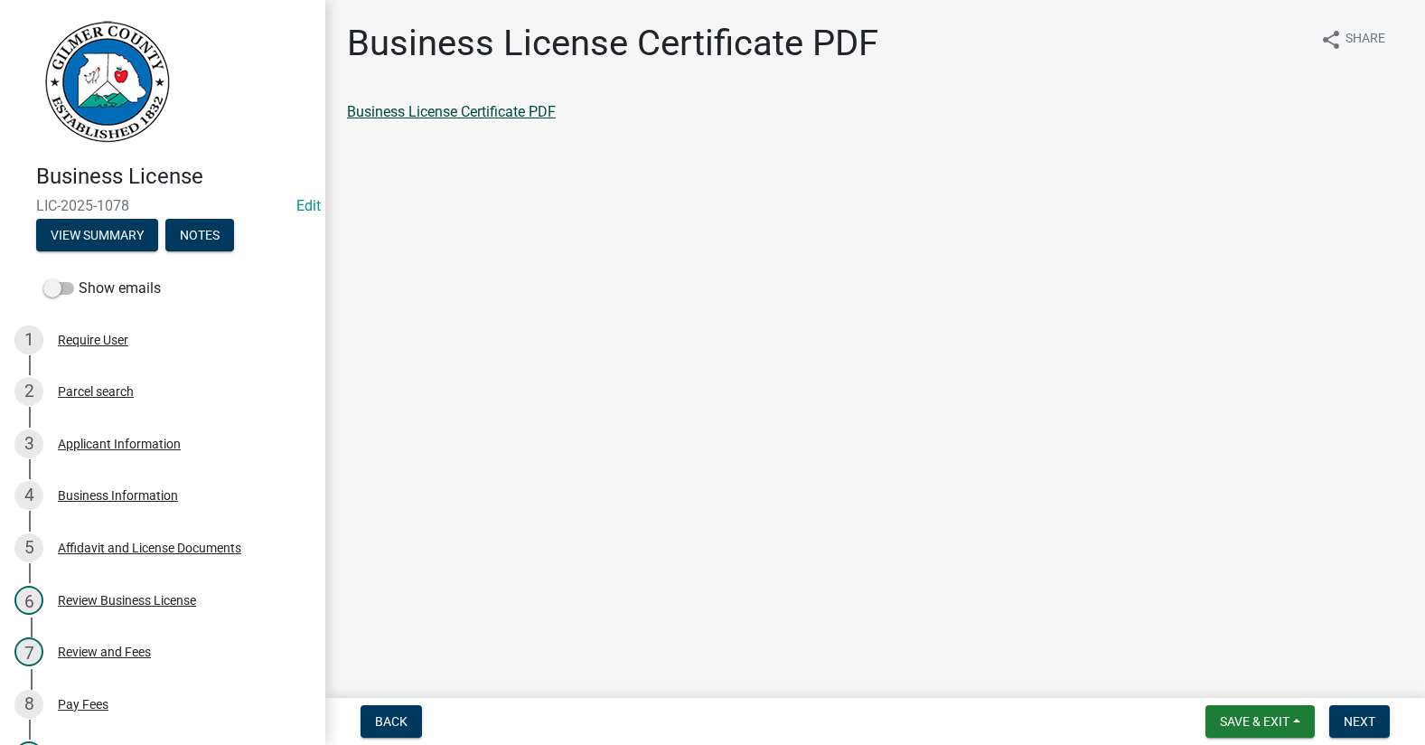
click at [481, 108] on link "Business License Certificate PDF" at bounding box center [451, 111] width 209 height 17
click at [99, 480] on link "4 Business Information" at bounding box center [162, 496] width 325 height 52
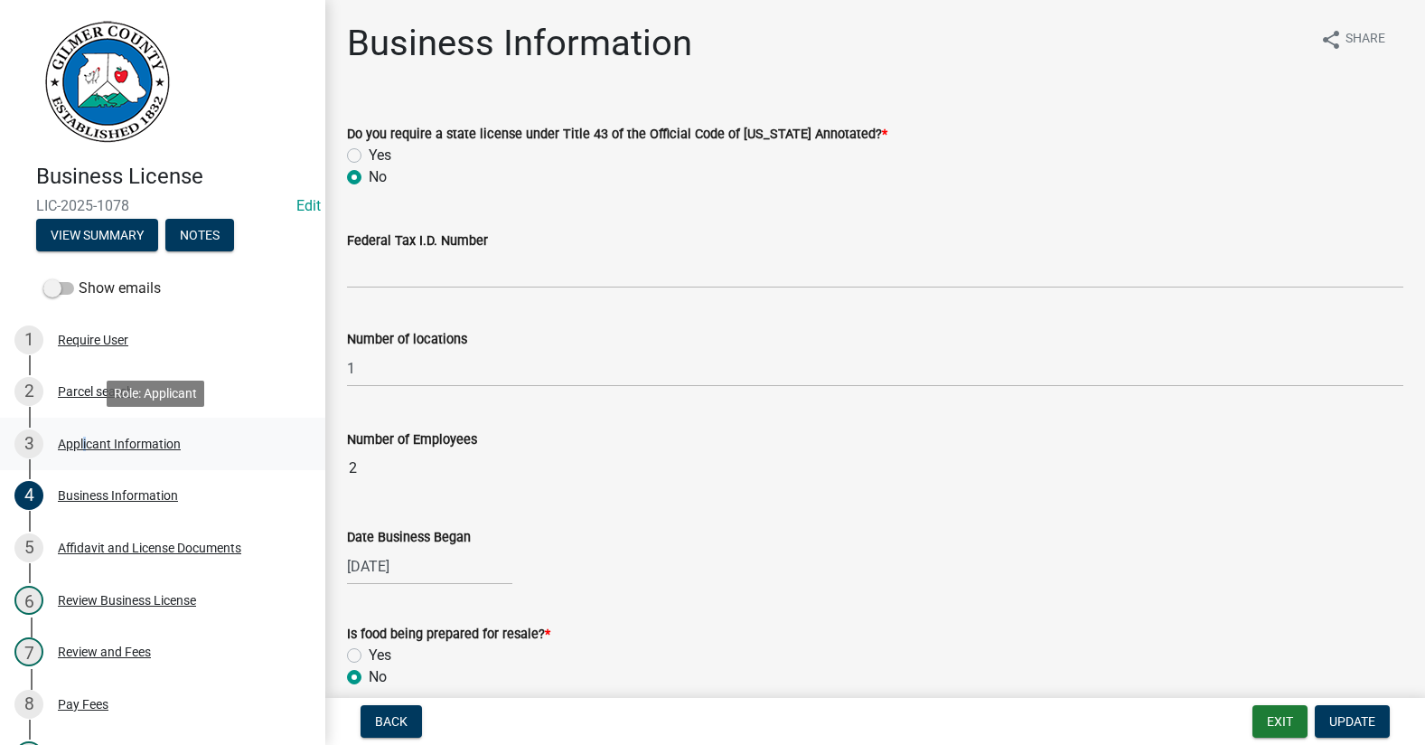
click at [83, 444] on div "Applicant Information" at bounding box center [119, 443] width 123 height 13
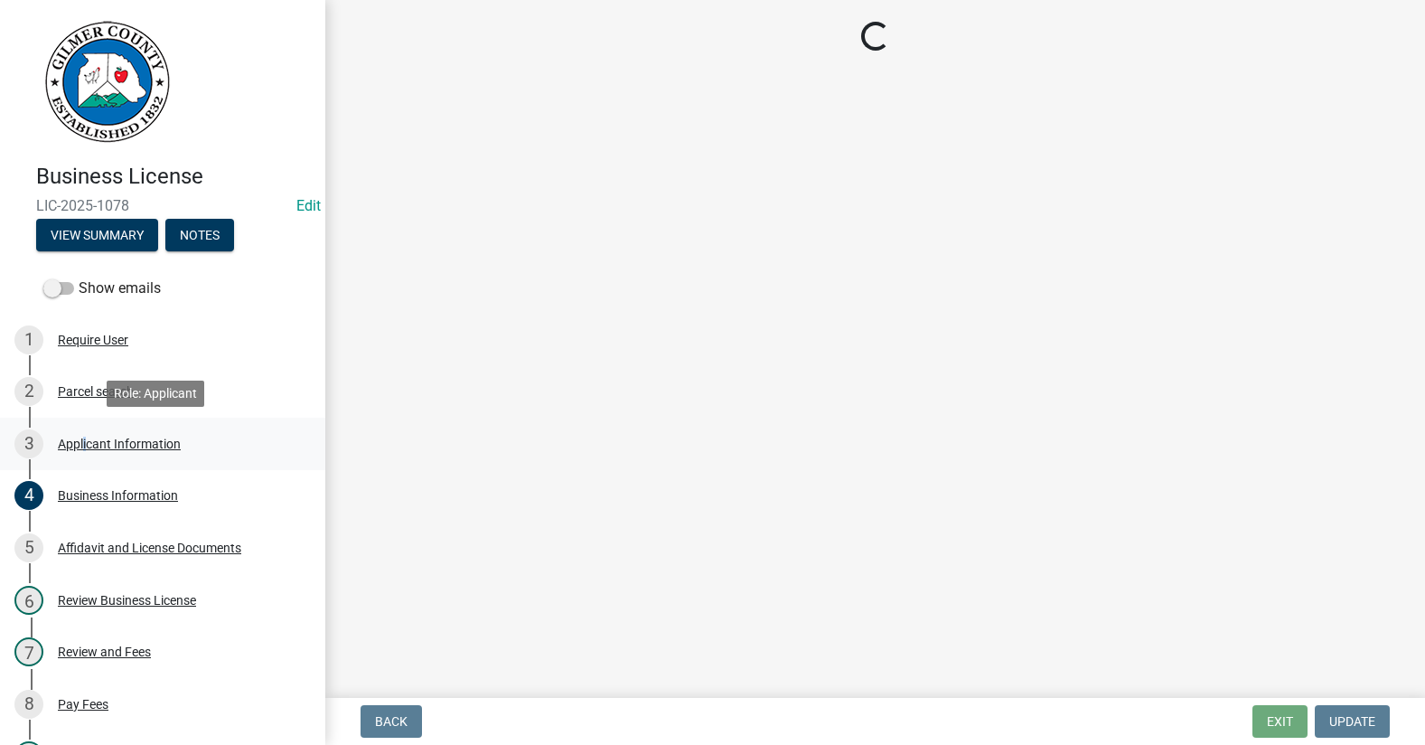
select select "GA"
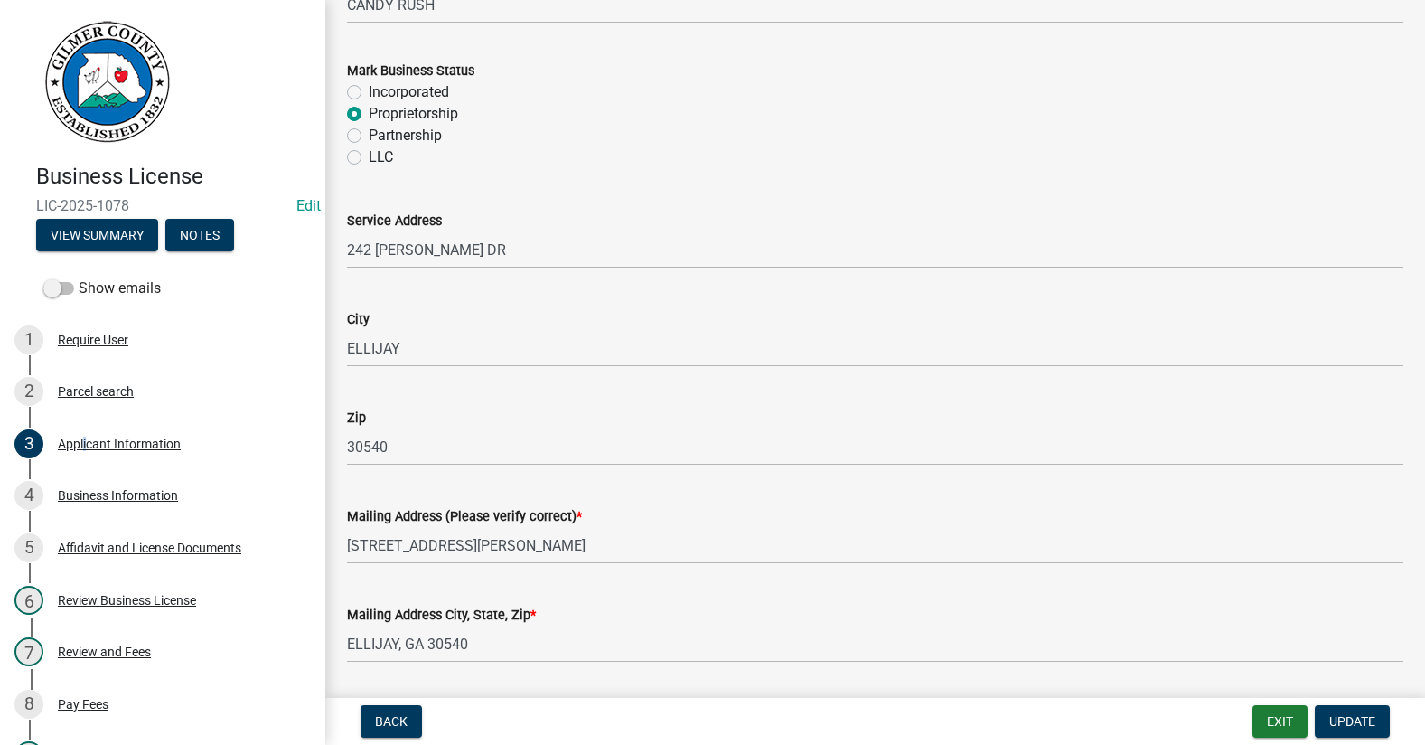
scroll to position [1368, 0]
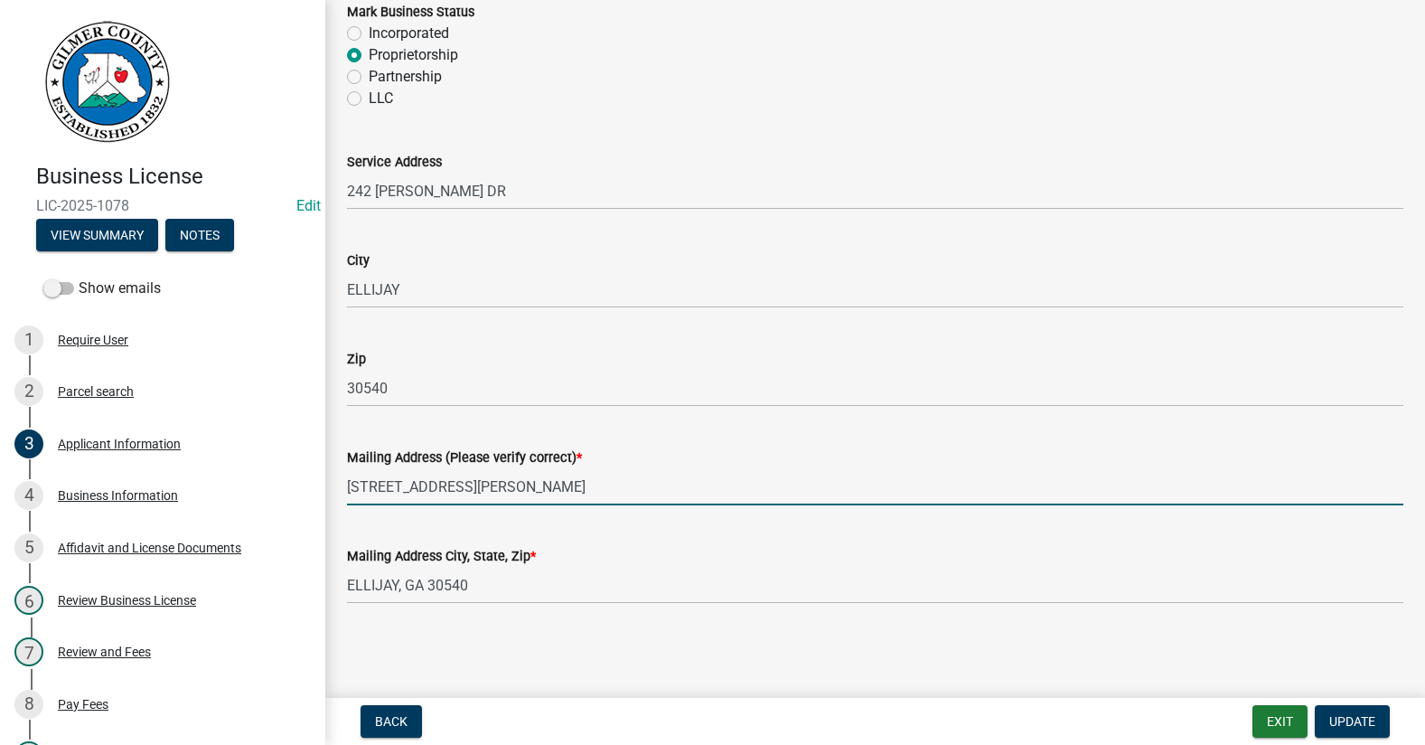
click at [478, 491] on input "[STREET_ADDRESS][PERSON_NAME]" at bounding box center [875, 486] width 1057 height 37
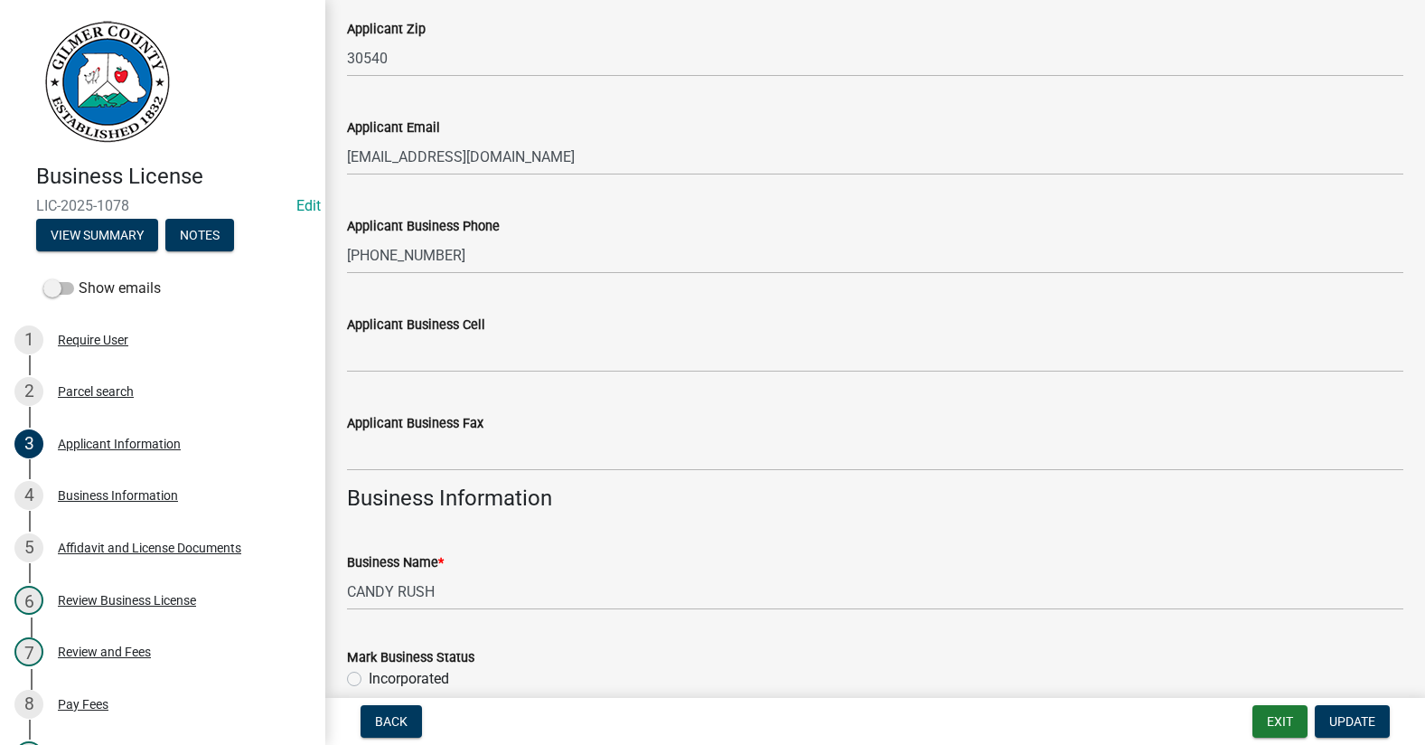
scroll to position [994, 0]
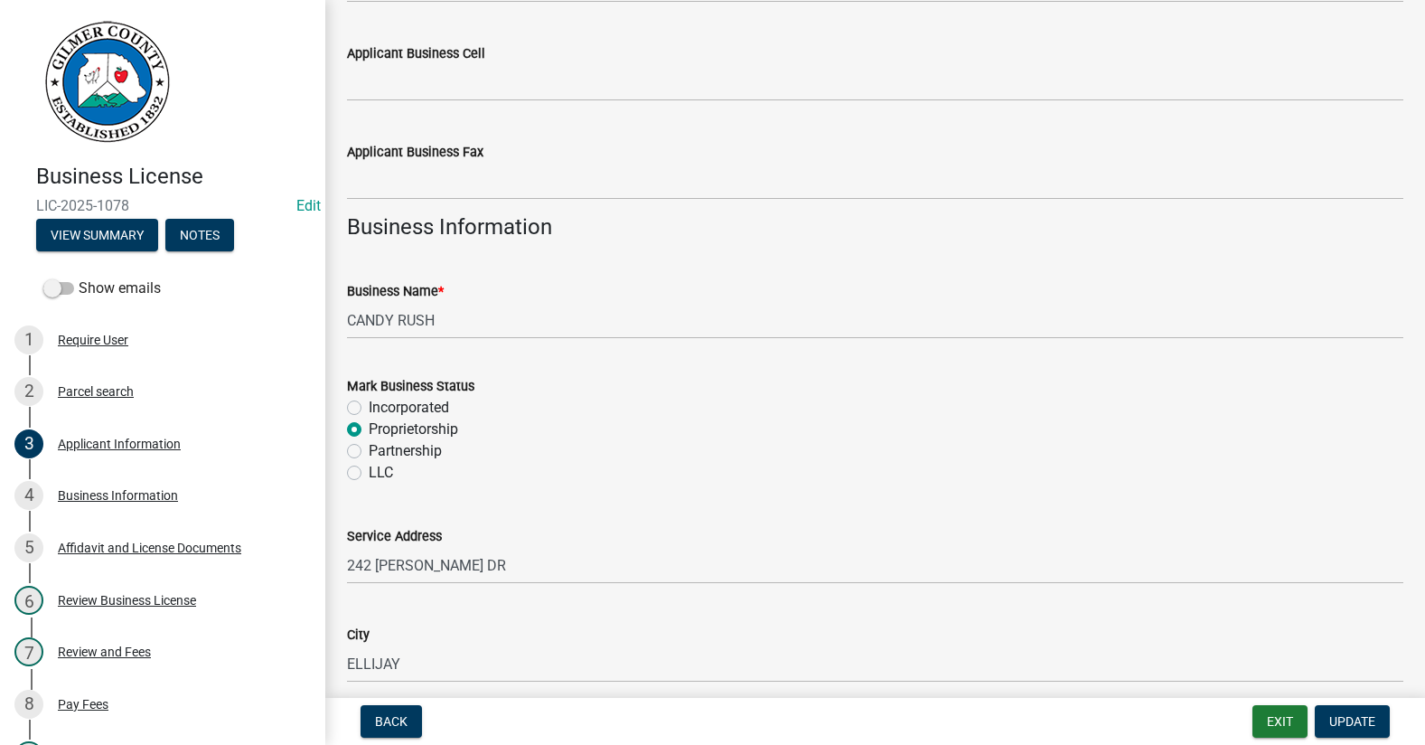
type input "240 [PERSON_NAME] DR"
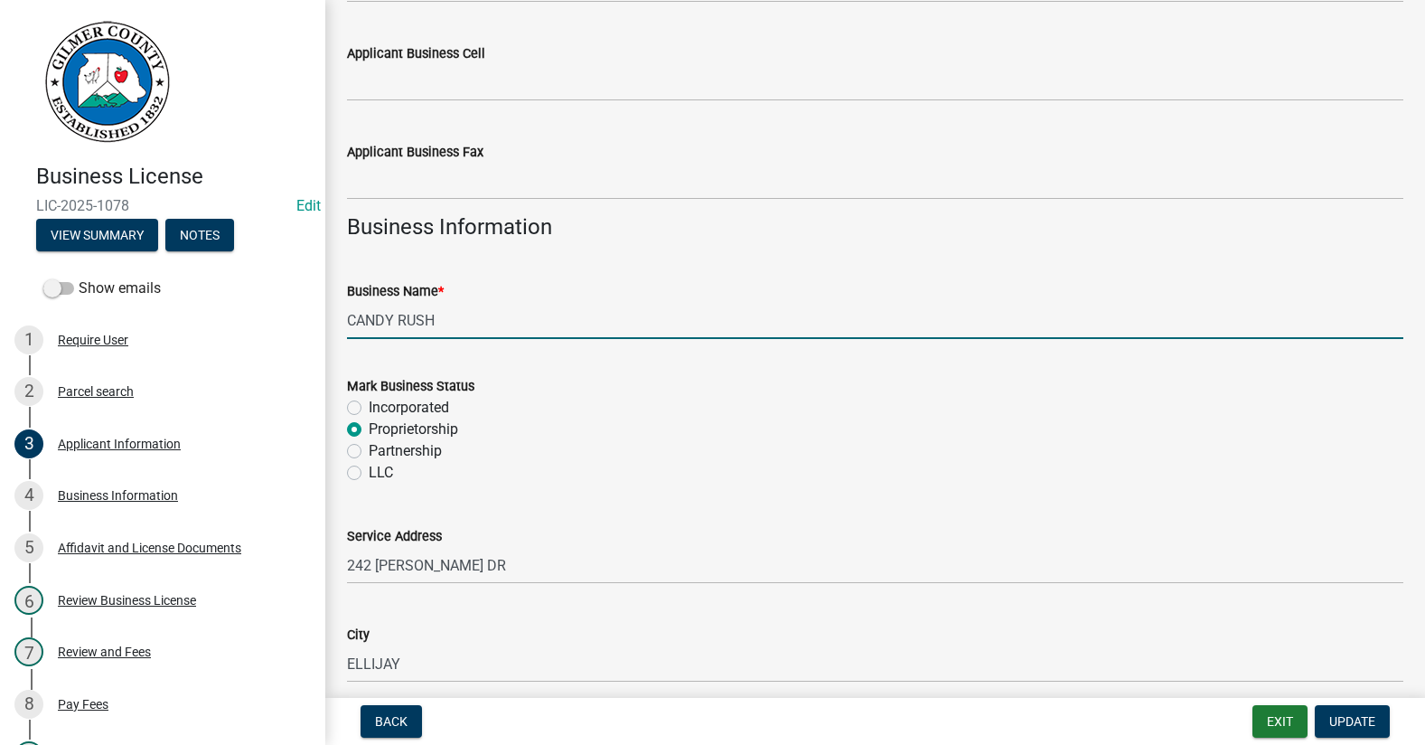
click at [496, 330] on input "CANDY RUSH" at bounding box center [875, 320] width 1057 height 37
type input "CANDY RUSH"
click at [1353, 717] on span "Update" at bounding box center [1352, 721] width 46 height 14
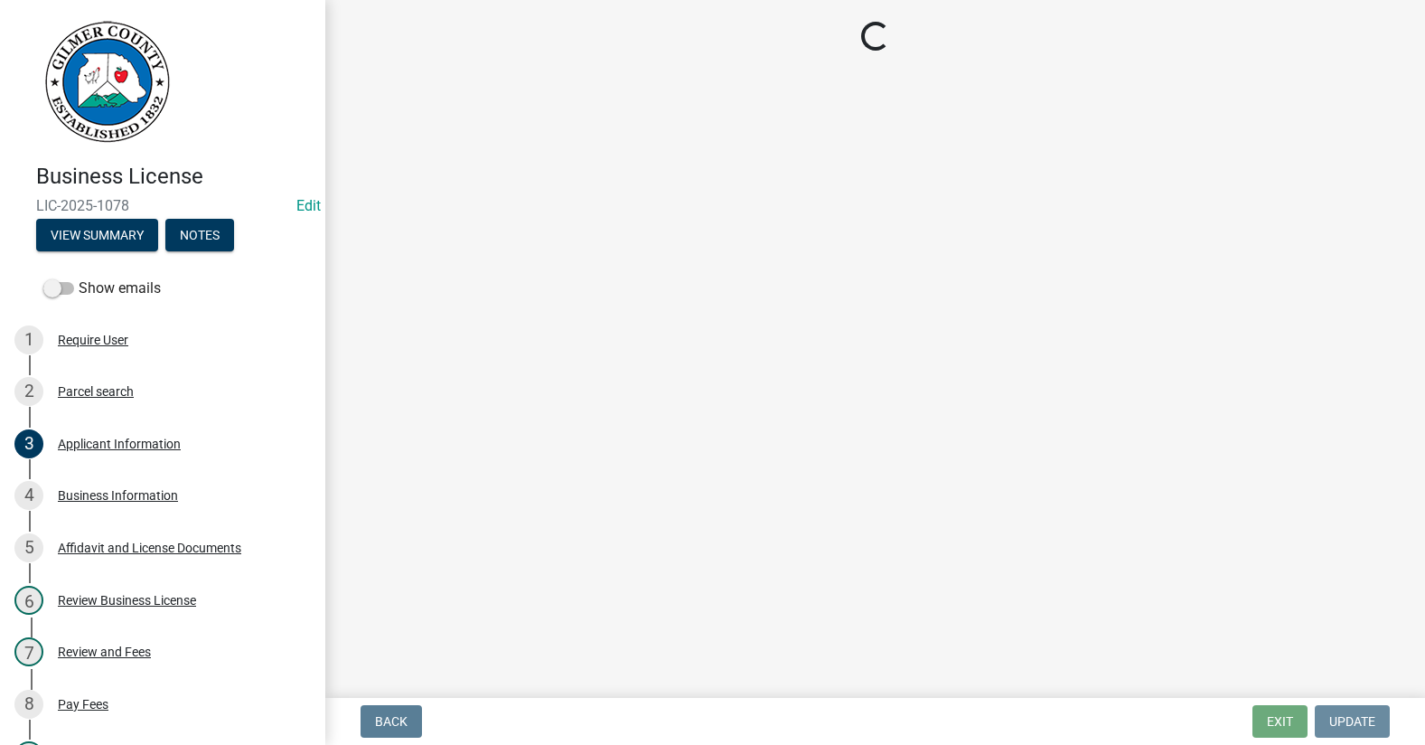
scroll to position [0, 0]
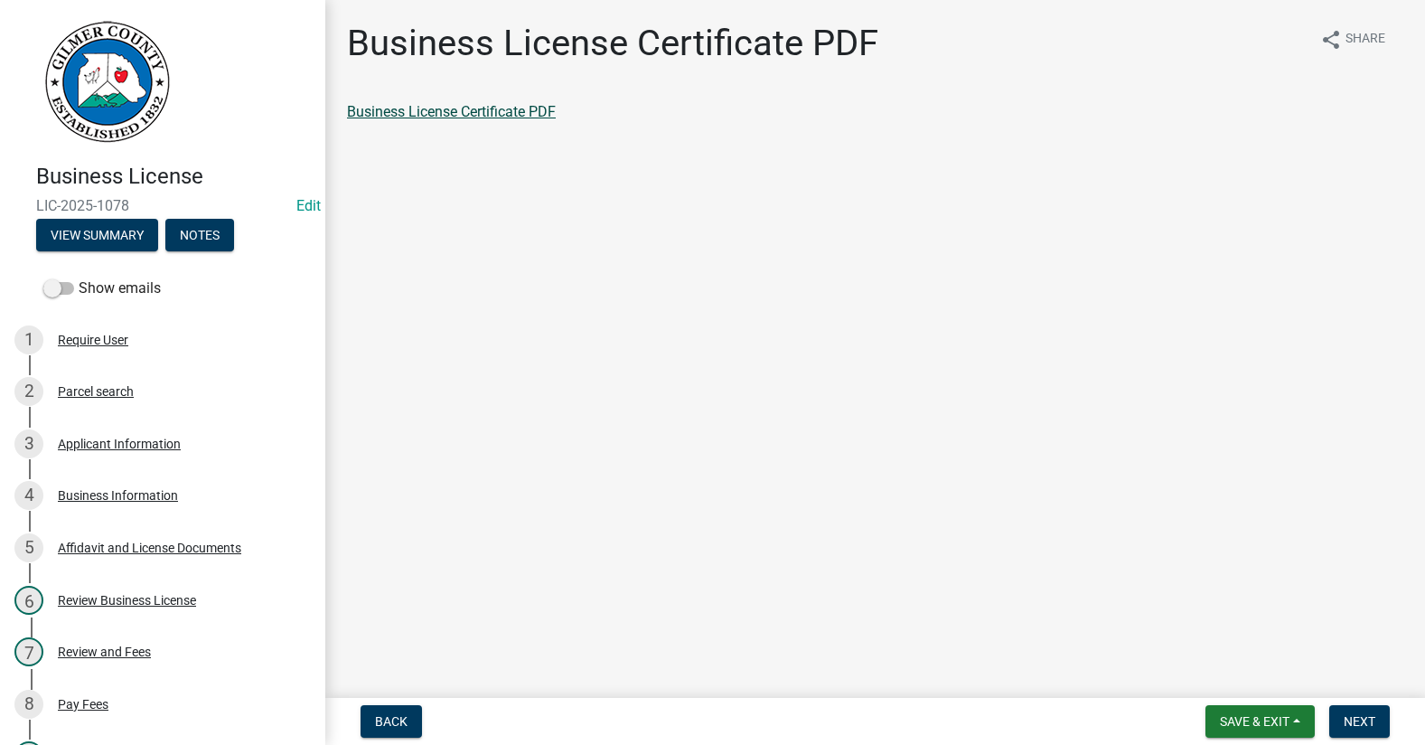
click at [482, 110] on link "Business License Certificate PDF" at bounding box center [451, 111] width 209 height 17
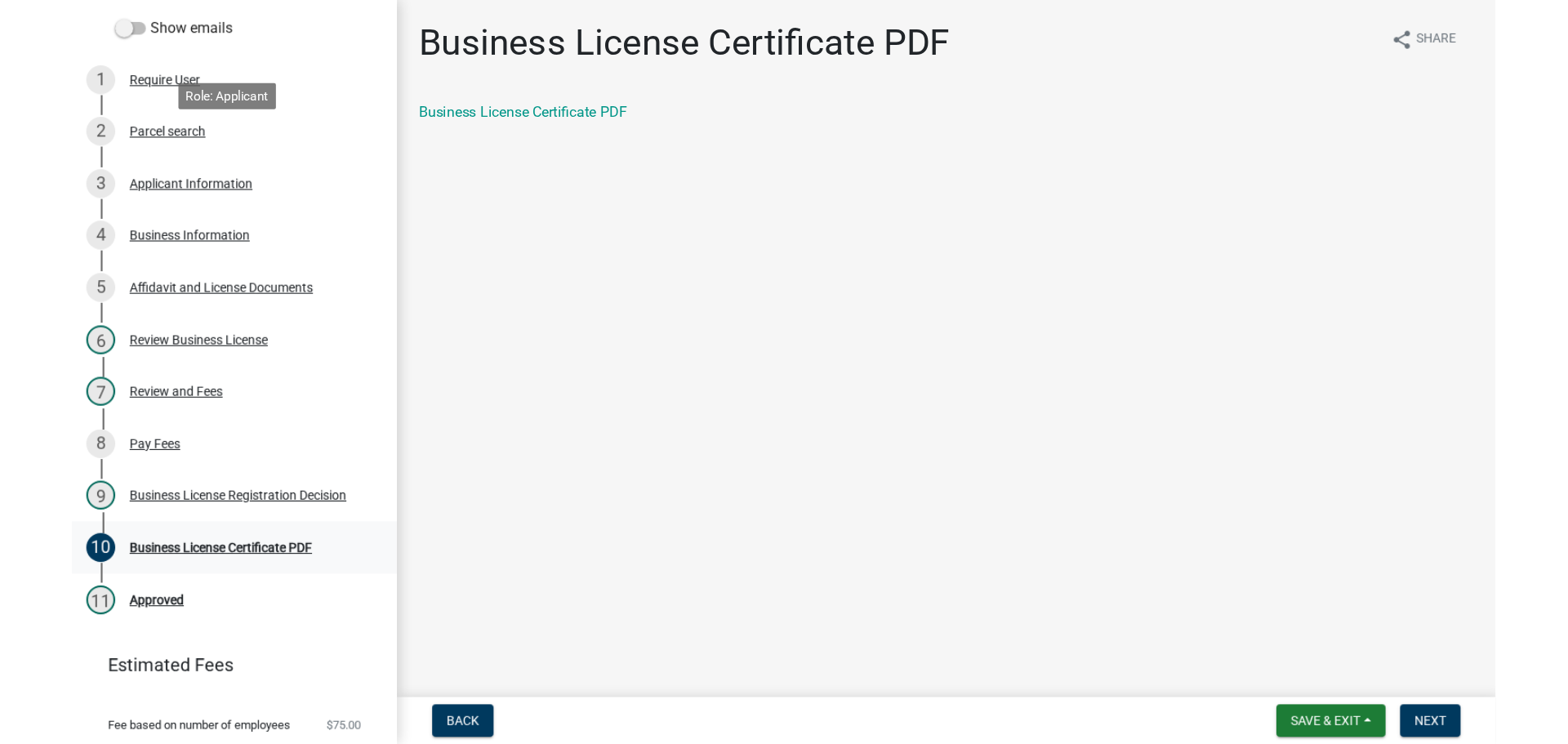
scroll to position [327, 0]
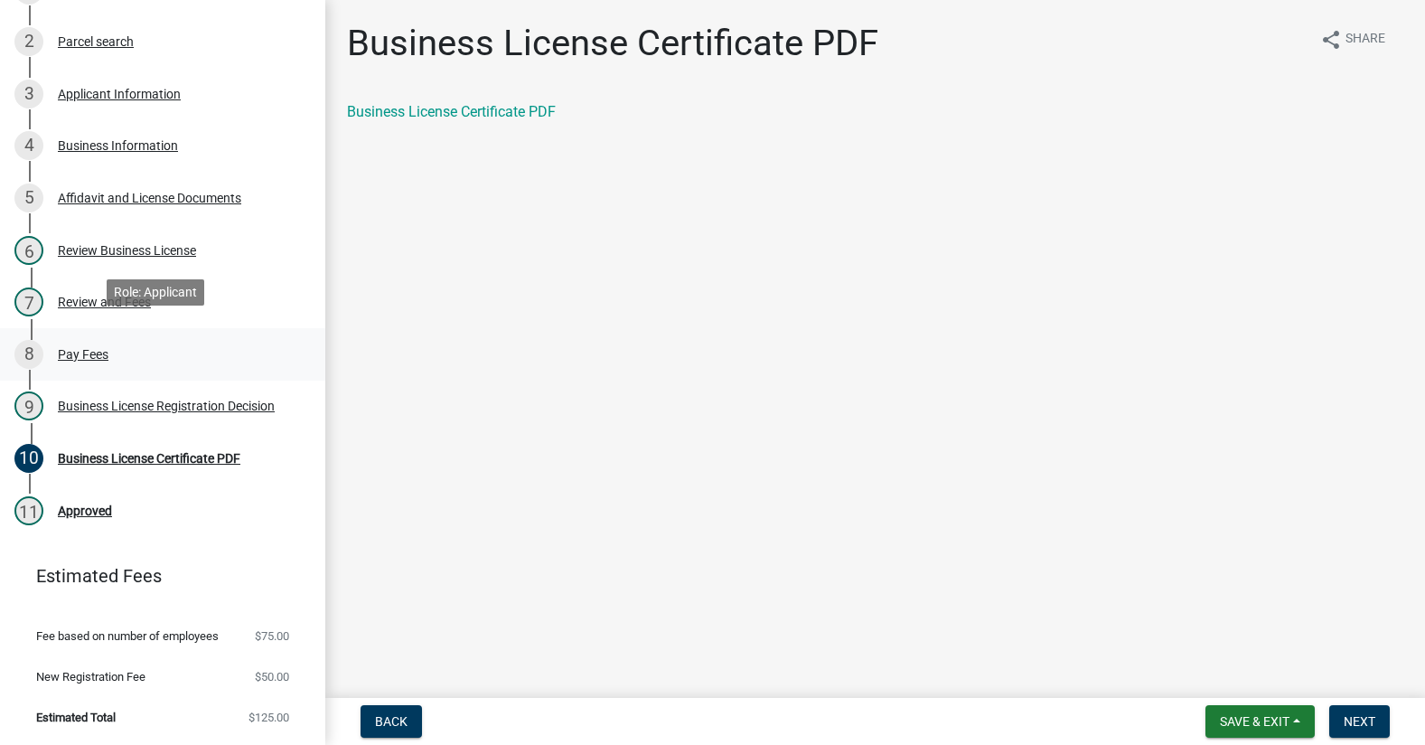
click at [83, 348] on div "Pay Fees" at bounding box center [83, 354] width 51 height 13
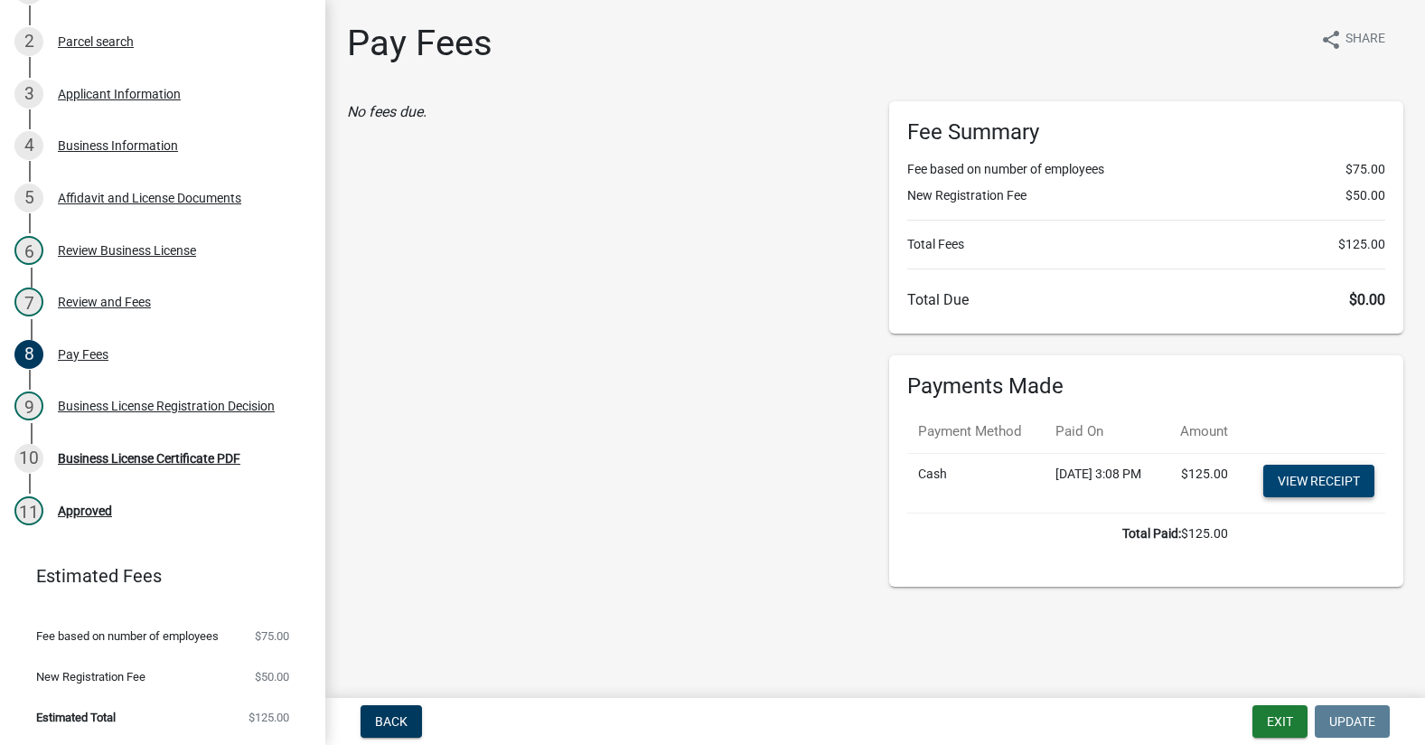
click at [1301, 495] on link "View receipt" at bounding box center [1319, 481] width 111 height 33
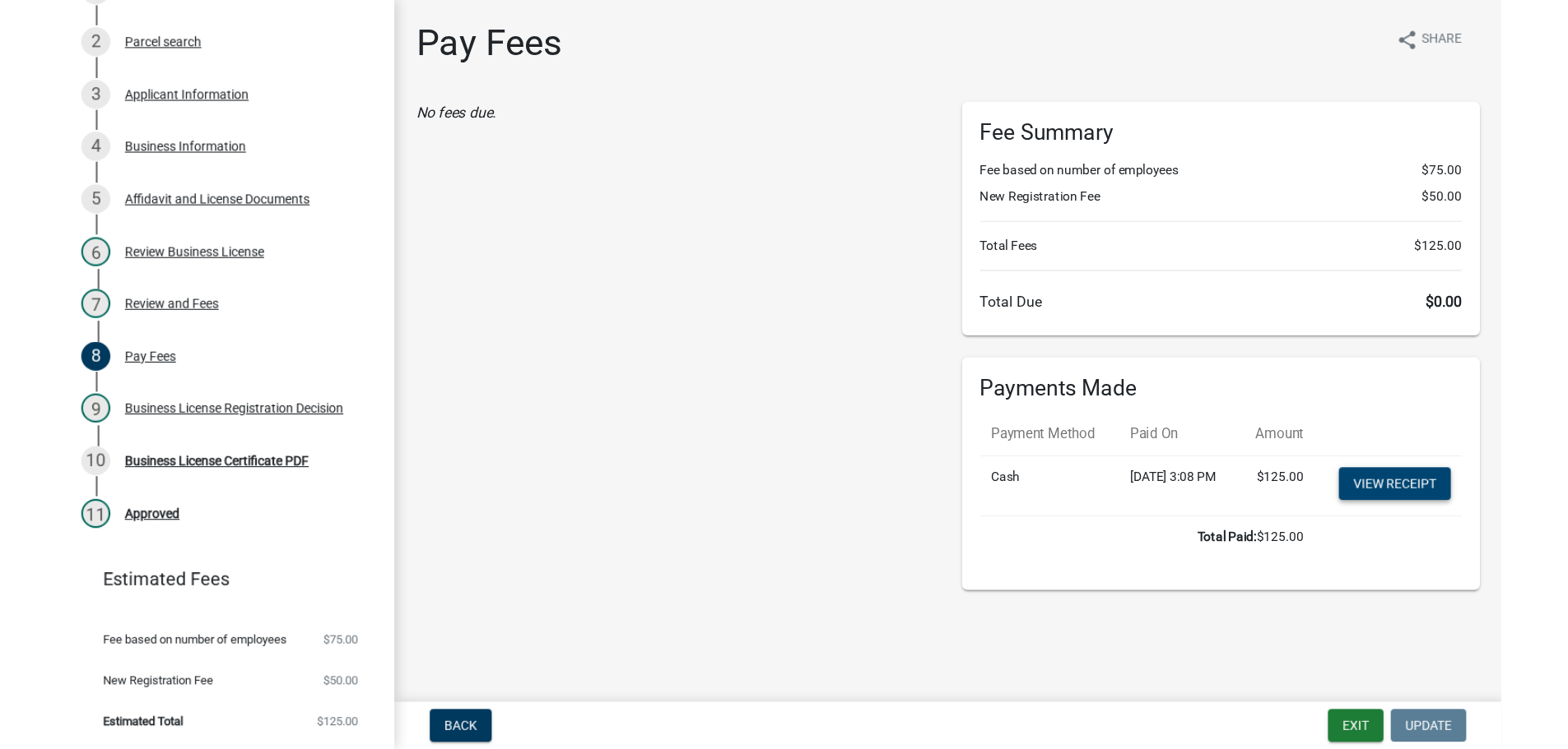
scroll to position [258, 0]
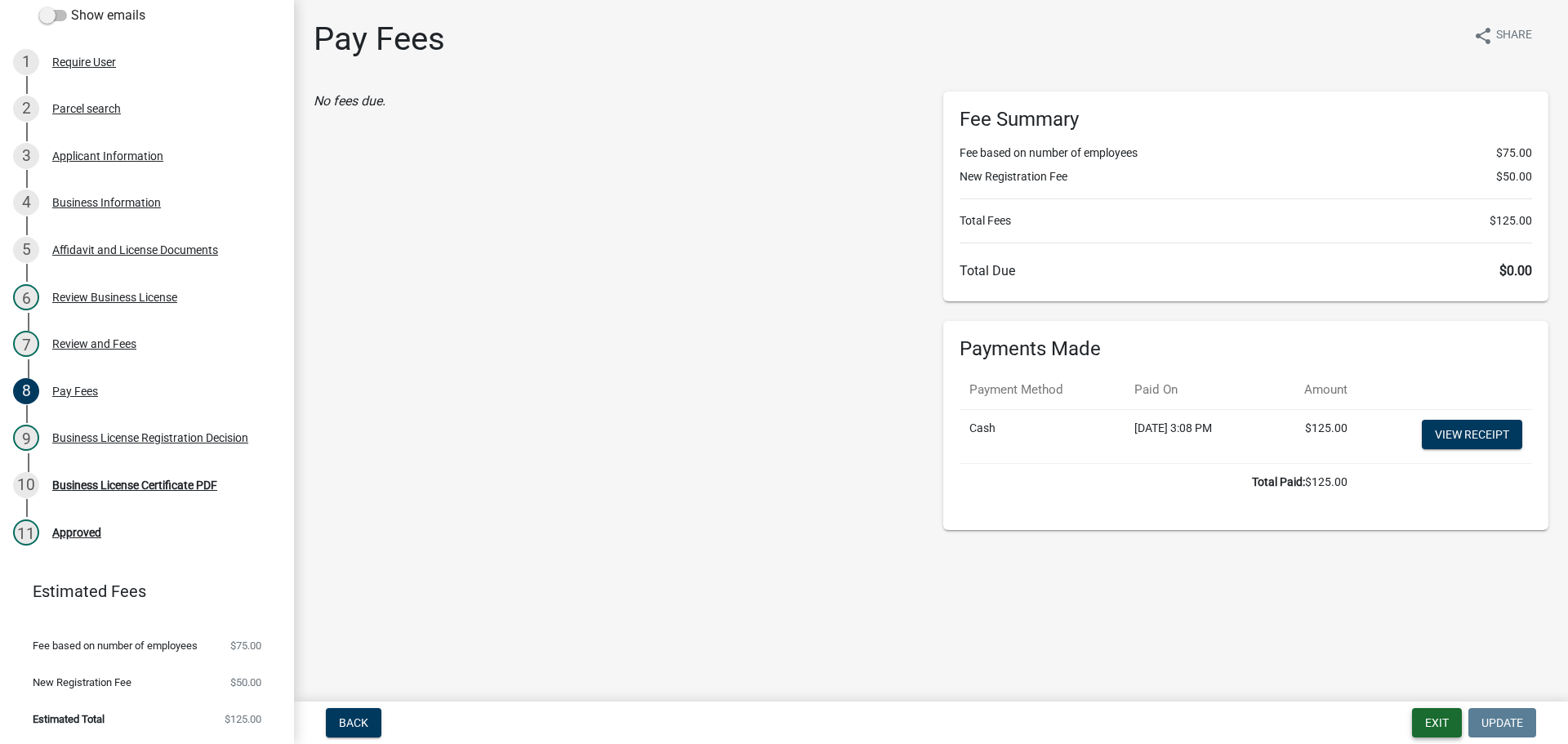
drag, startPoint x: 1428, startPoint y: 715, endPoint x: 1420, endPoint y: 705, distance: 12.8
click at [1287, 673] on button "Exit" at bounding box center [1437, 723] width 50 height 30
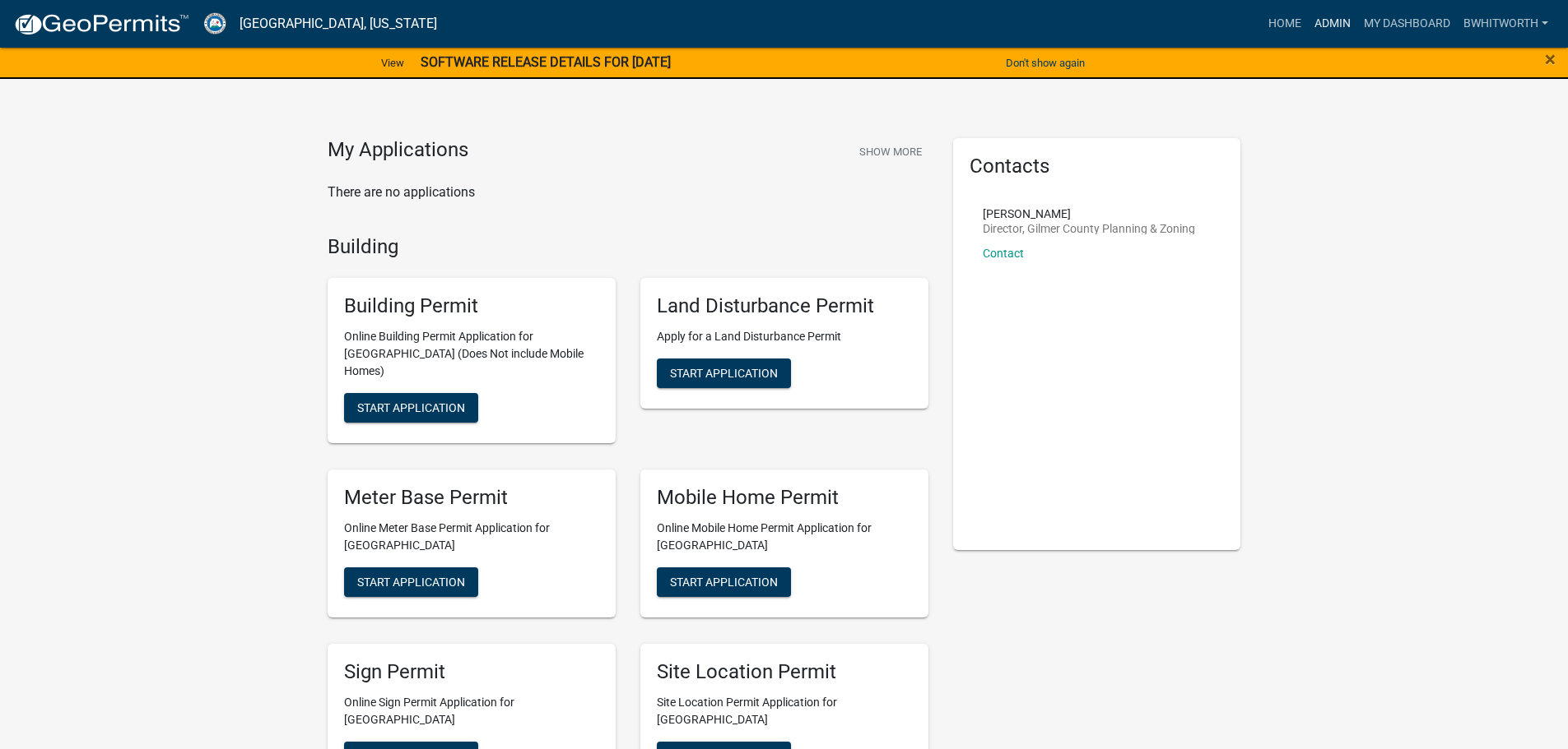
click at [1297, 20] on link "Admin" at bounding box center [1332, 24] width 49 height 31
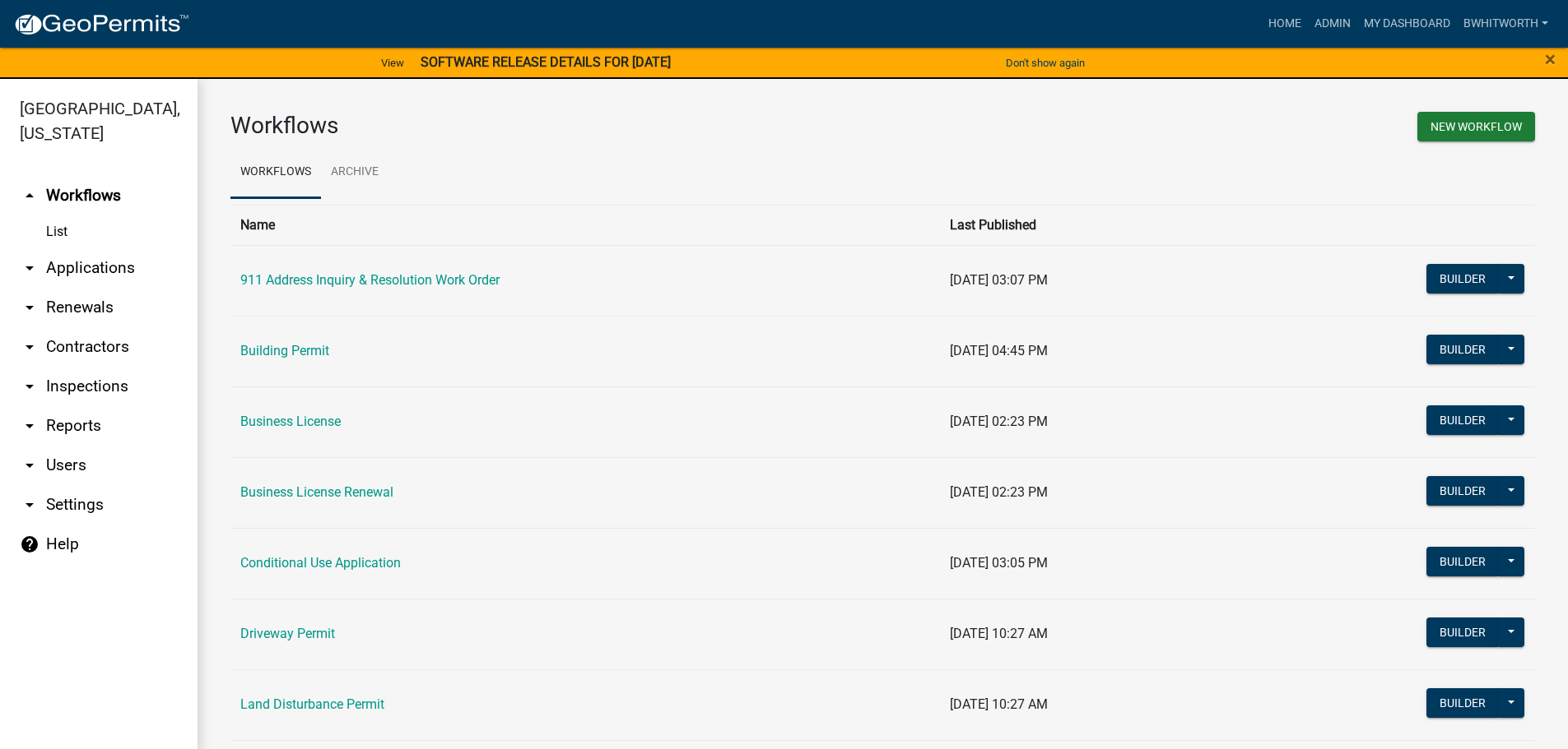
click at [61, 263] on link "arrow_drop_down Applications" at bounding box center [98, 268] width 198 height 39
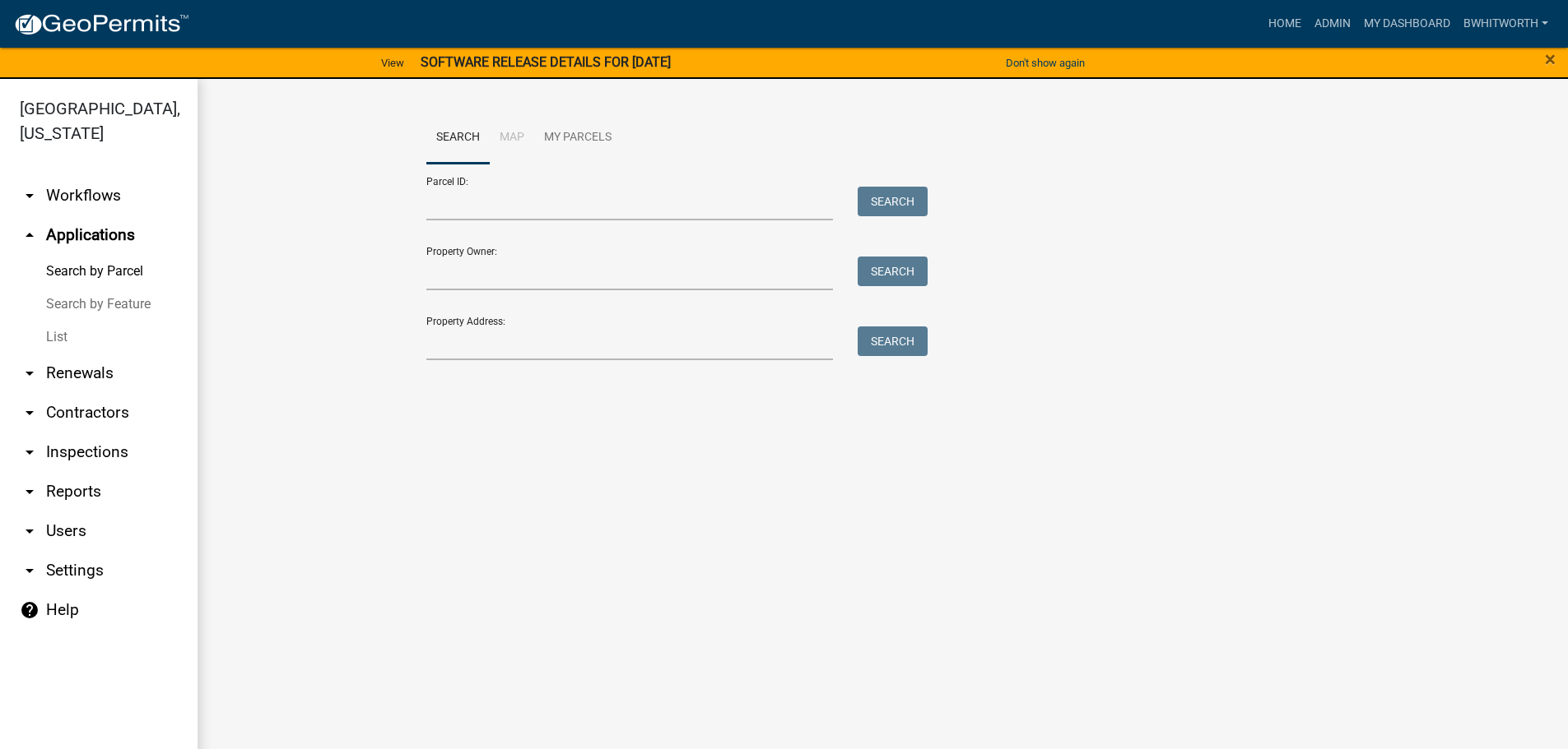
drag, startPoint x: 50, startPoint y: 335, endPoint x: 61, endPoint y: 328, distance: 13.0
click at [50, 334] on link "List" at bounding box center [98, 337] width 198 height 33
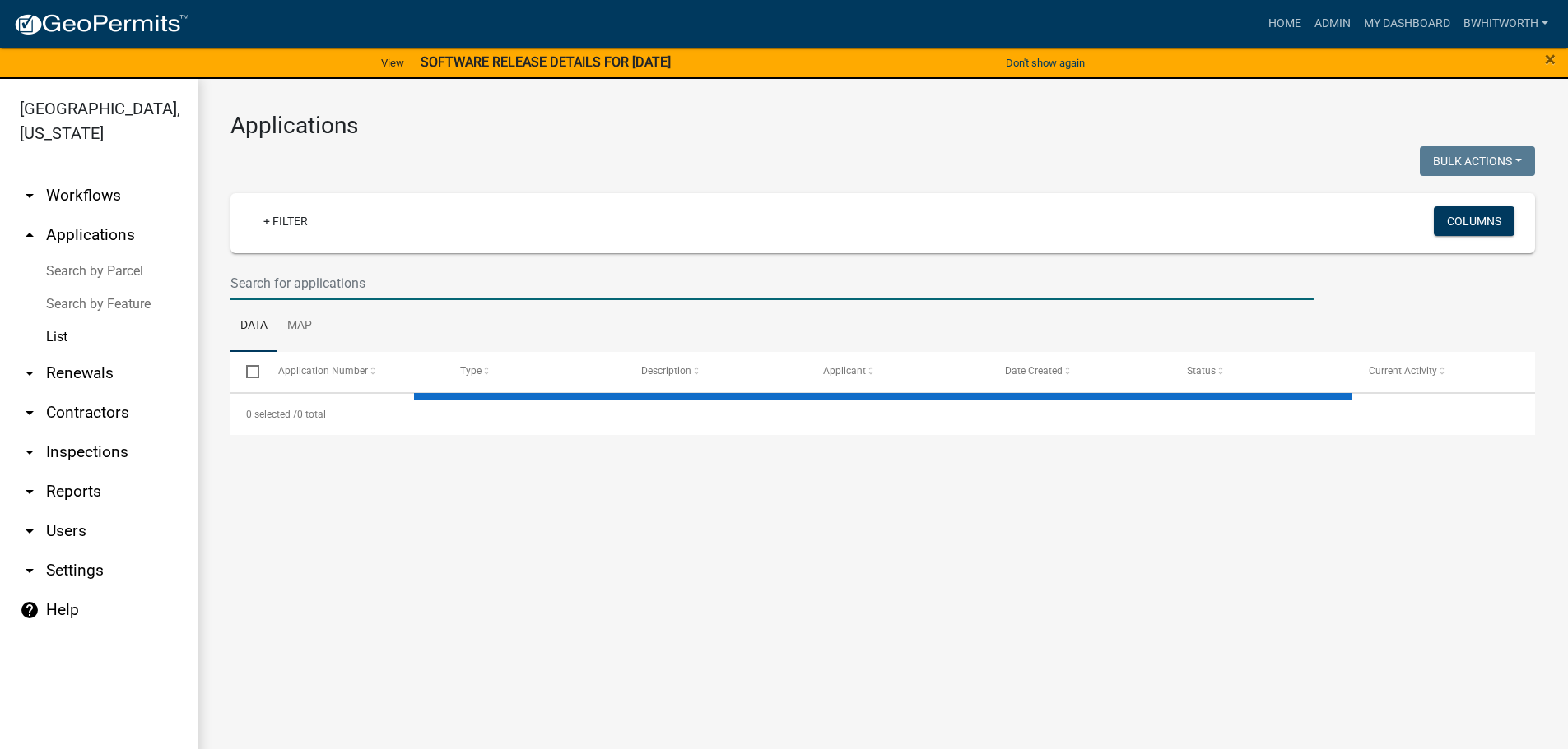
click at [381, 282] on input "text" at bounding box center [771, 283] width 1083 height 34
select select "3: 100"
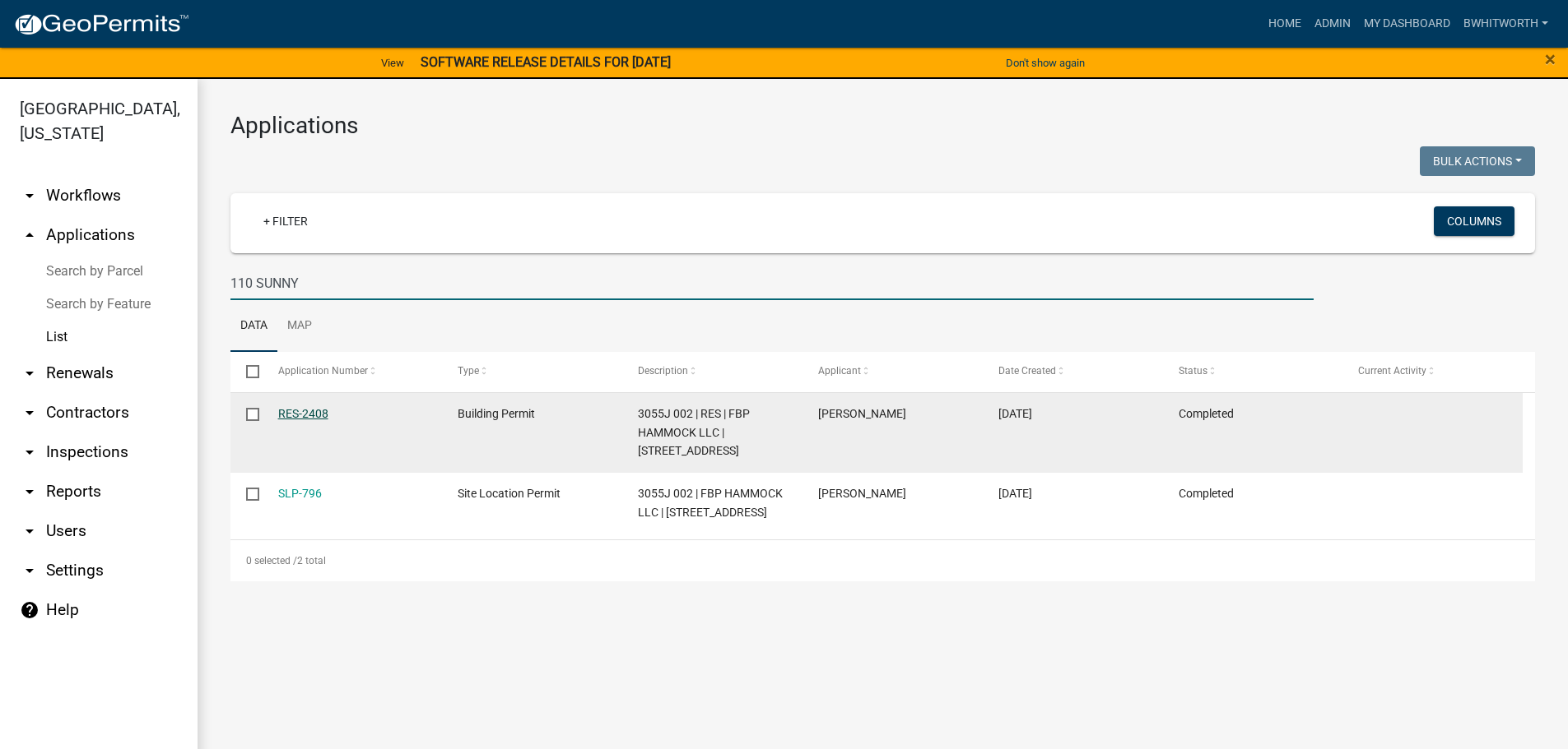
type input "110 SUNNY"
click at [298, 411] on link "RES-2408" at bounding box center [302, 413] width 50 height 13
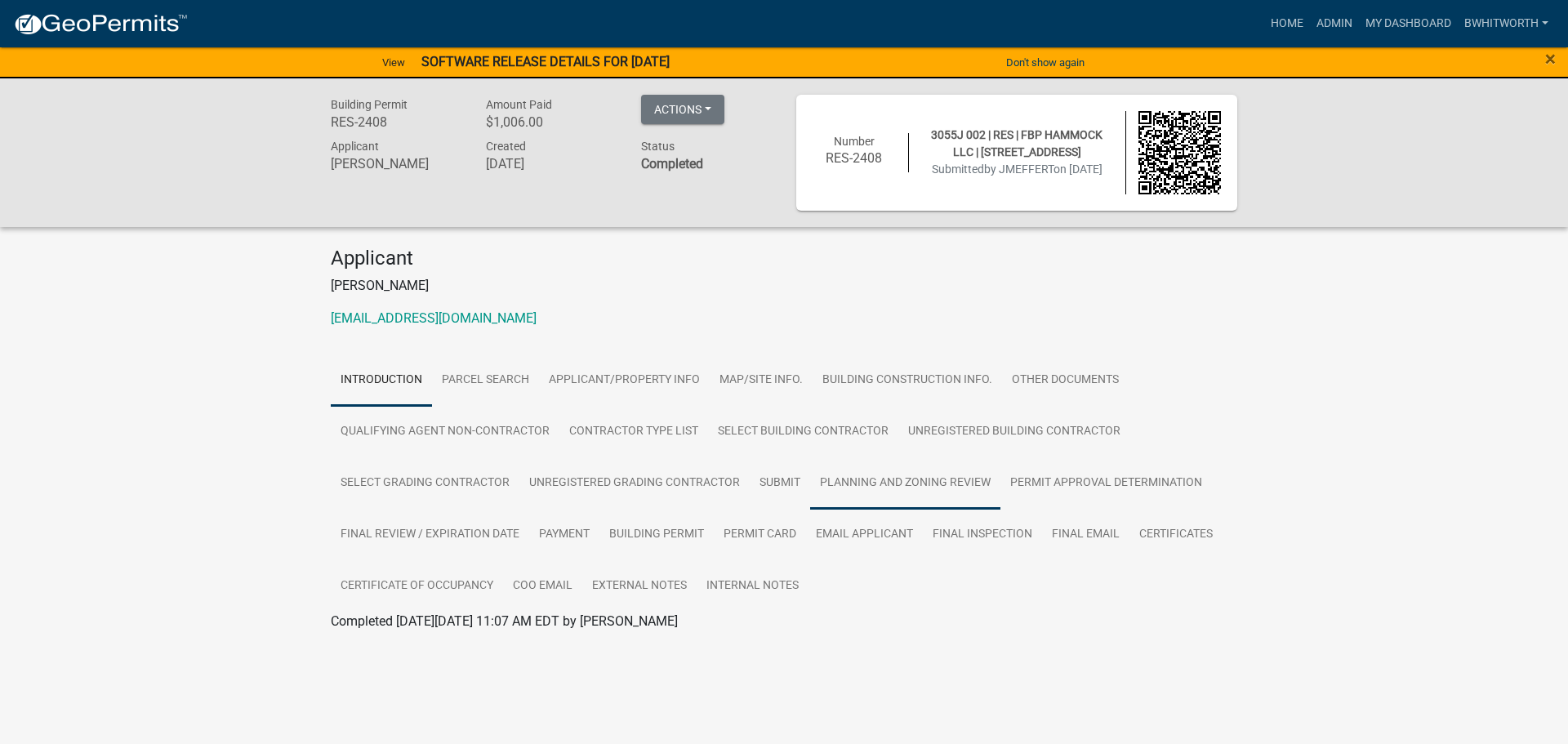
click at [972, 480] on link "Planning and Zoning Review" at bounding box center [906, 484] width 191 height 52
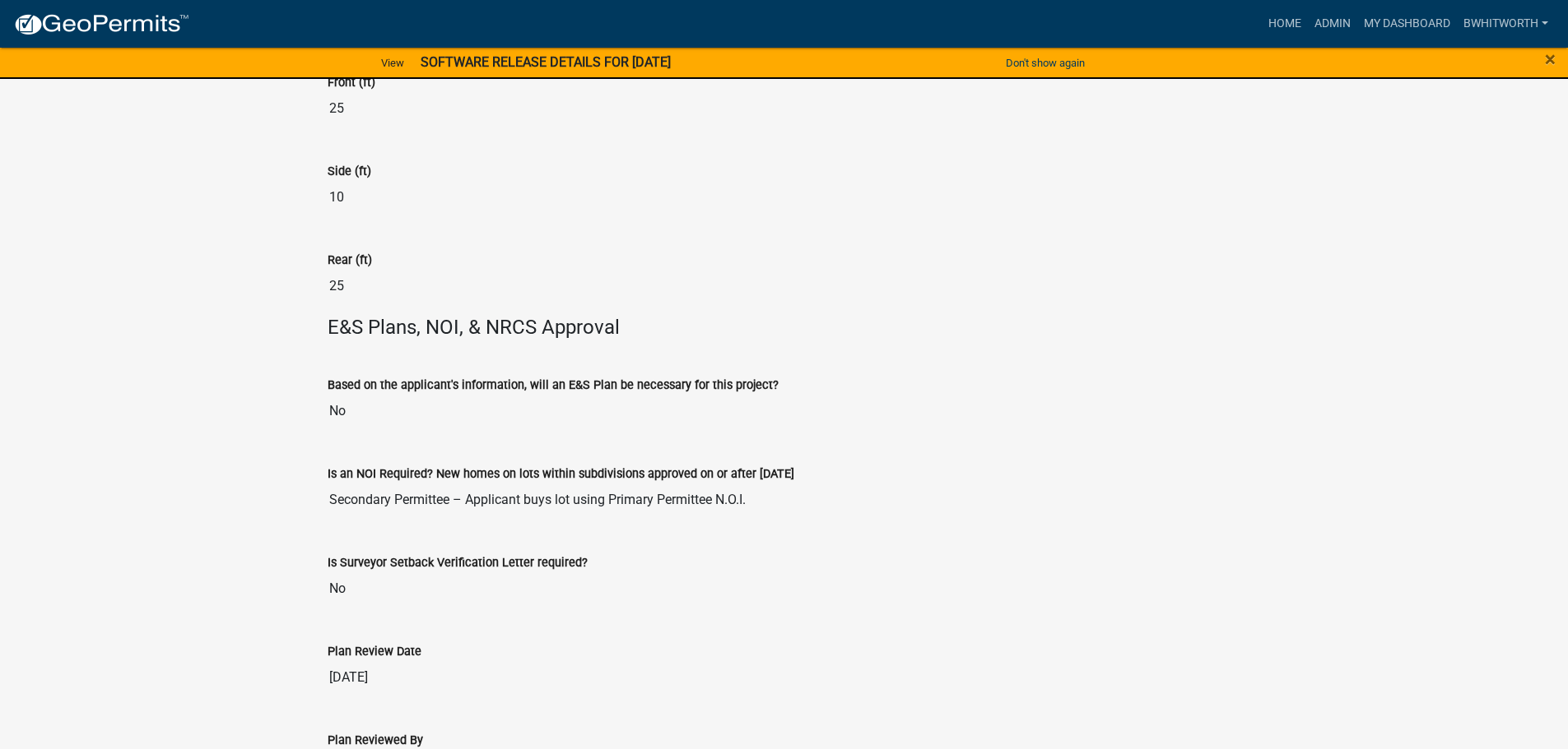
scroll to position [3853, 0]
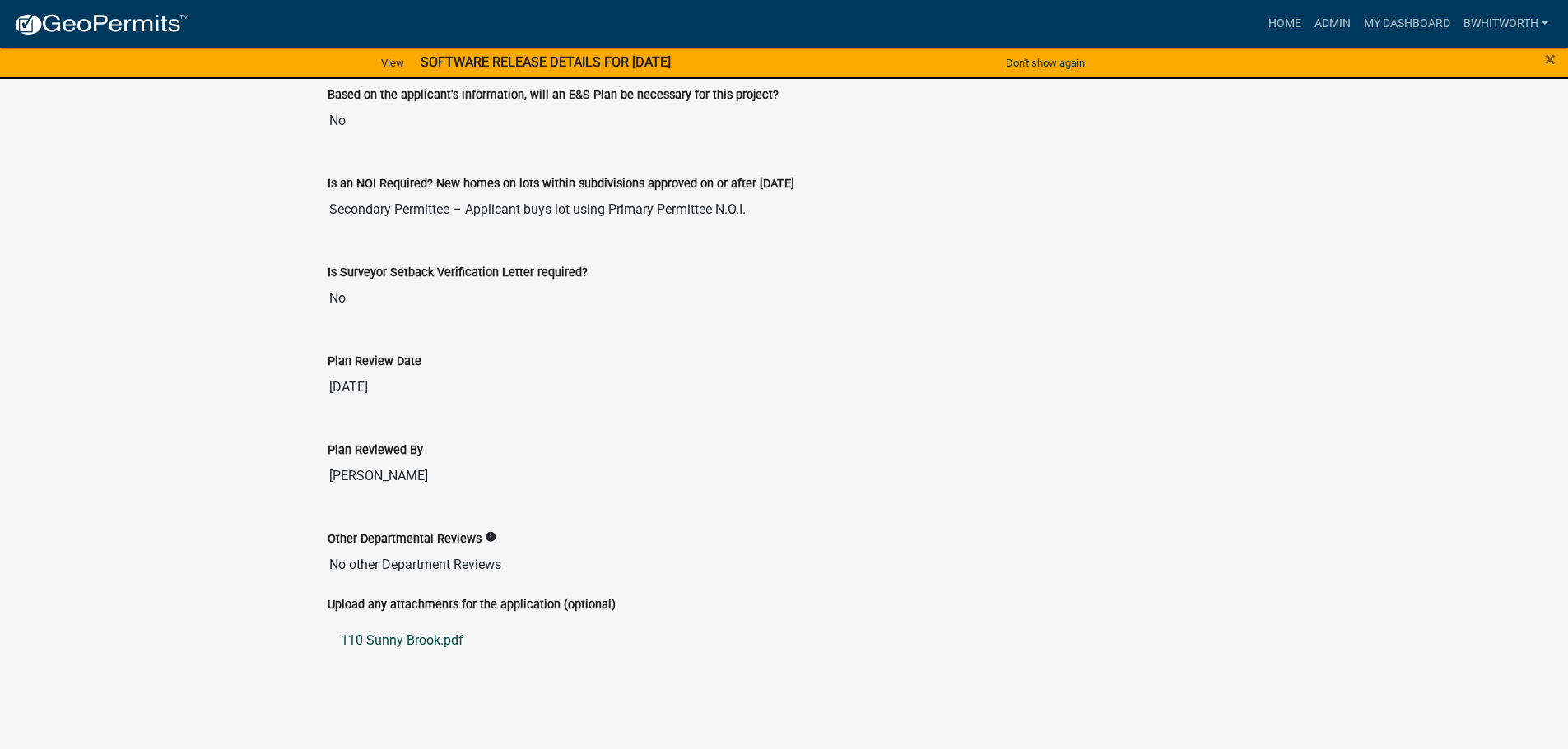
click at [407, 640] on link "110 Sunny Brook.pdf" at bounding box center [784, 640] width 913 height 39
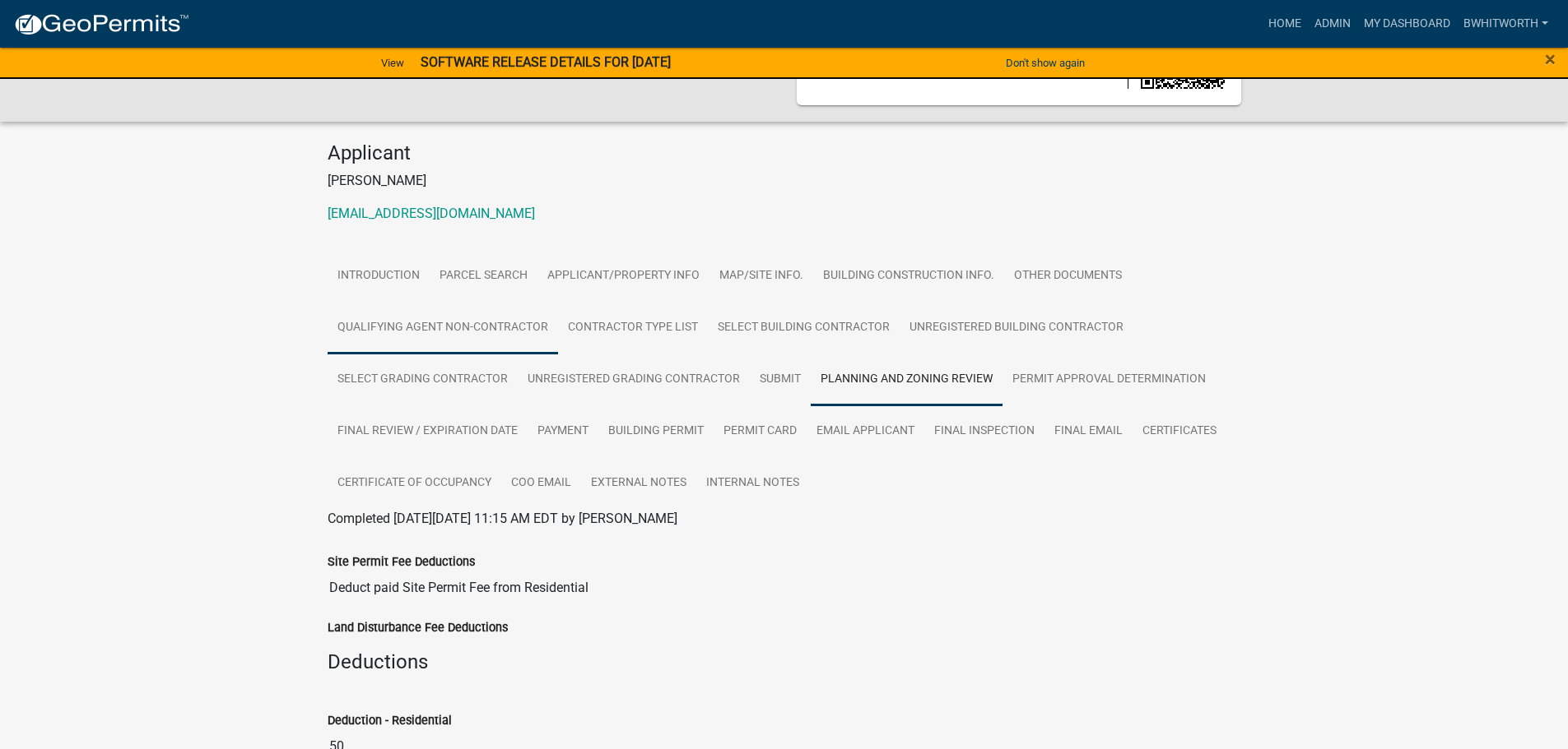
scroll to position [0, 0]
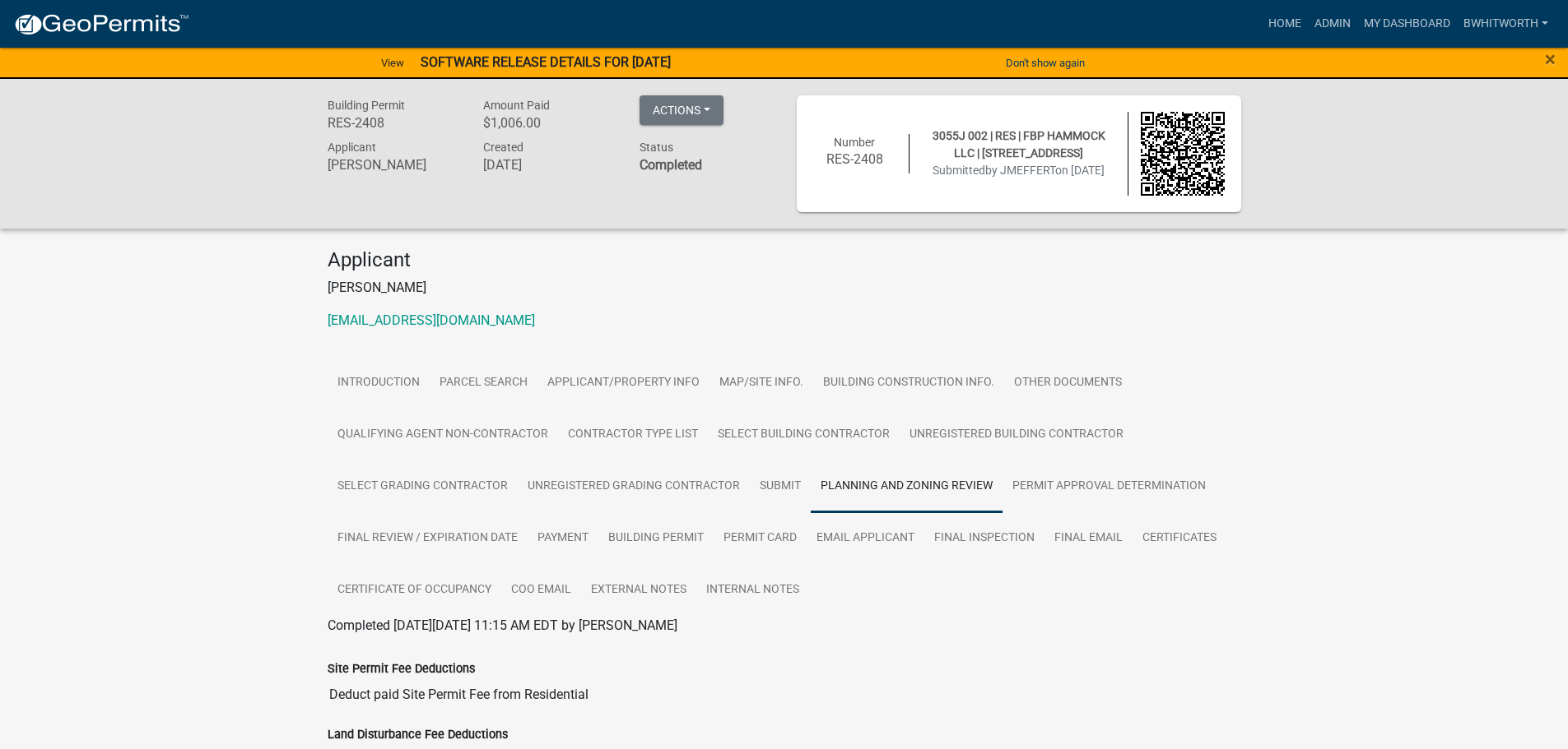
drag, startPoint x: 175, startPoint y: 375, endPoint x: 149, endPoint y: 360, distance: 30.0
click at [980, 304] on div "Applicant [PERSON_NAME] [EMAIL_ADDRESS][DOMAIN_NAME]" at bounding box center [784, 297] width 938 height 96
click at [614, 381] on link "Applicant/Property Info" at bounding box center [623, 383] width 172 height 53
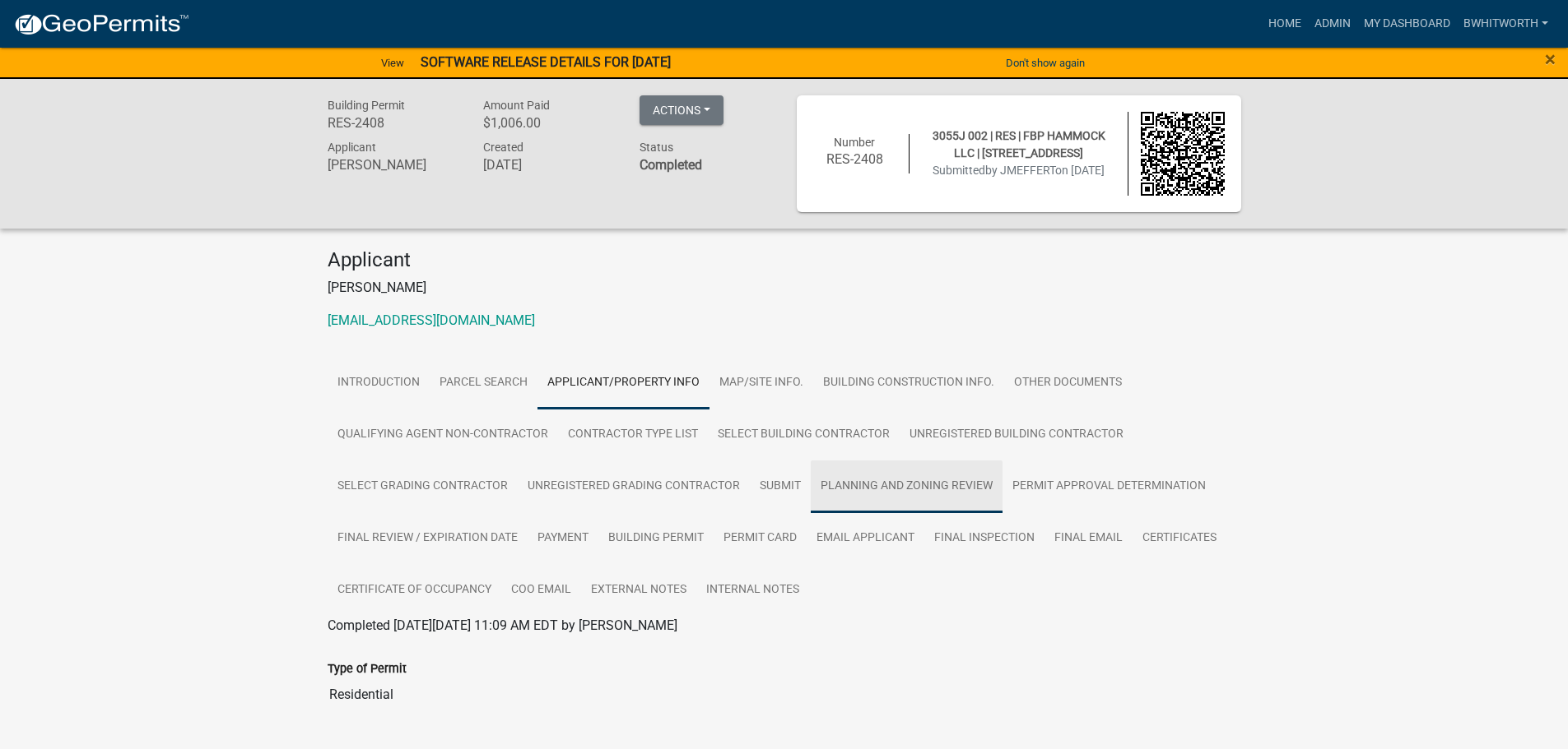
click at [869, 481] on link "Planning and Zoning Review" at bounding box center [906, 487] width 192 height 53
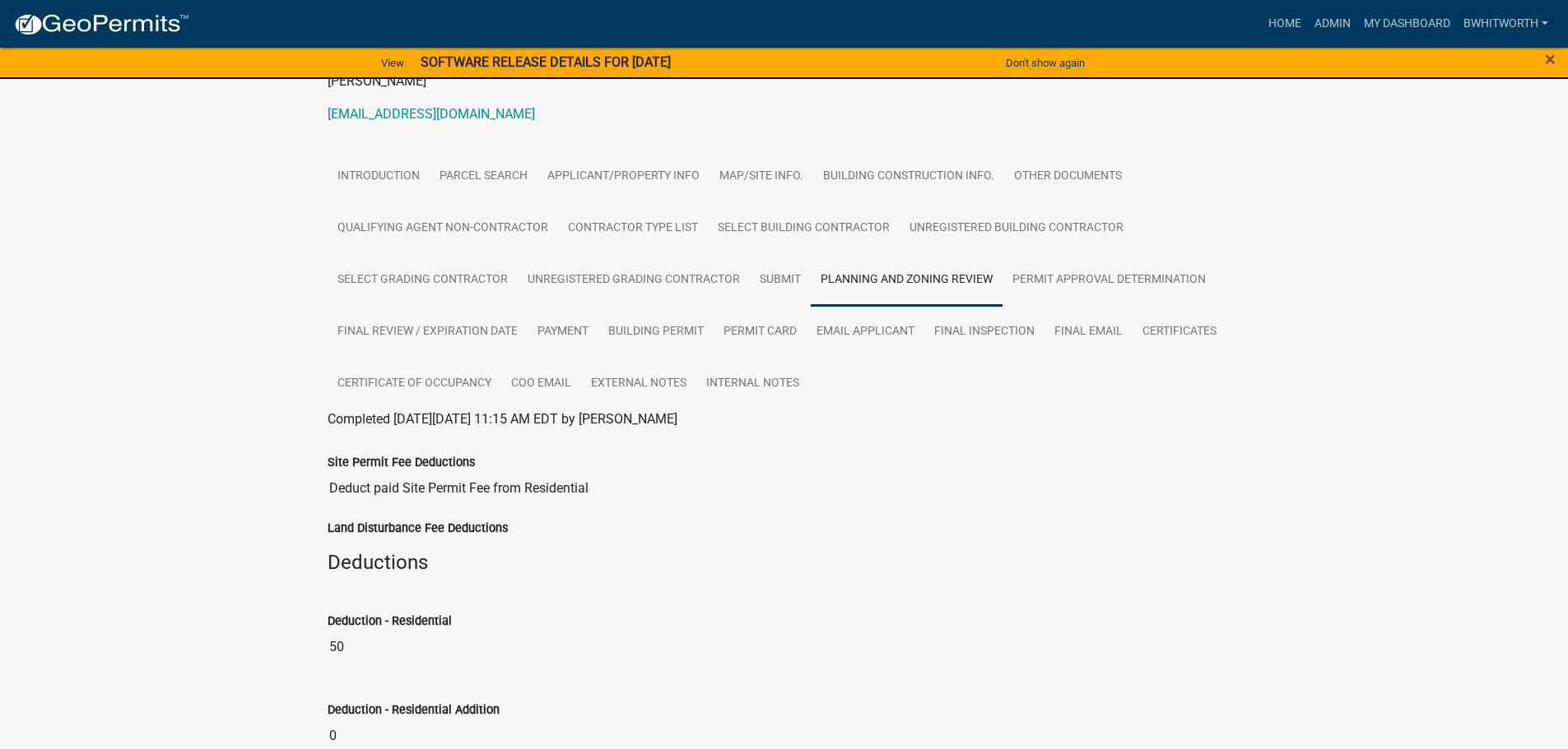
scroll to position [247, 0]
